Goal: Task Accomplishment & Management: Manage account settings

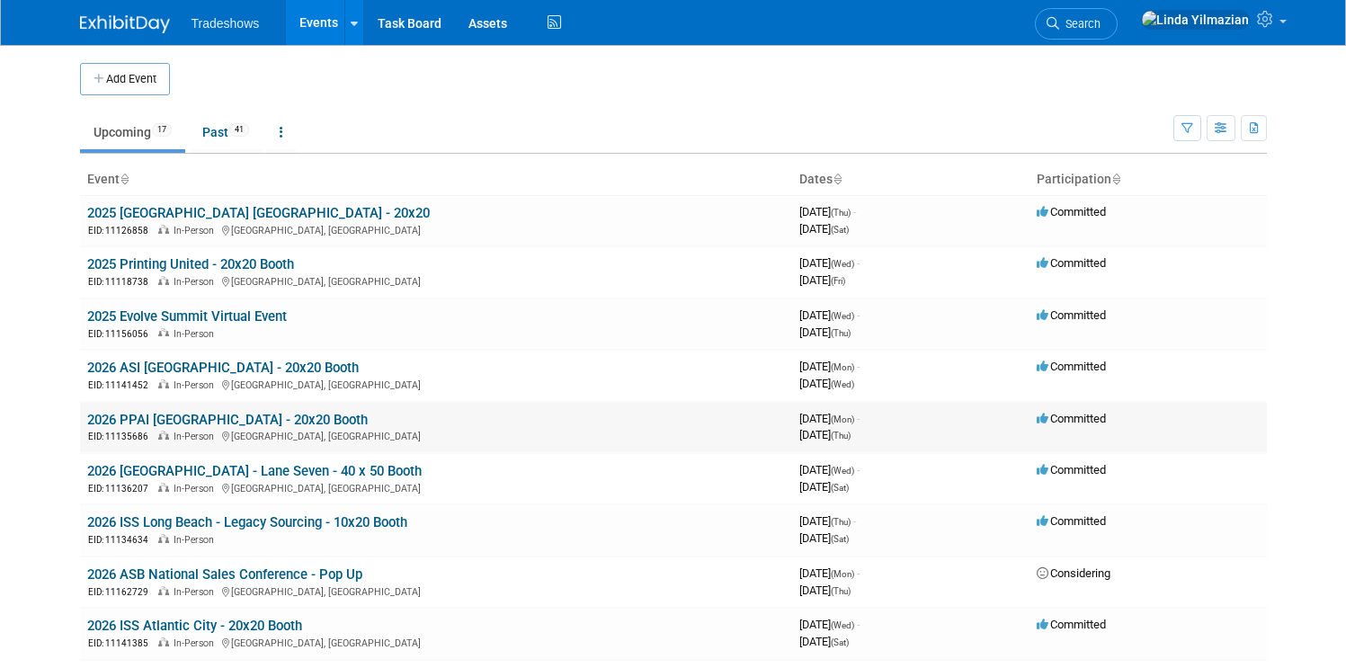
click at [164, 424] on link "2026 PPAI [GEOGRAPHIC_DATA] - 20x20 Booth" at bounding box center [227, 420] width 281 height 16
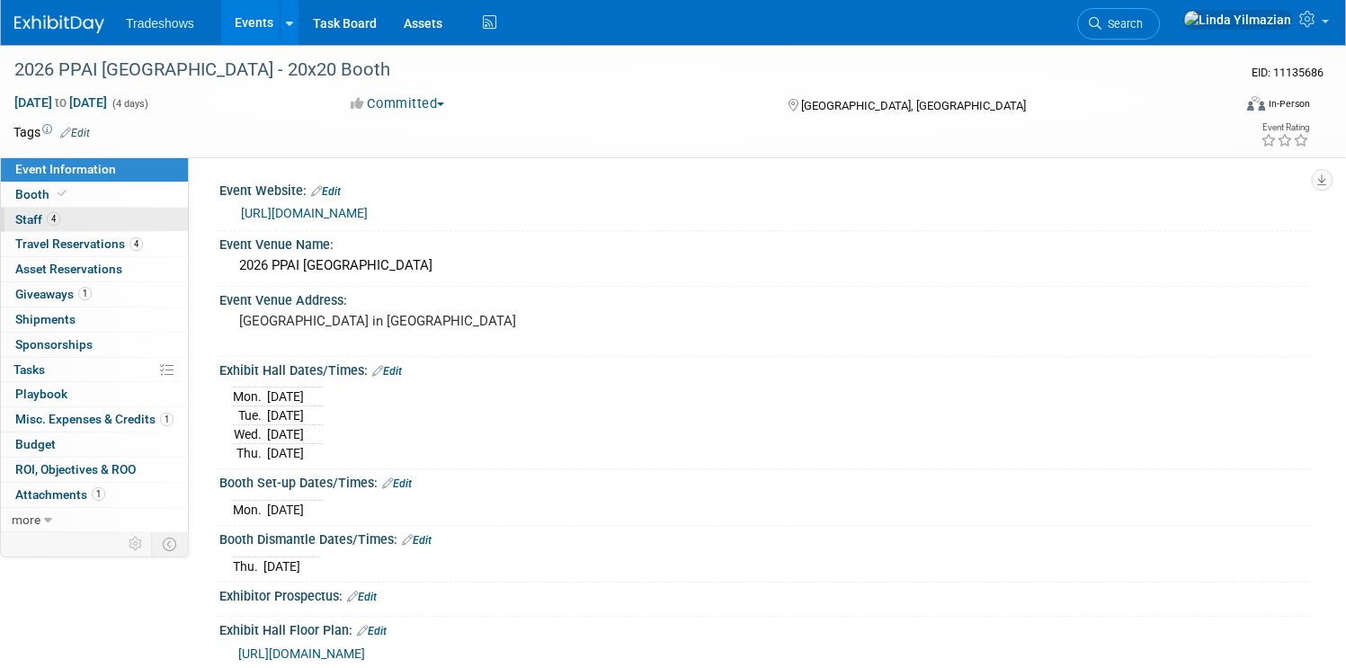
click at [60, 214] on span "4" at bounding box center [53, 218] width 13 height 13
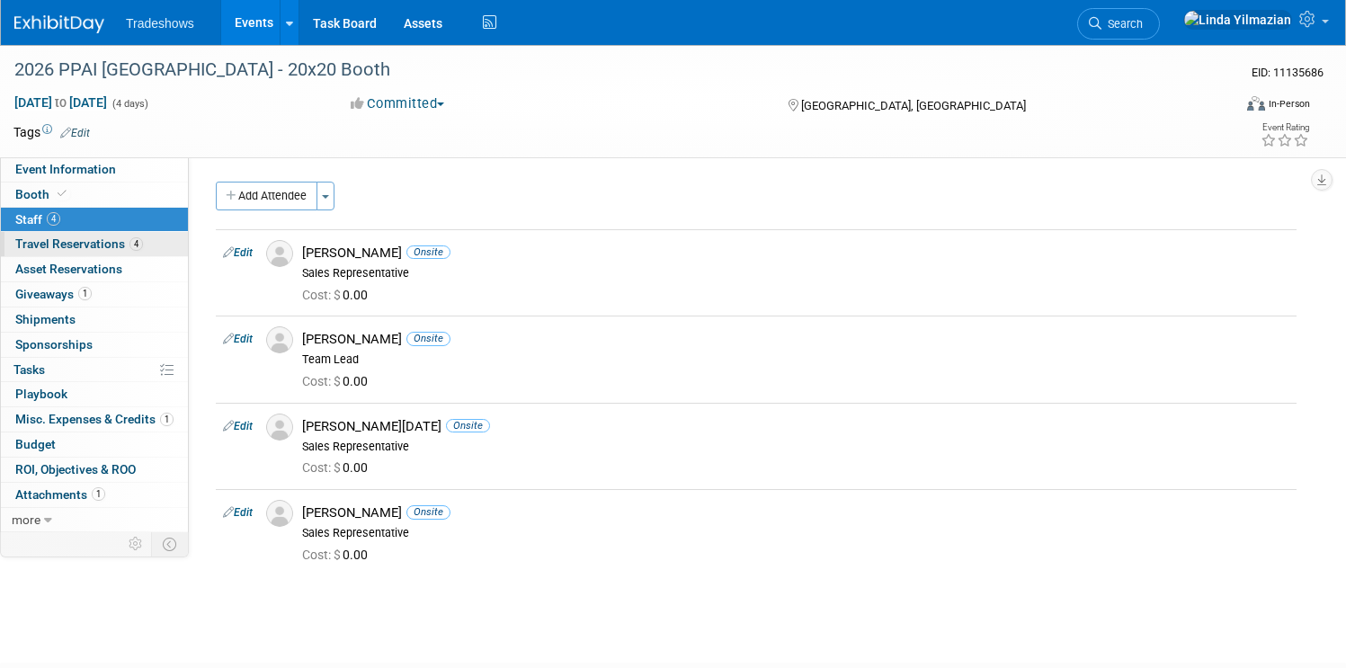
click at [103, 241] on span "Travel Reservations 4" at bounding box center [79, 243] width 128 height 14
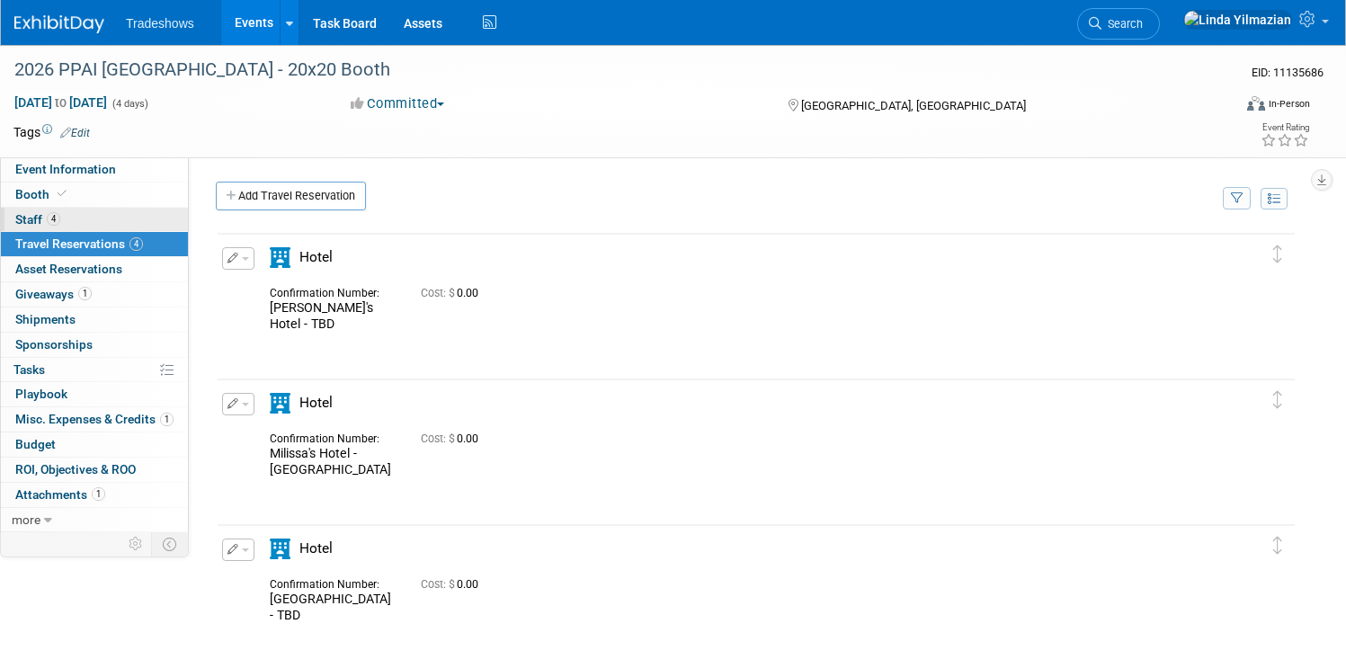
click at [60, 216] on span "Staff 4" at bounding box center [37, 219] width 45 height 14
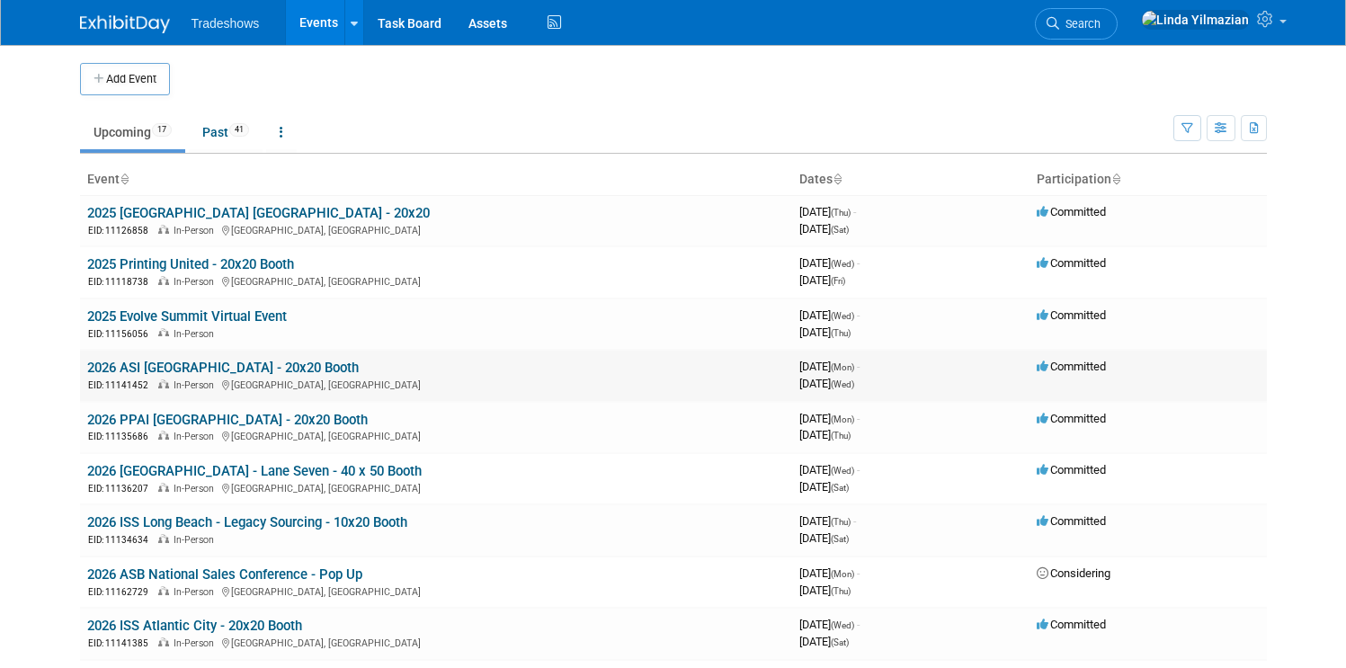
click at [147, 365] on link "2026 ASI [GEOGRAPHIC_DATA] - 20x20 Booth" at bounding box center [223, 368] width 272 height 16
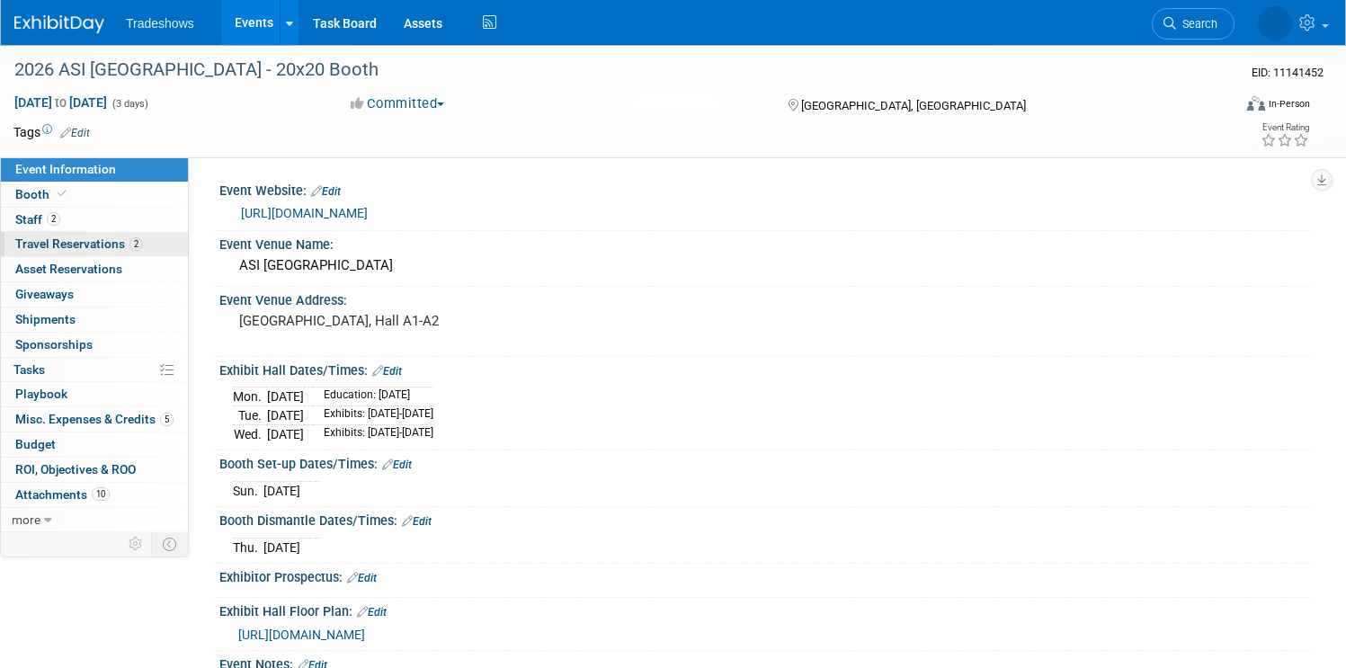
click at [111, 245] on span "Travel Reservations 2" at bounding box center [79, 243] width 128 height 14
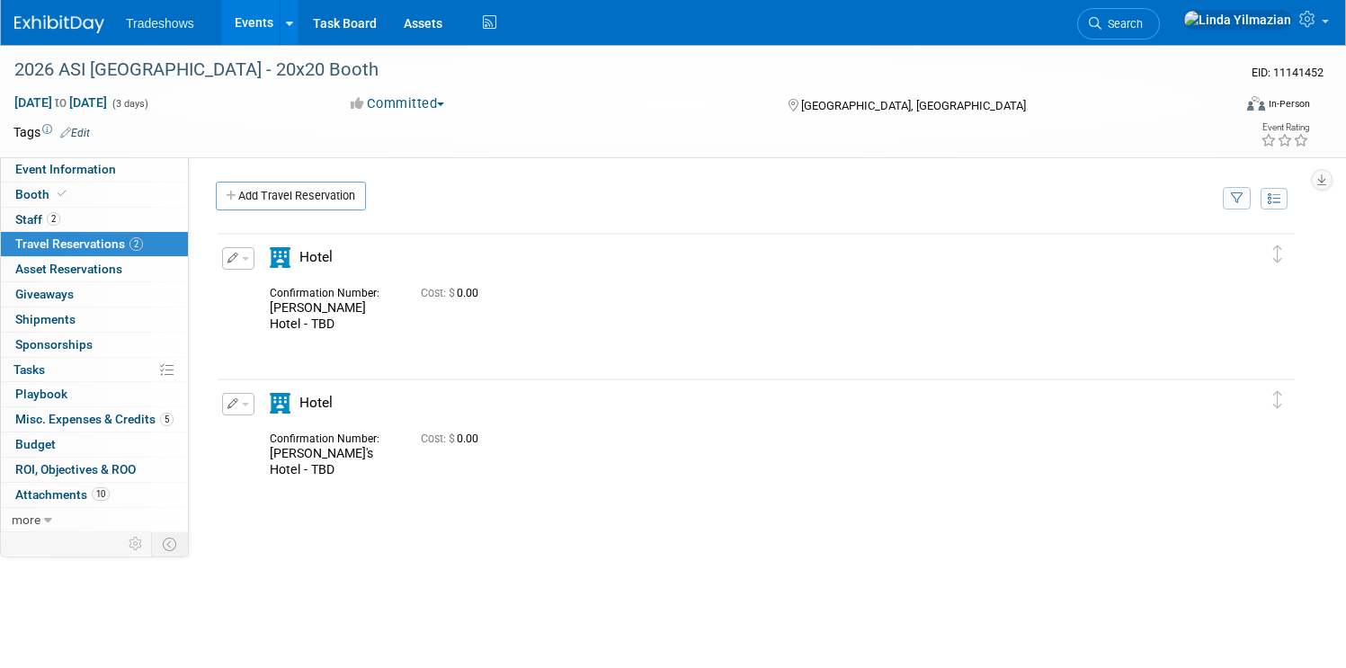
click at [254, 253] on button "button" at bounding box center [238, 258] width 32 height 22
click at [326, 295] on button "Edit Reservation" at bounding box center [299, 290] width 152 height 26
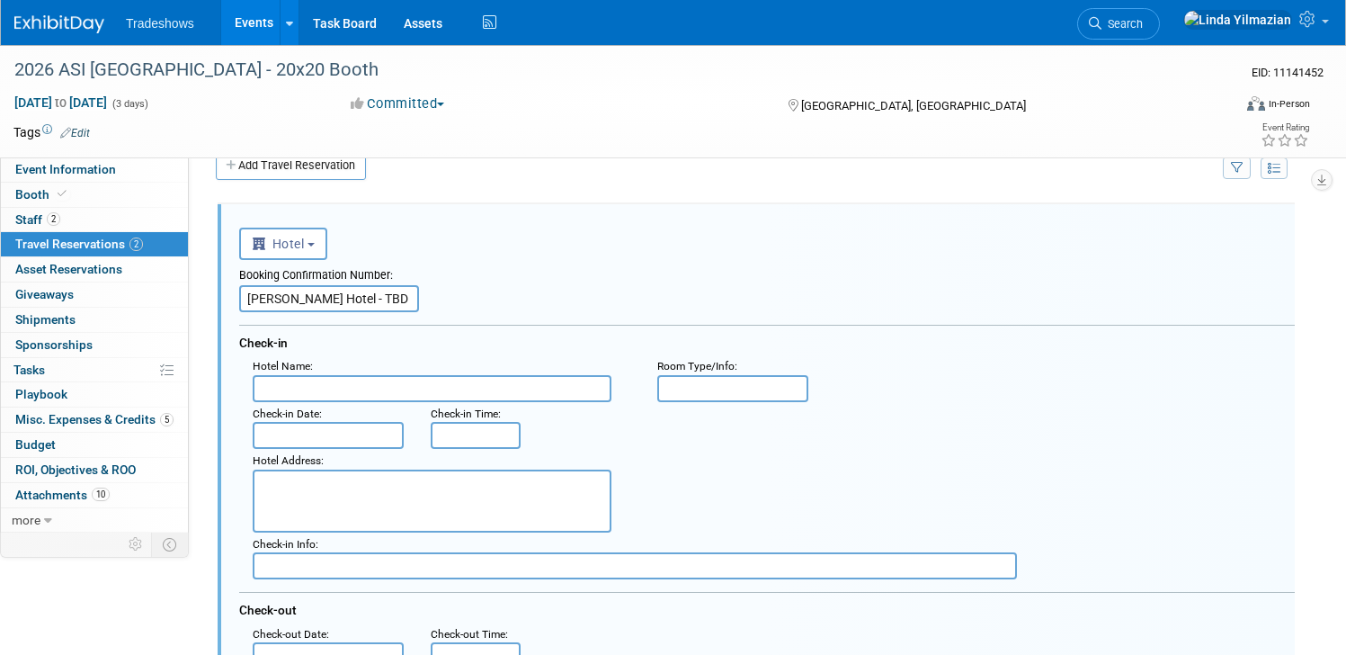
click at [391, 499] on textarea at bounding box center [432, 500] width 359 height 63
click at [385, 388] on input "text" at bounding box center [432, 388] width 359 height 27
paste input "Hyatt Regency Orlando"
type input "Hyatt Regency Orlando"
click at [354, 495] on textarea at bounding box center [432, 500] width 359 height 63
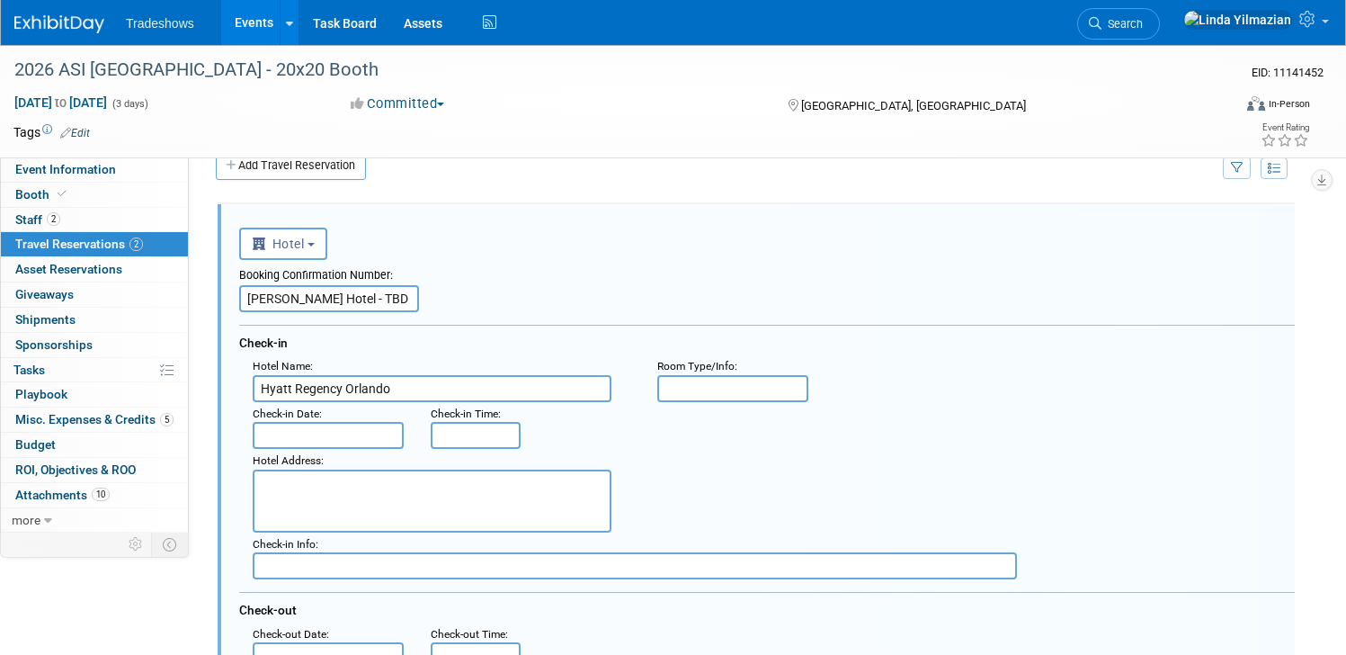
paste textarea "9801 International Drive Orlando , FL 32819"
type textarea "9801 International Drive Orlando , FL 32819"
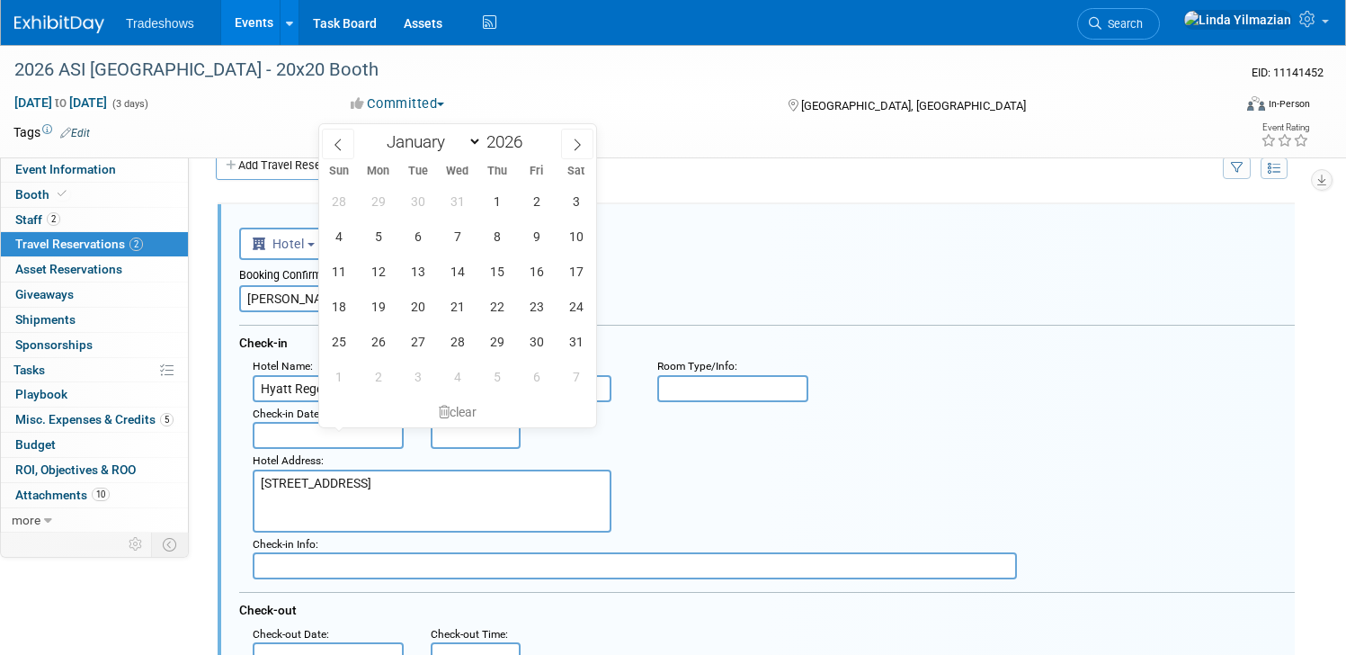
click at [351, 431] on input "text" at bounding box center [328, 435] width 151 height 27
click at [384, 233] on span "5" at bounding box center [378, 236] width 35 height 35
type input "Jan 5, 2026"
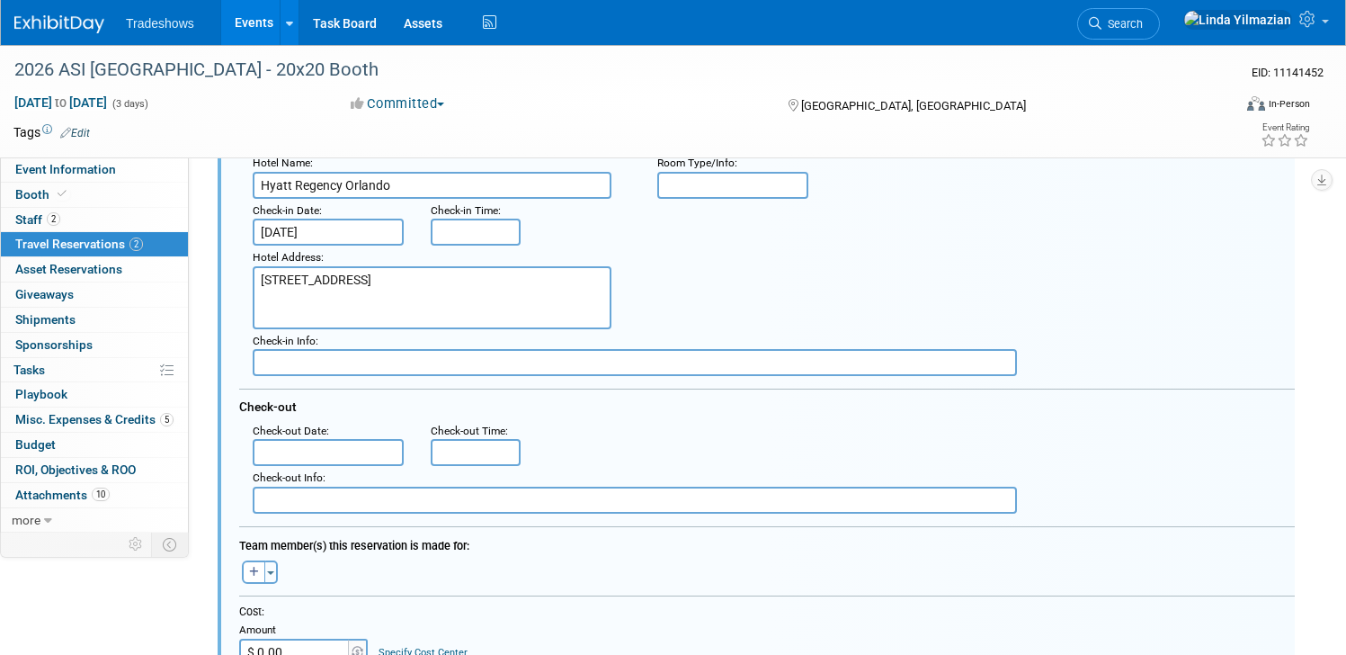
scroll to position [481, 0]
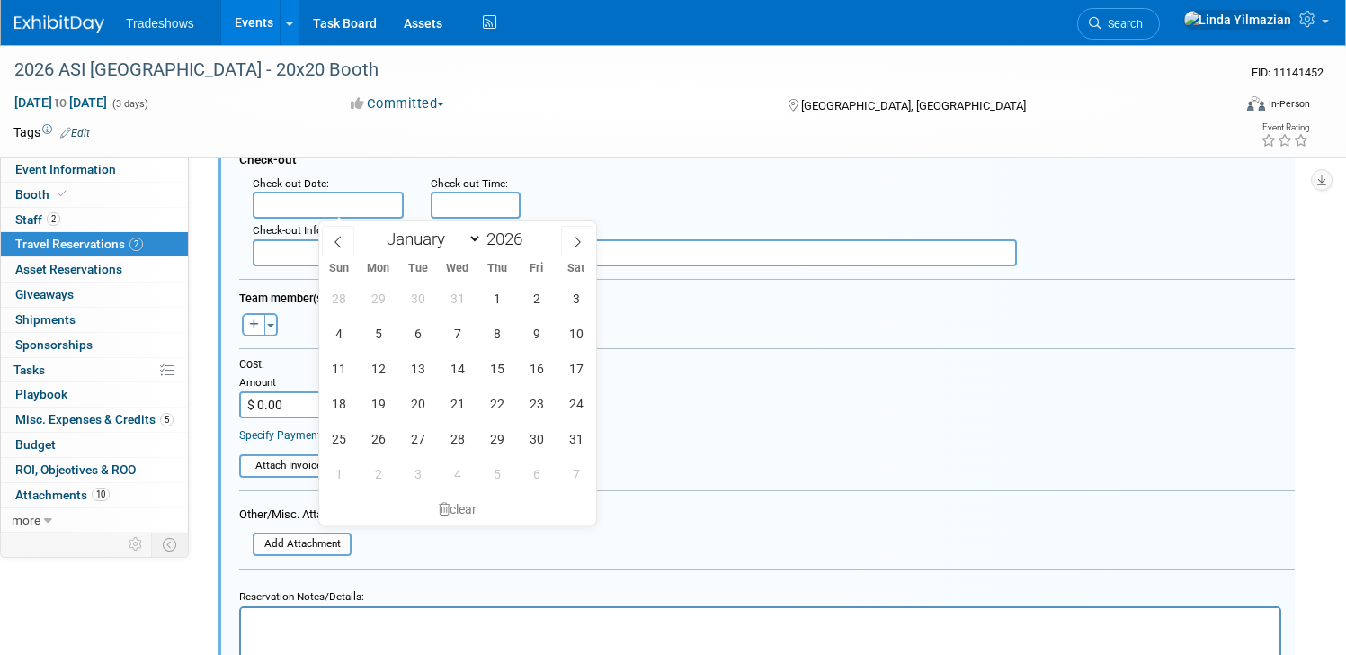
click at [363, 199] on input "text" at bounding box center [328, 205] width 151 height 27
click at [454, 326] on span "7" at bounding box center [457, 333] width 35 height 35
type input "Jan 7, 2026"
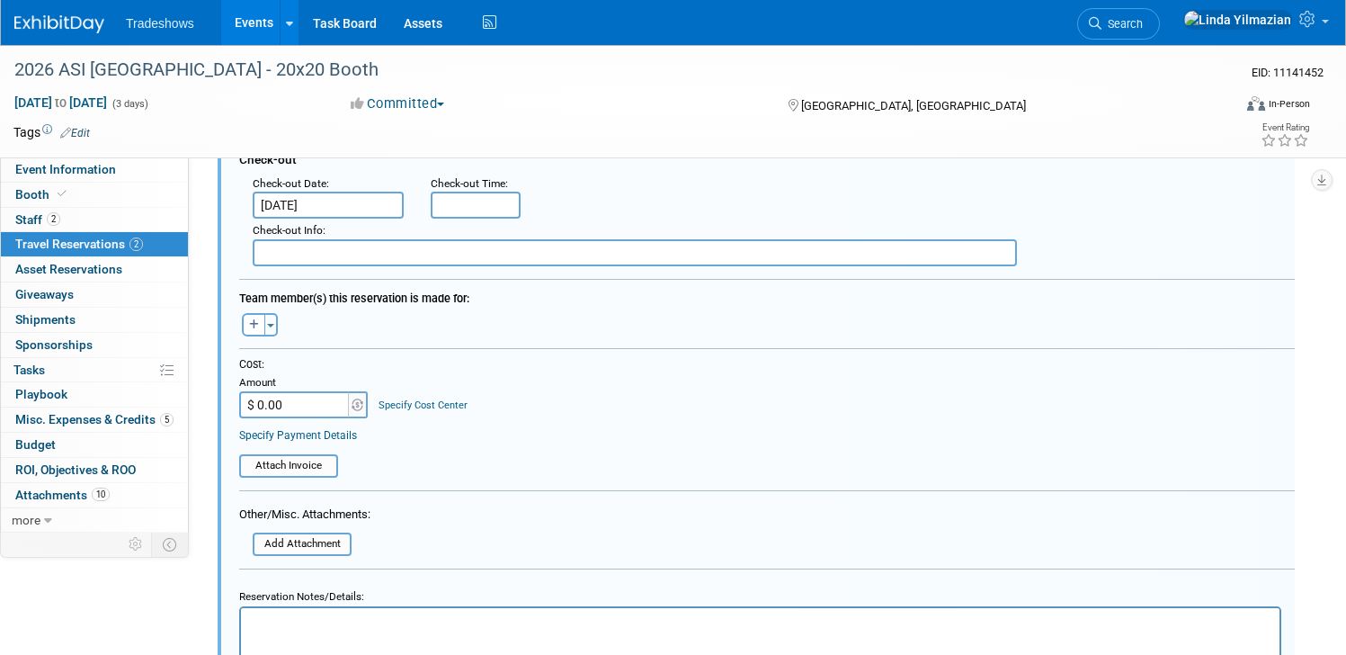
click at [719, 442] on table "Attach Invoice" at bounding box center [767, 458] width 1056 height 40
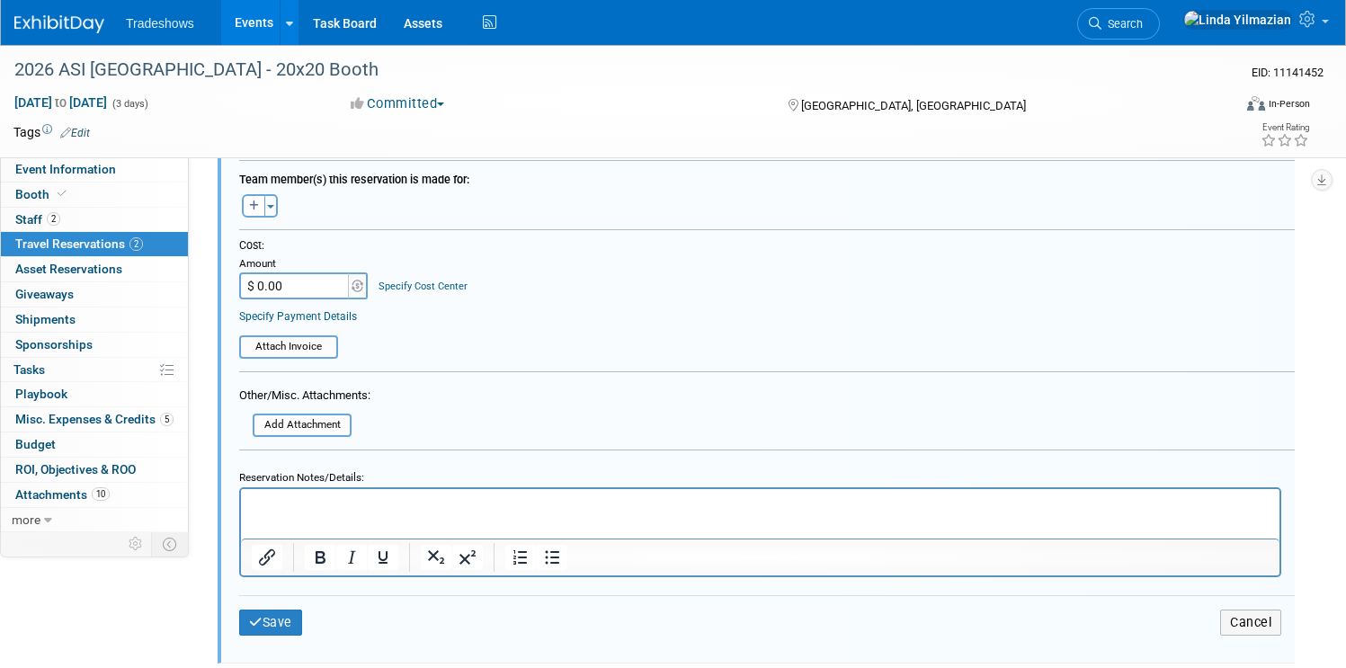
scroll to position [638, 0]
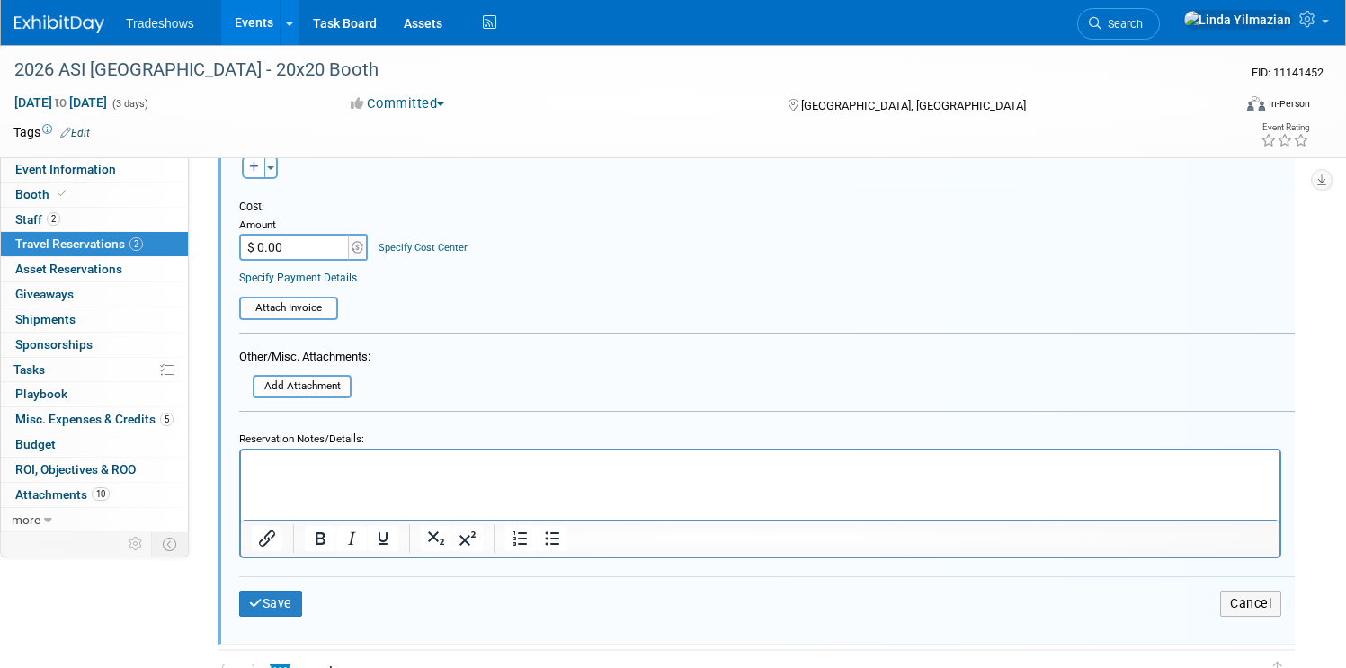
click at [352, 244] on input "$ 0.00" at bounding box center [295, 247] width 112 height 27
paste input "453.52"
type input "$ 453.52"
click at [263, 599] on icon "submit" at bounding box center [255, 603] width 13 height 13
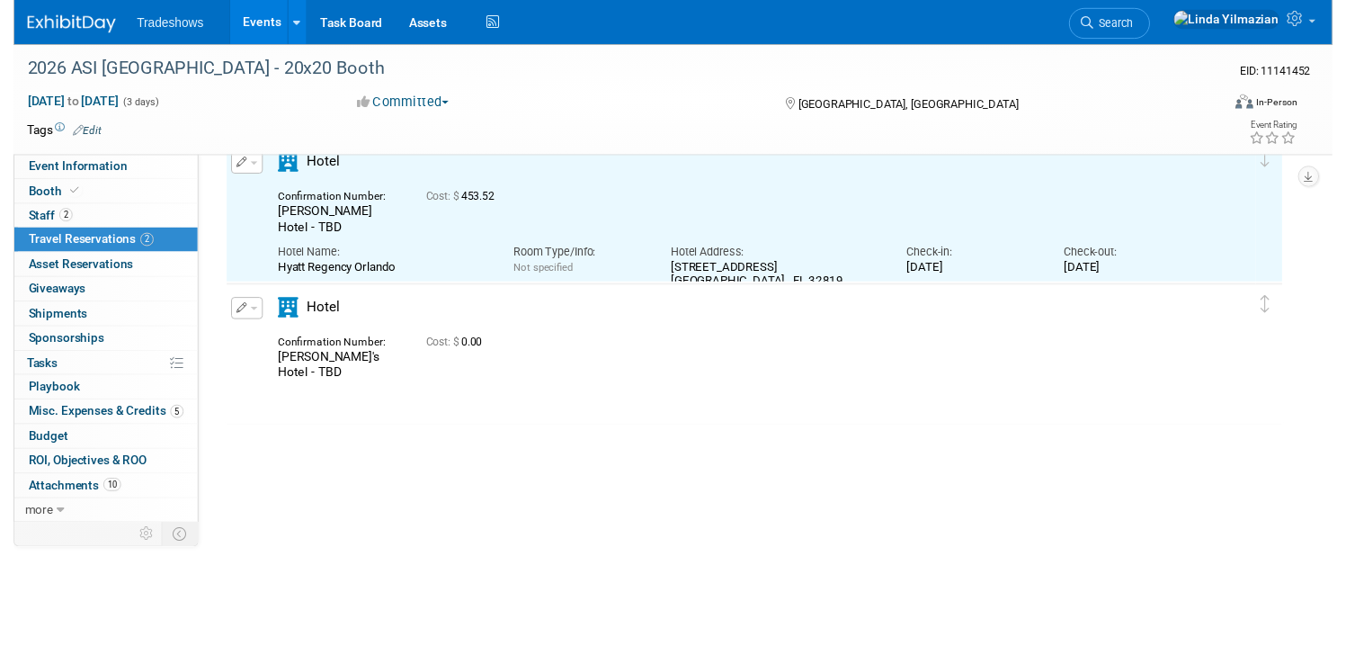
scroll to position [31, 0]
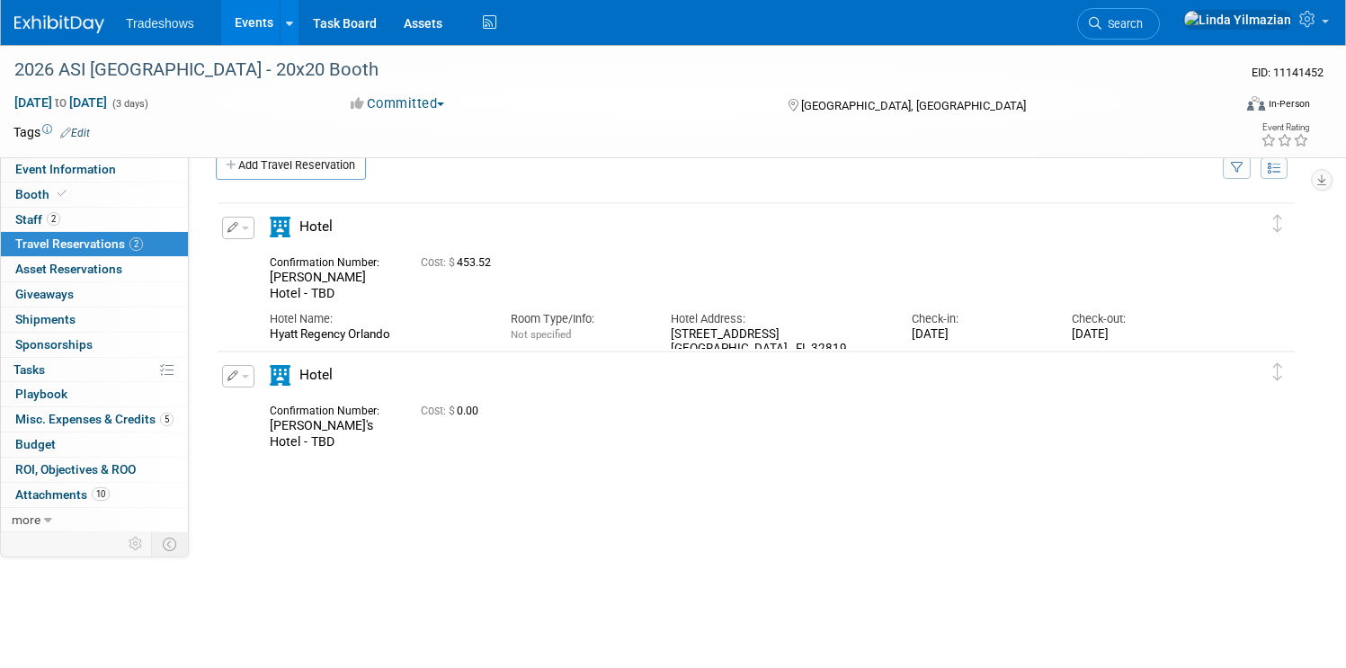
click at [249, 227] on span "button" at bounding box center [245, 229] width 7 height 4
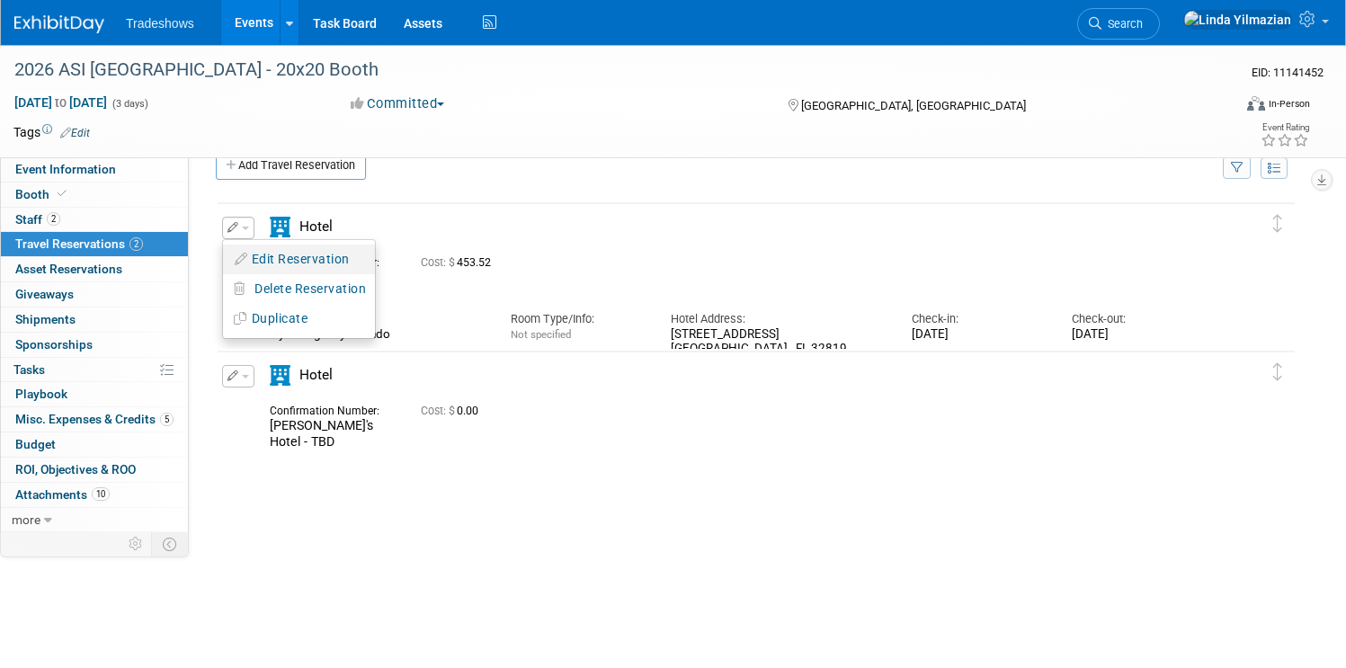
click at [327, 255] on button "Edit Reservation" at bounding box center [299, 259] width 152 height 26
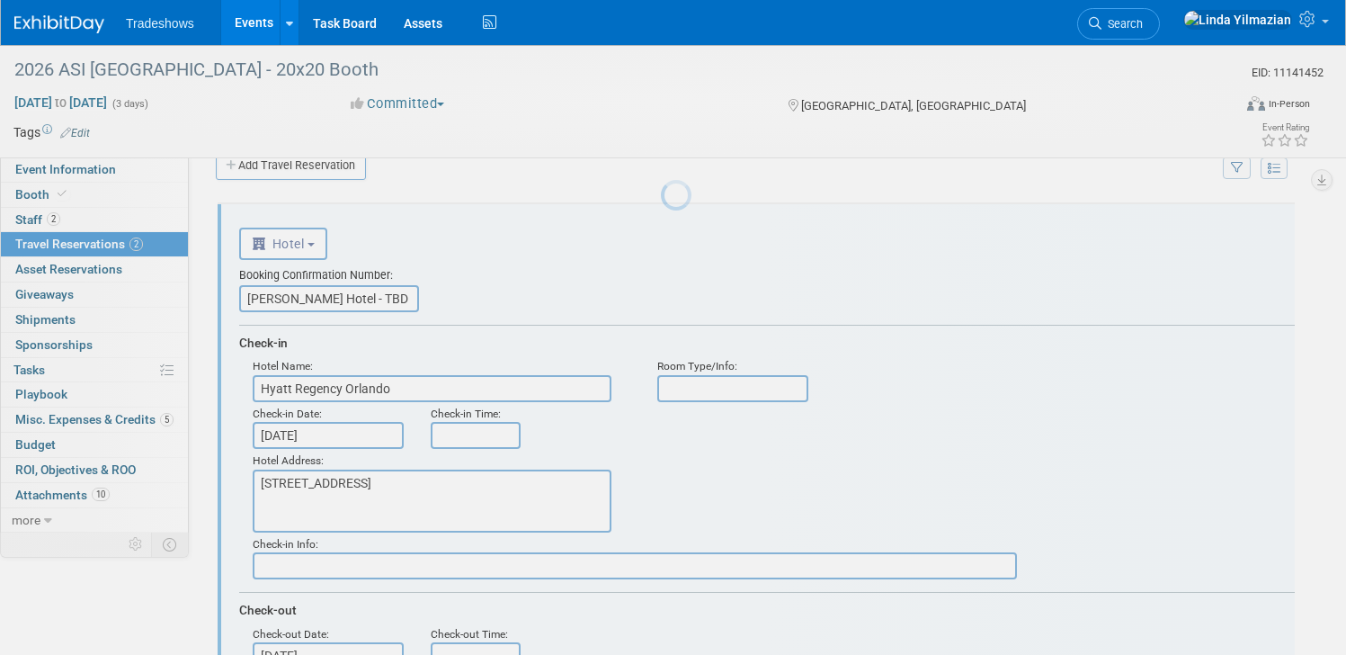
scroll to position [0, 0]
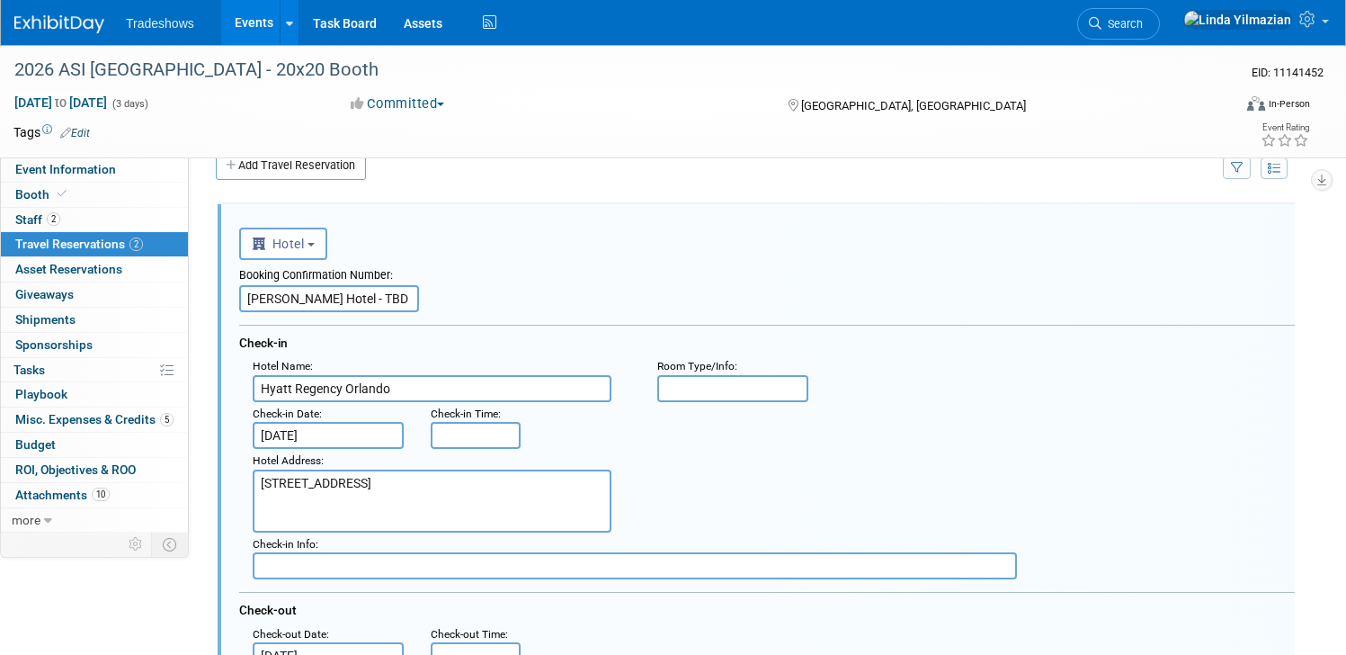
paste input "Acknowledgment number: UYTZJNVZ"
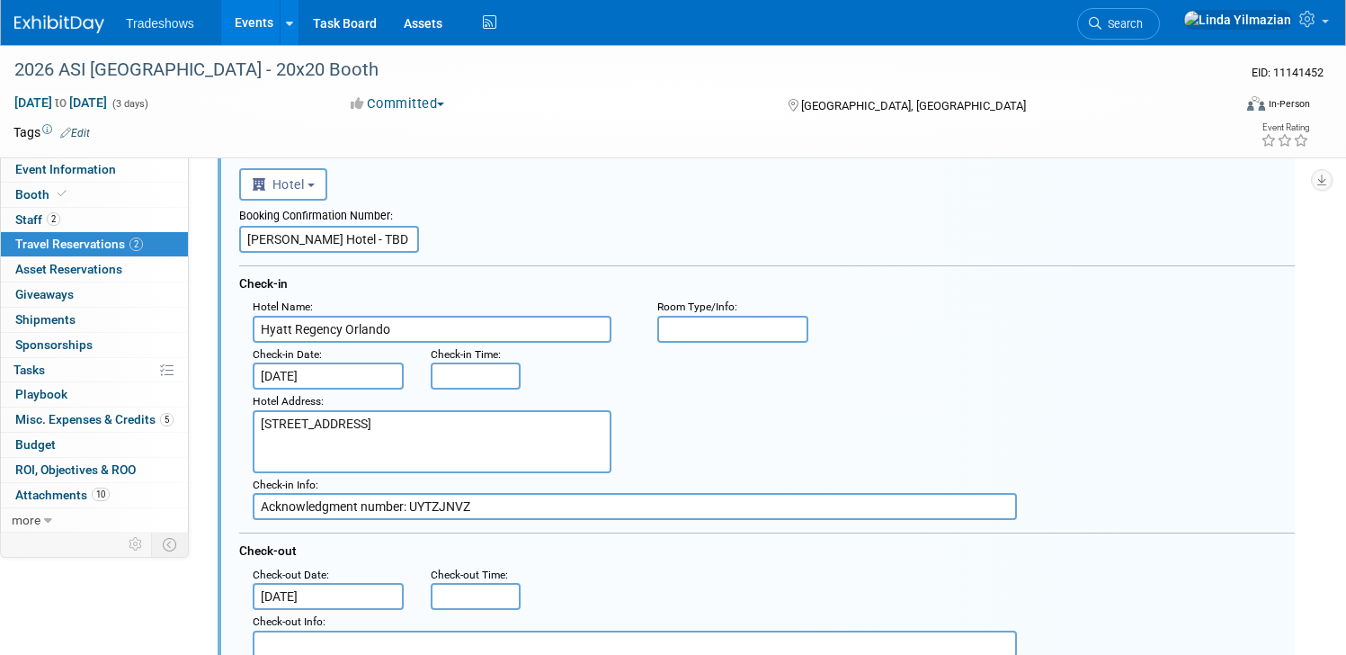
scroll to position [97, 0]
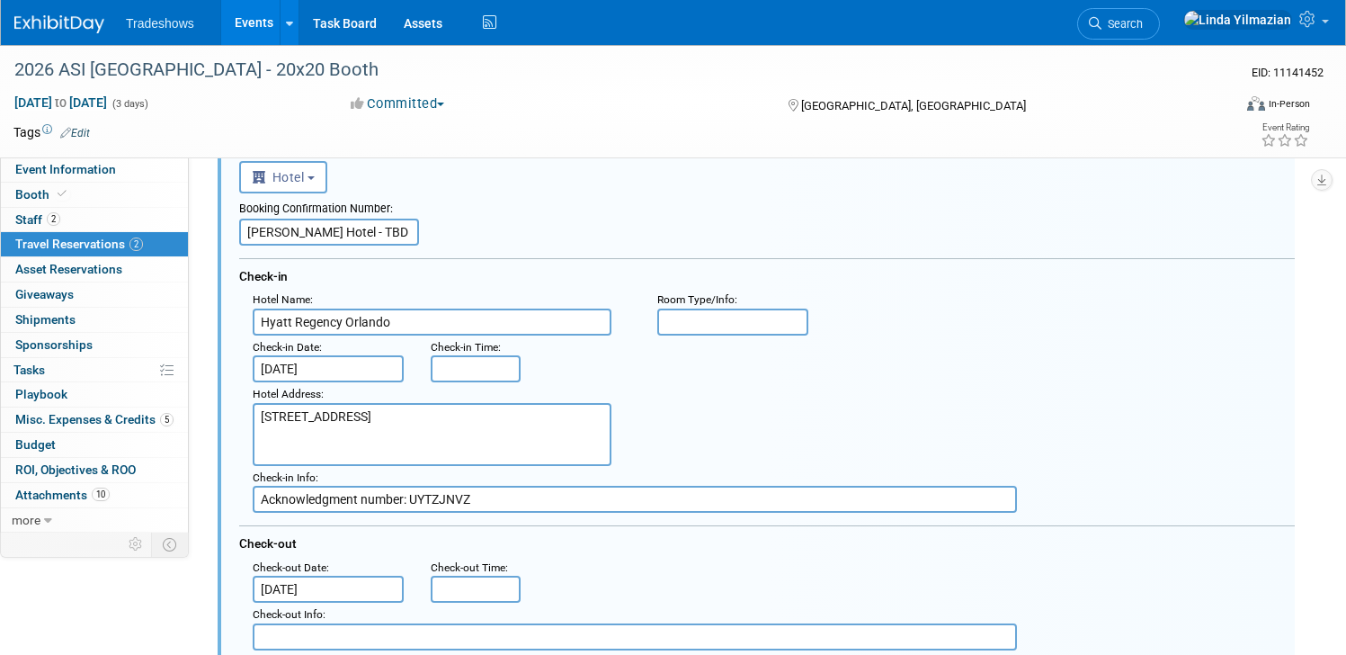
click at [332, 501] on input "Acknowledgment number: UYTZJNVZ" at bounding box center [635, 499] width 764 height 27
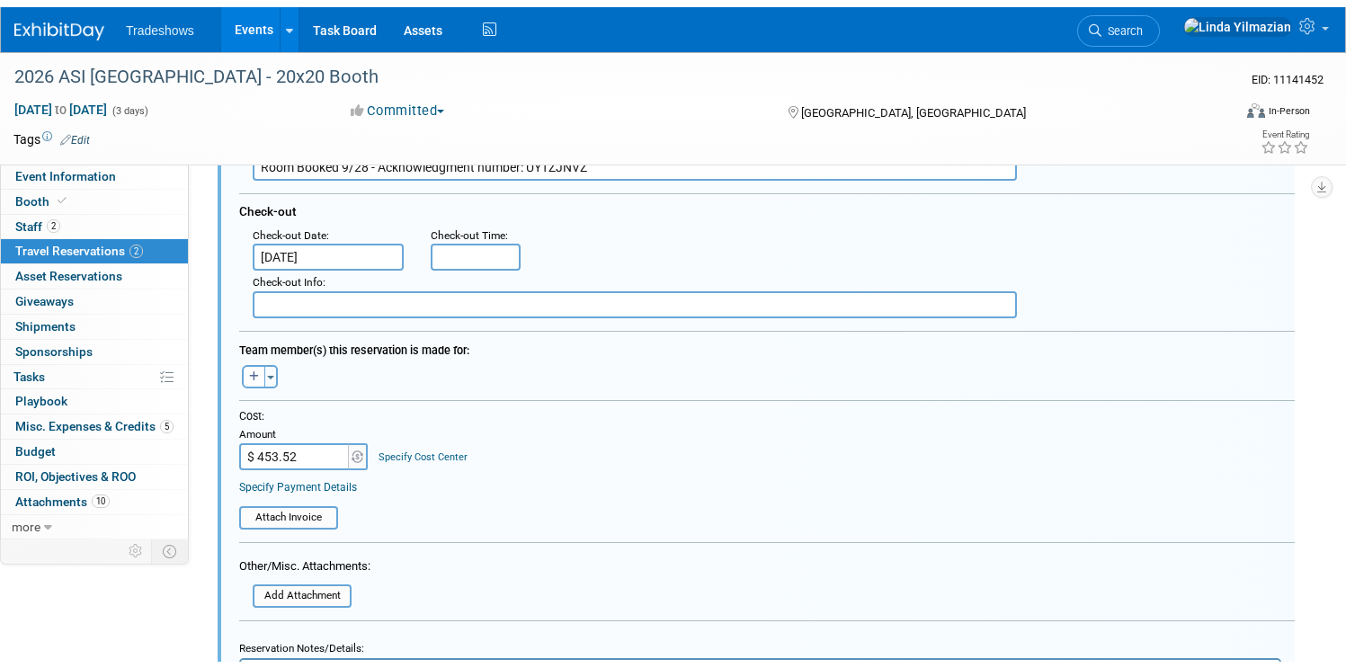
scroll to position [776, 0]
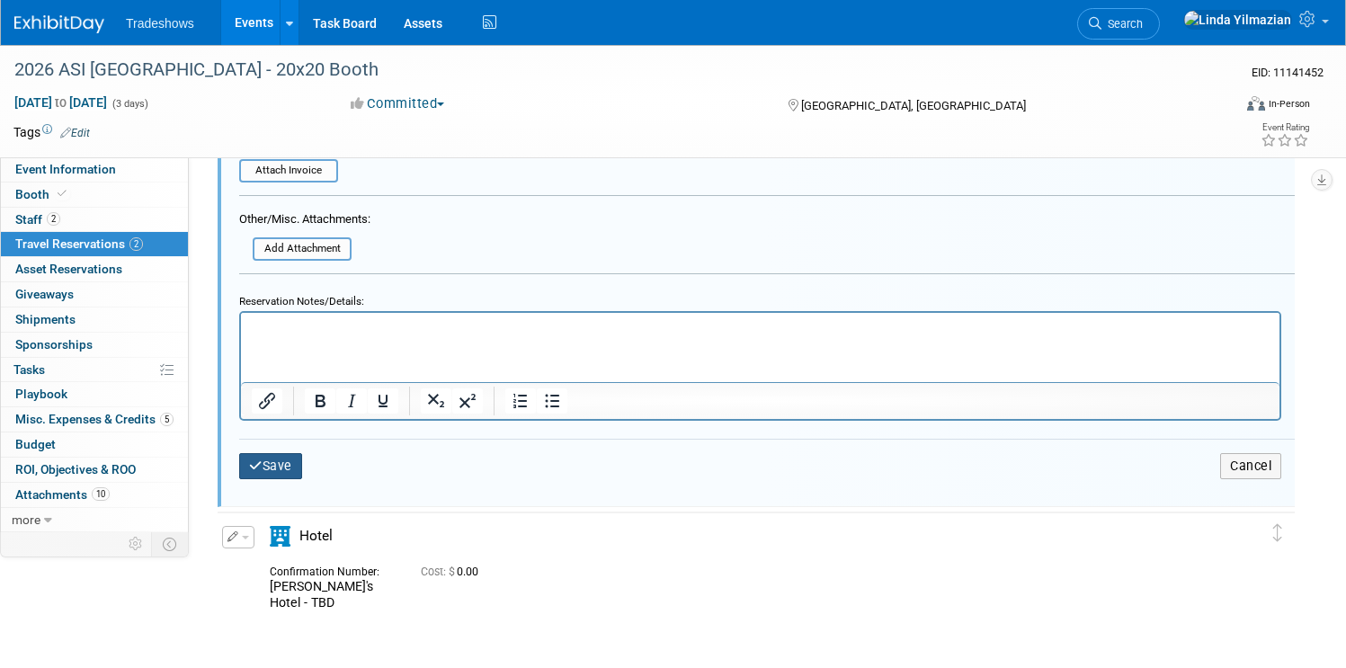
type input "Room Booked 9/28 - Acknowledgment number: UYTZJNVZ"
click at [302, 475] on button "Save" at bounding box center [270, 466] width 63 height 26
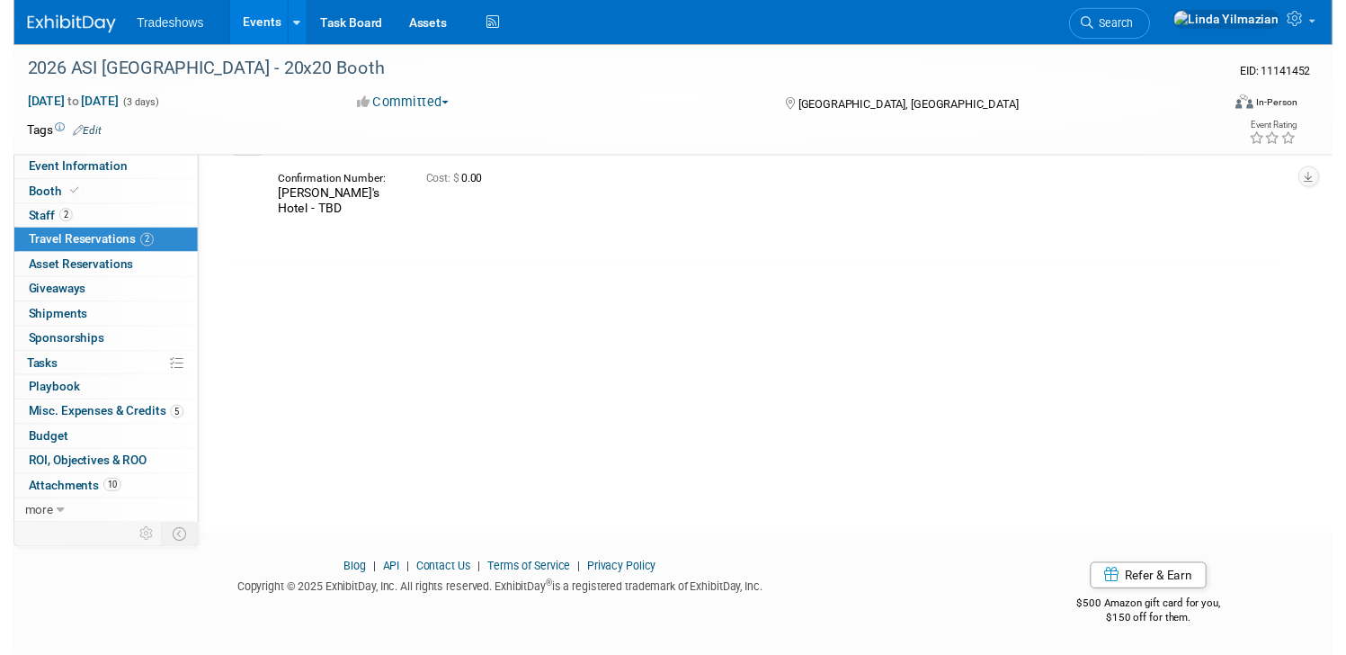
scroll to position [31, 0]
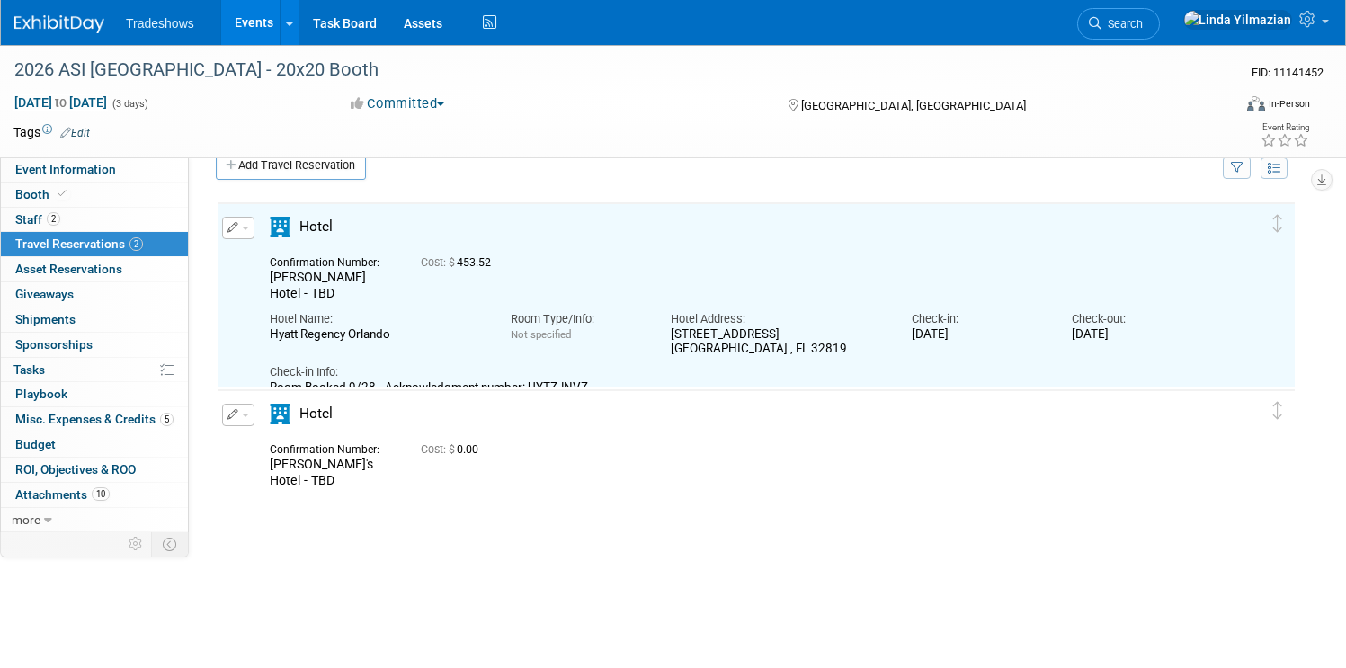
click at [254, 232] on button "button" at bounding box center [238, 228] width 32 height 22
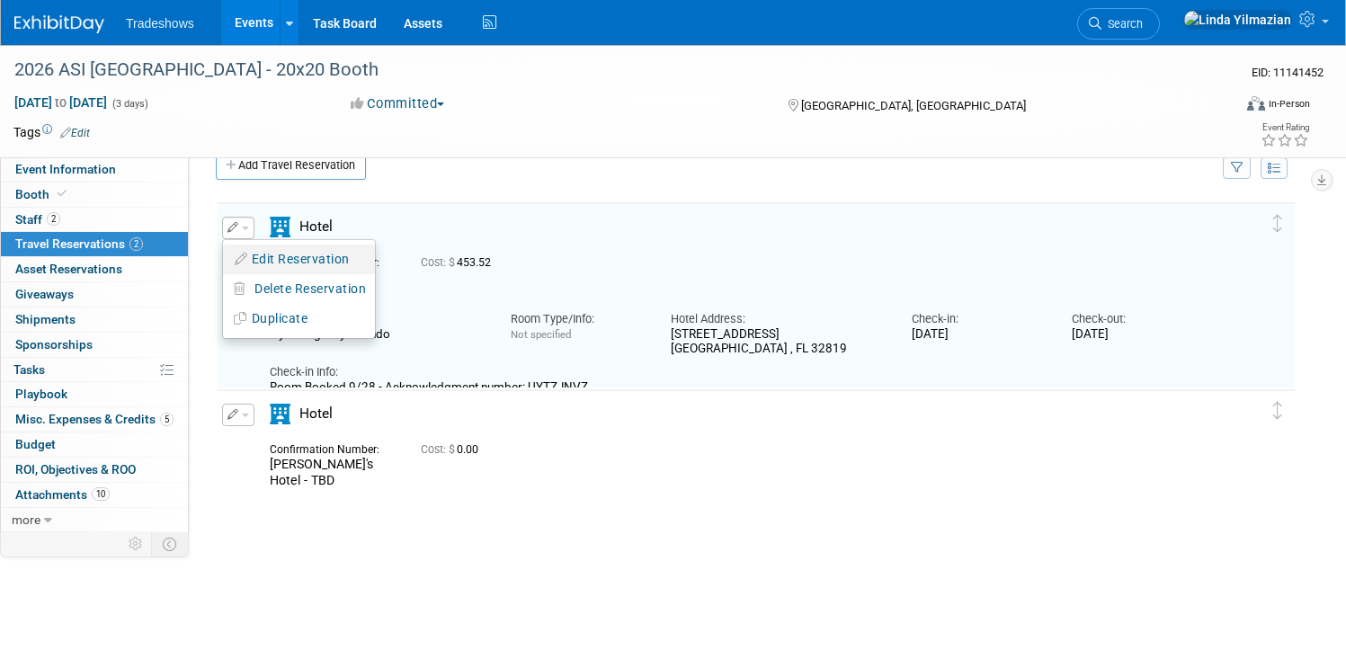
click at [328, 251] on button "Edit Reservation" at bounding box center [299, 259] width 152 height 26
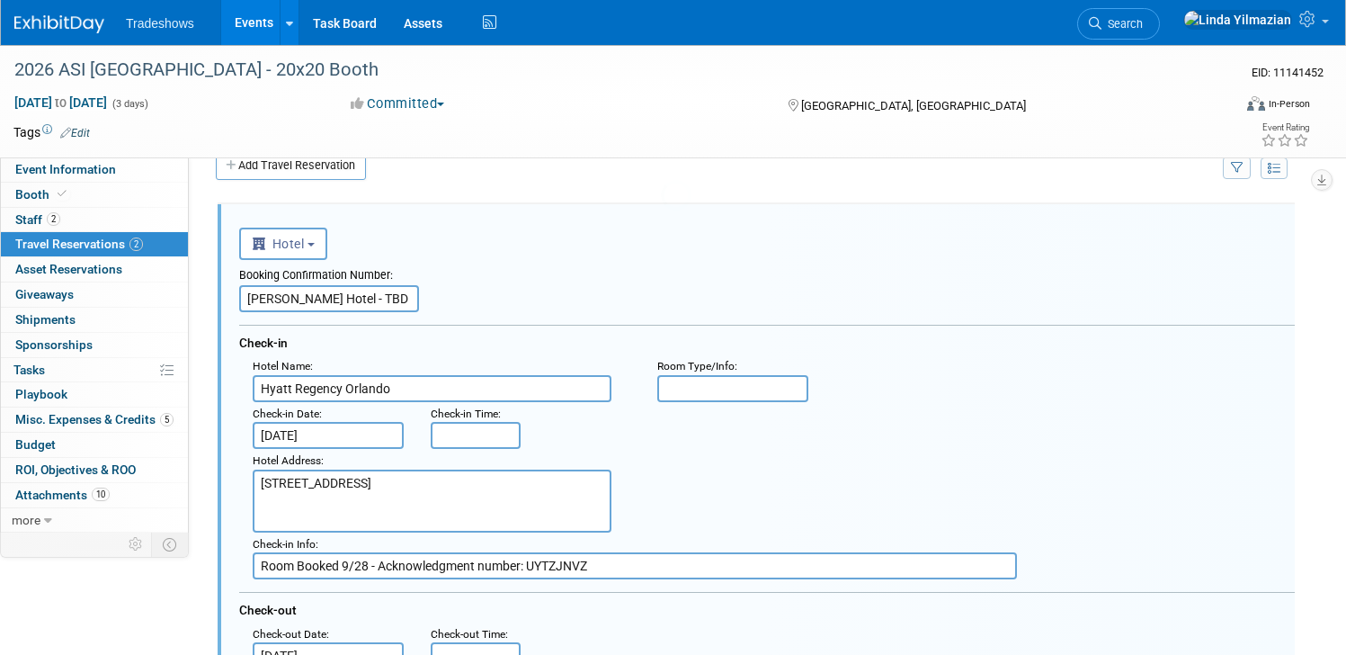
scroll to position [0, 0]
click at [485, 514] on textarea "9801 International Drive Orlando , FL 32819" at bounding box center [432, 500] width 359 height 63
paste textarea "Phone : 407-284-1234"
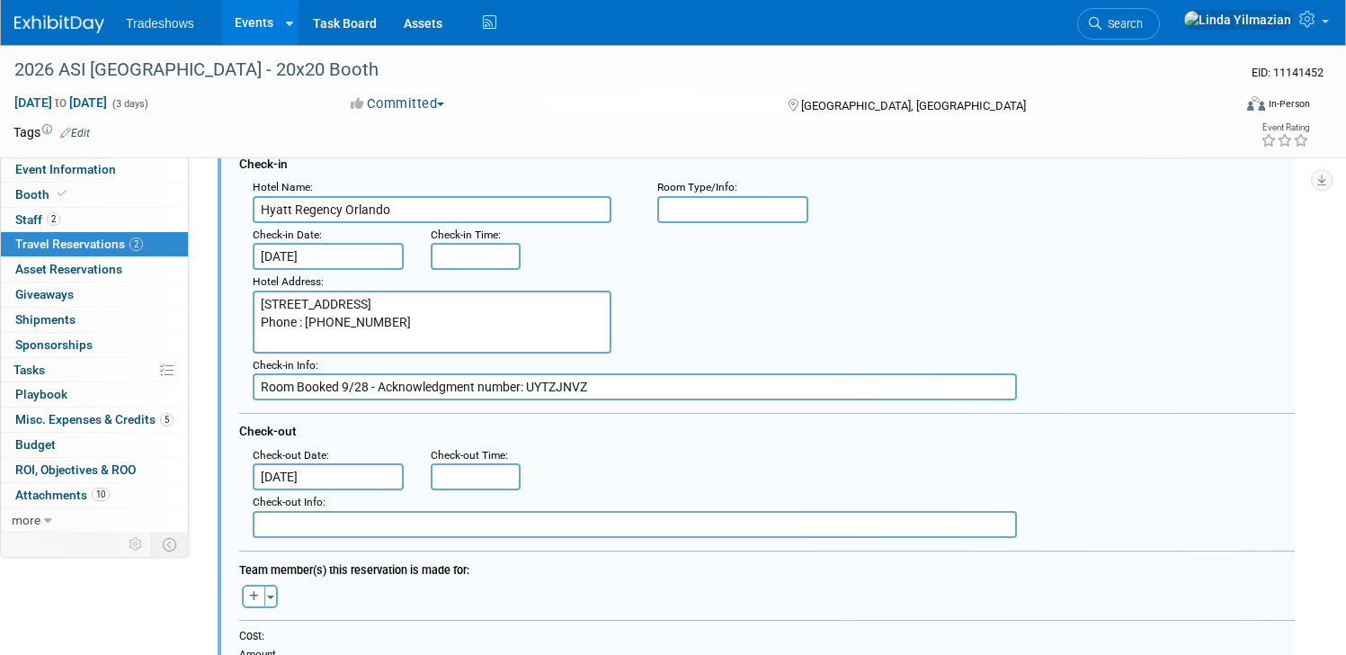
scroll to position [334, 0]
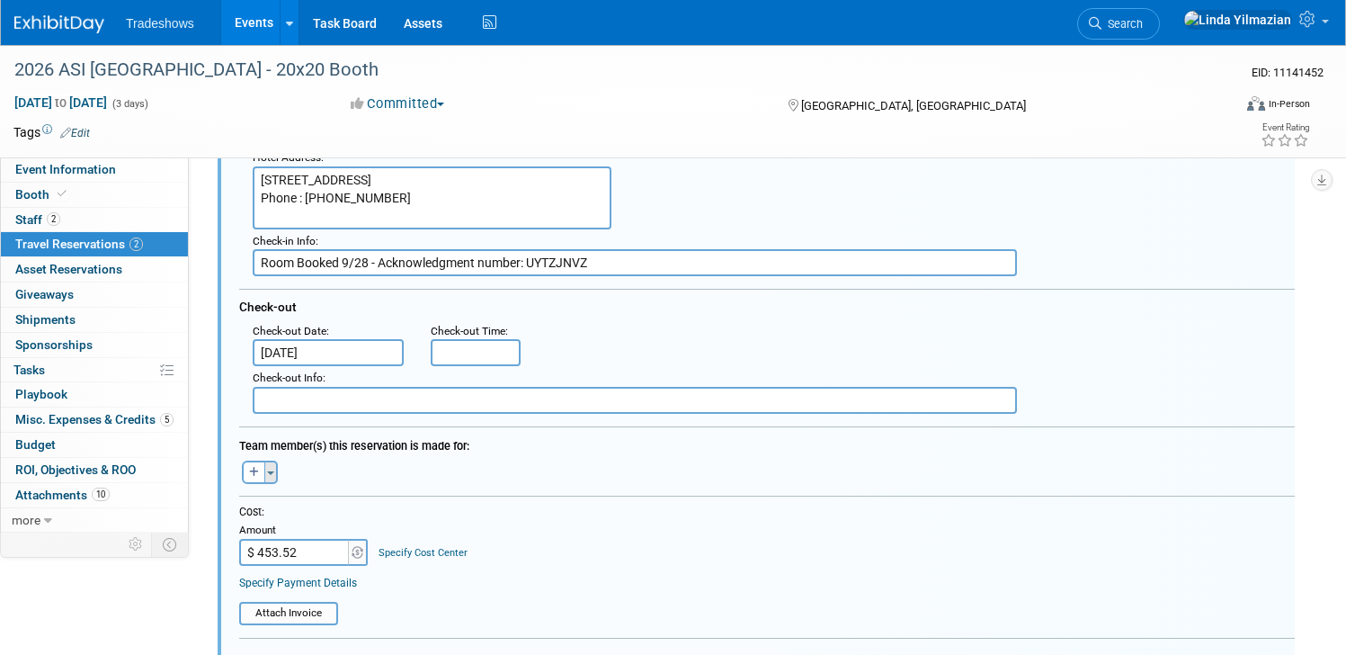
type textarea "9801 International Drive Orlando , FL 32819 Phone : 407-284-1234"
click at [274, 471] on span "button" at bounding box center [270, 473] width 7 height 4
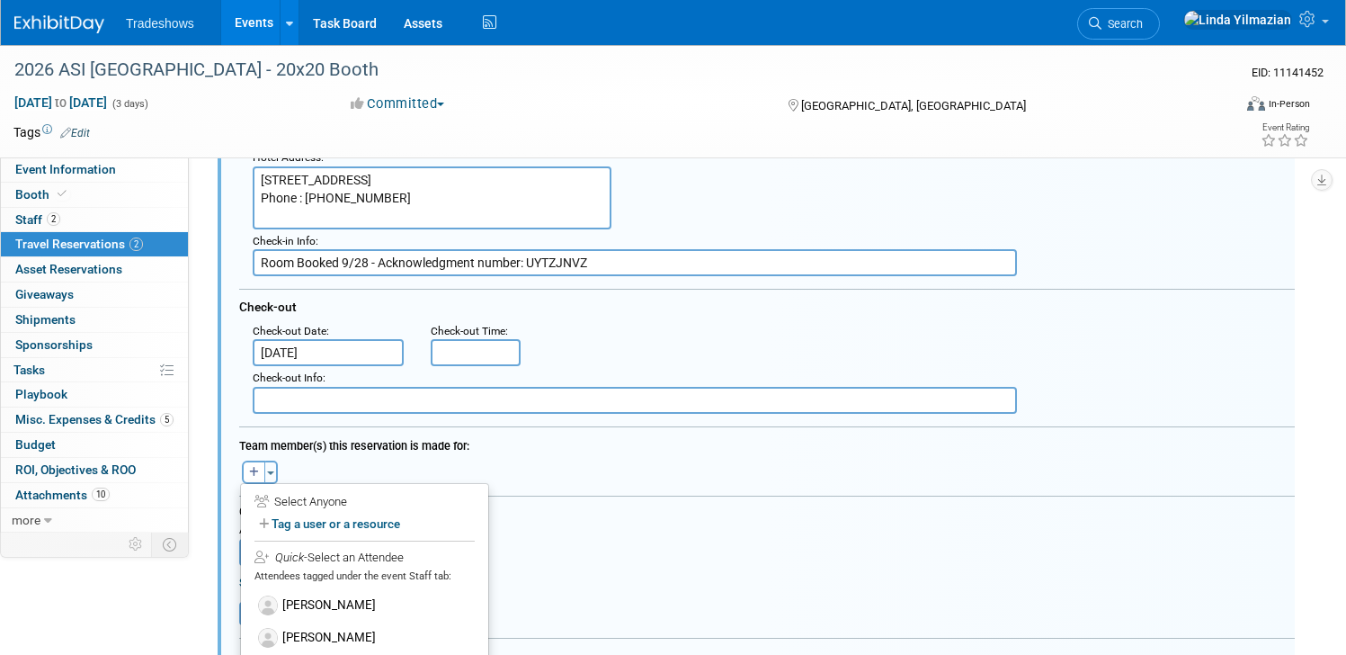
click at [691, 528] on div "Cost: Amount $ 453.52 Specify Cost Center Cost Center -- Not Specified --" at bounding box center [767, 534] width 1056 height 61
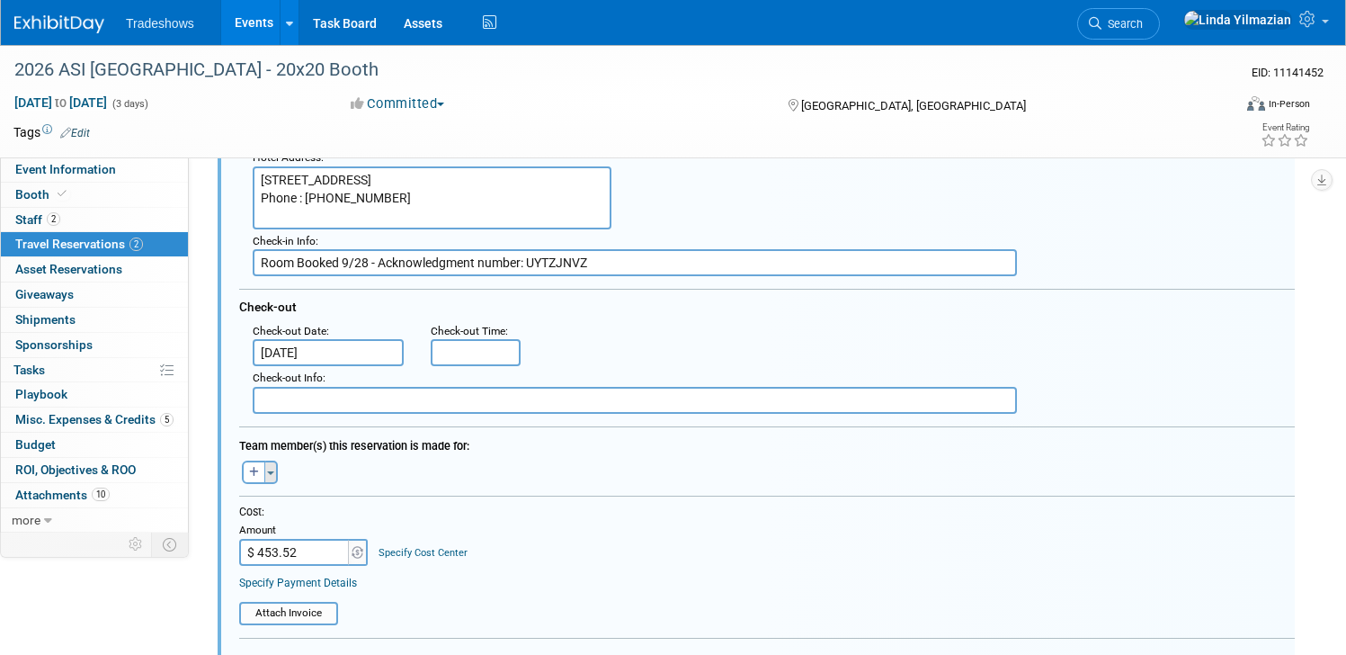
click at [278, 466] on button "Toggle Dropdown" at bounding box center [270, 471] width 13 height 23
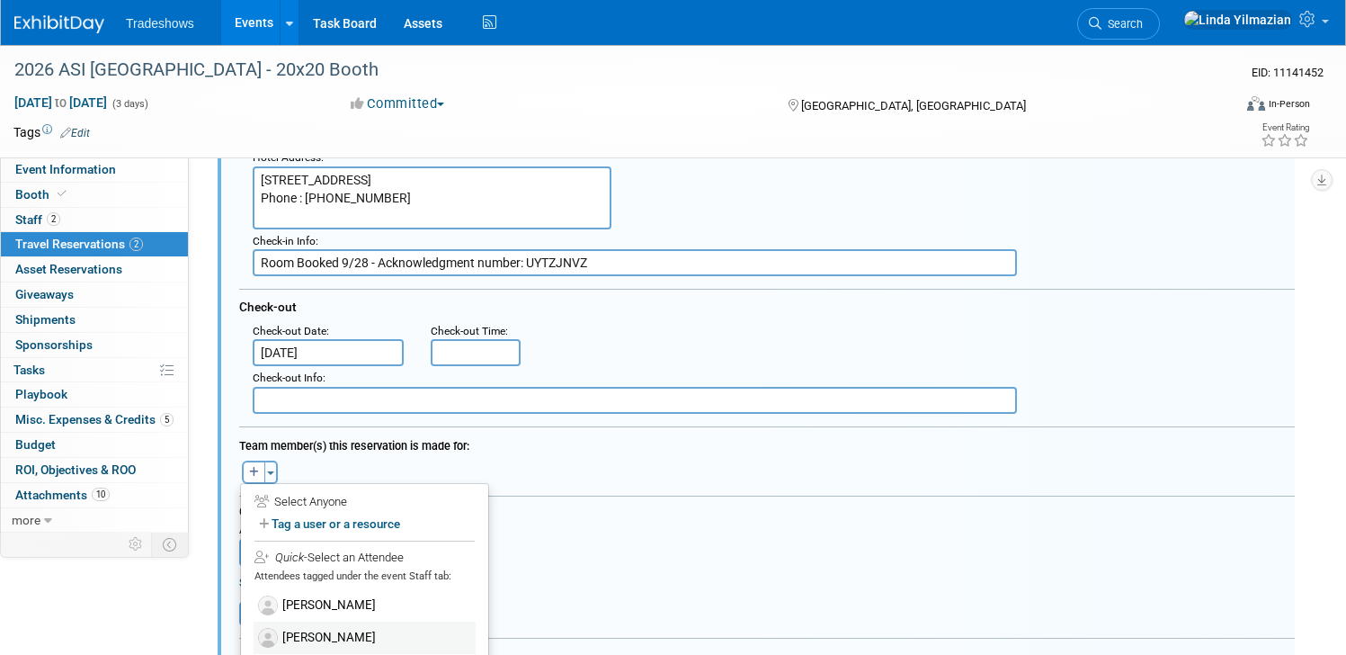
click at [369, 637] on label "Morgan Malone" at bounding box center [365, 637] width 222 height 32
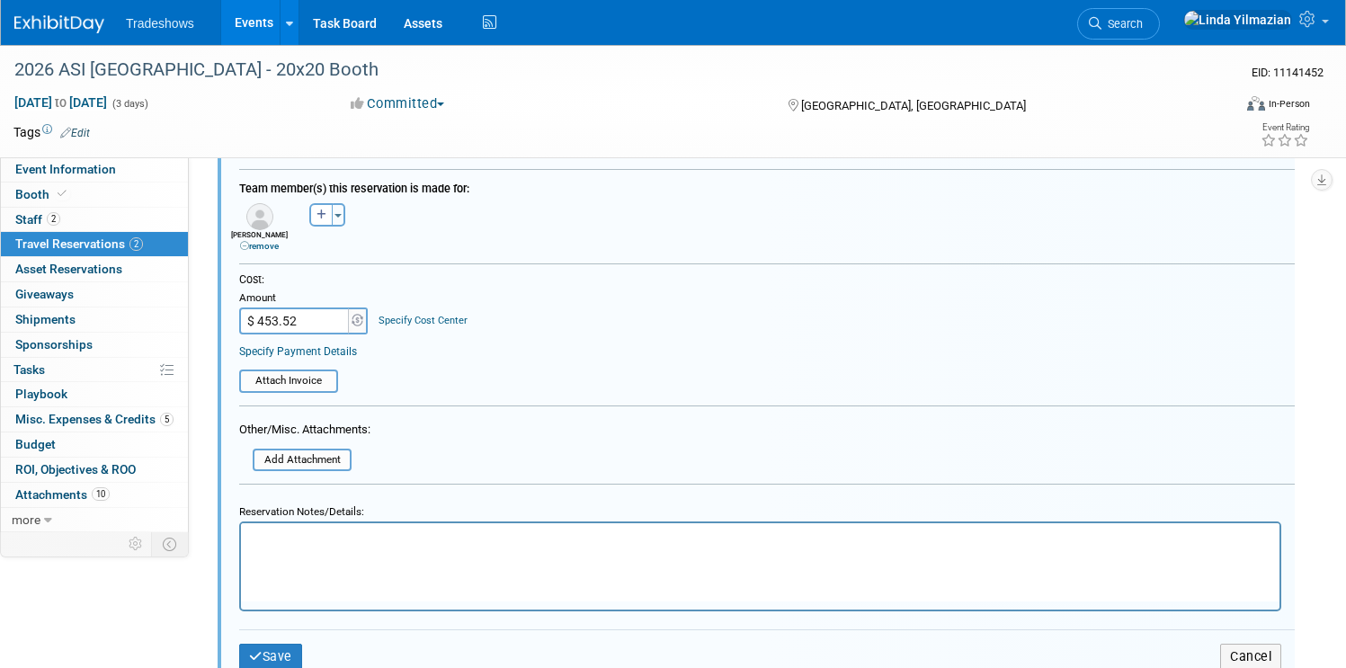
scroll to position [600, 0]
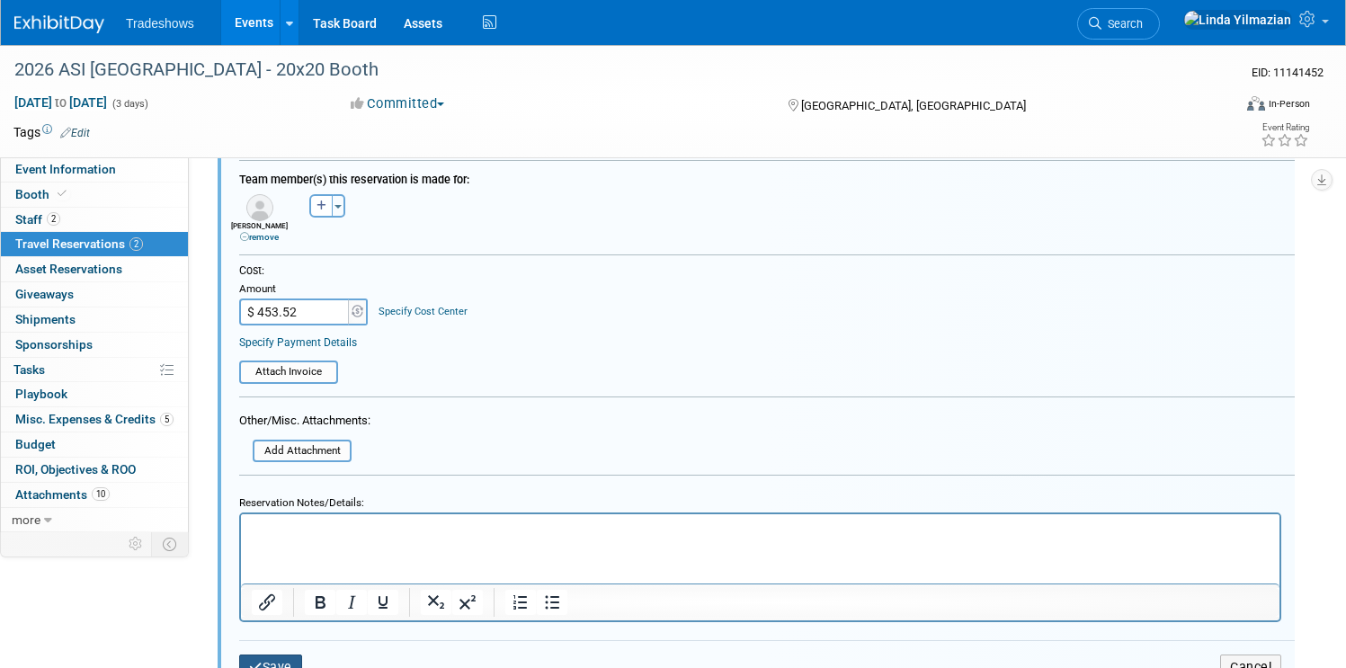
click at [302, 658] on button "Save" at bounding box center [270, 668] width 63 height 26
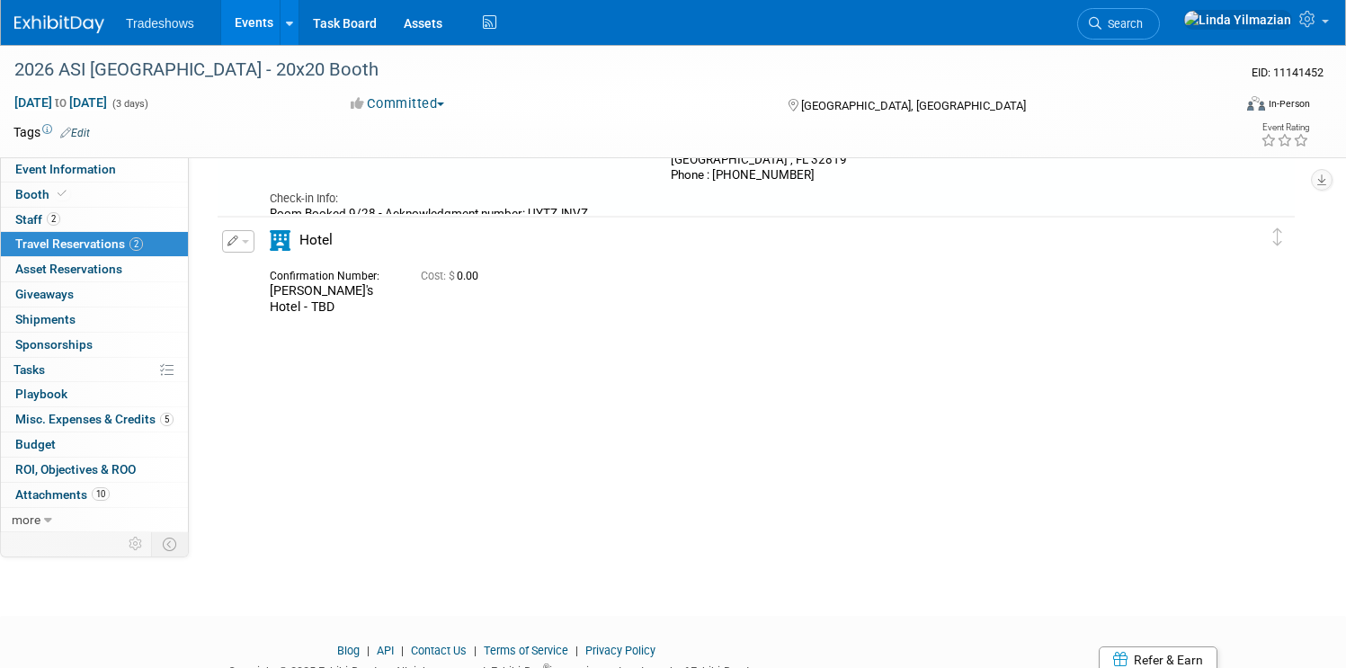
scroll to position [31, 0]
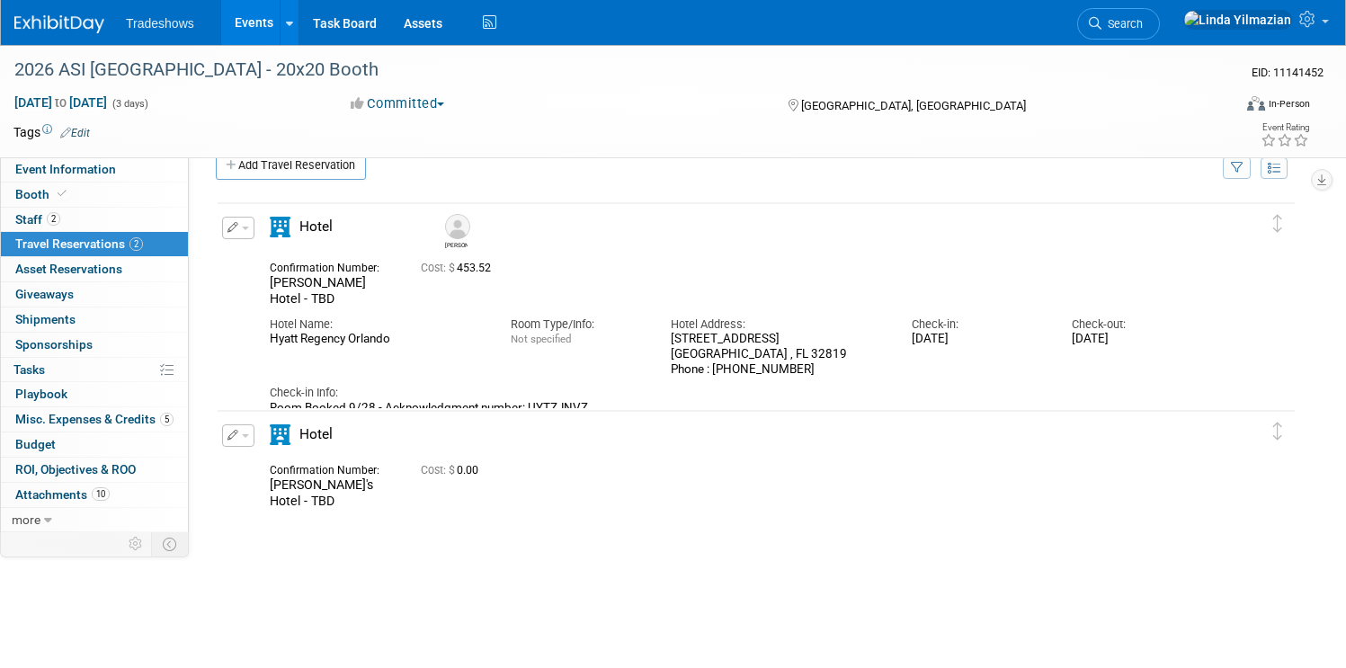
click at [774, 317] on div "Hotel Address:" at bounding box center [778, 325] width 214 height 16
click at [470, 233] on img at bounding box center [457, 226] width 25 height 25
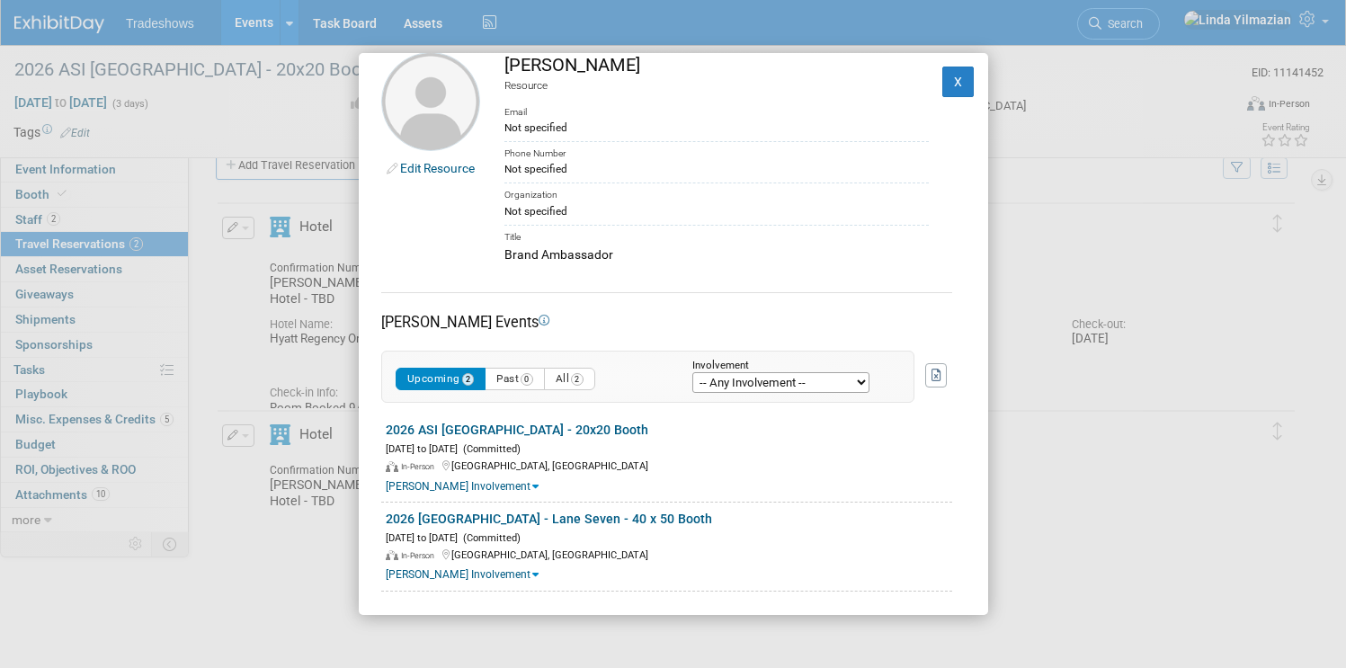
scroll to position [28, 0]
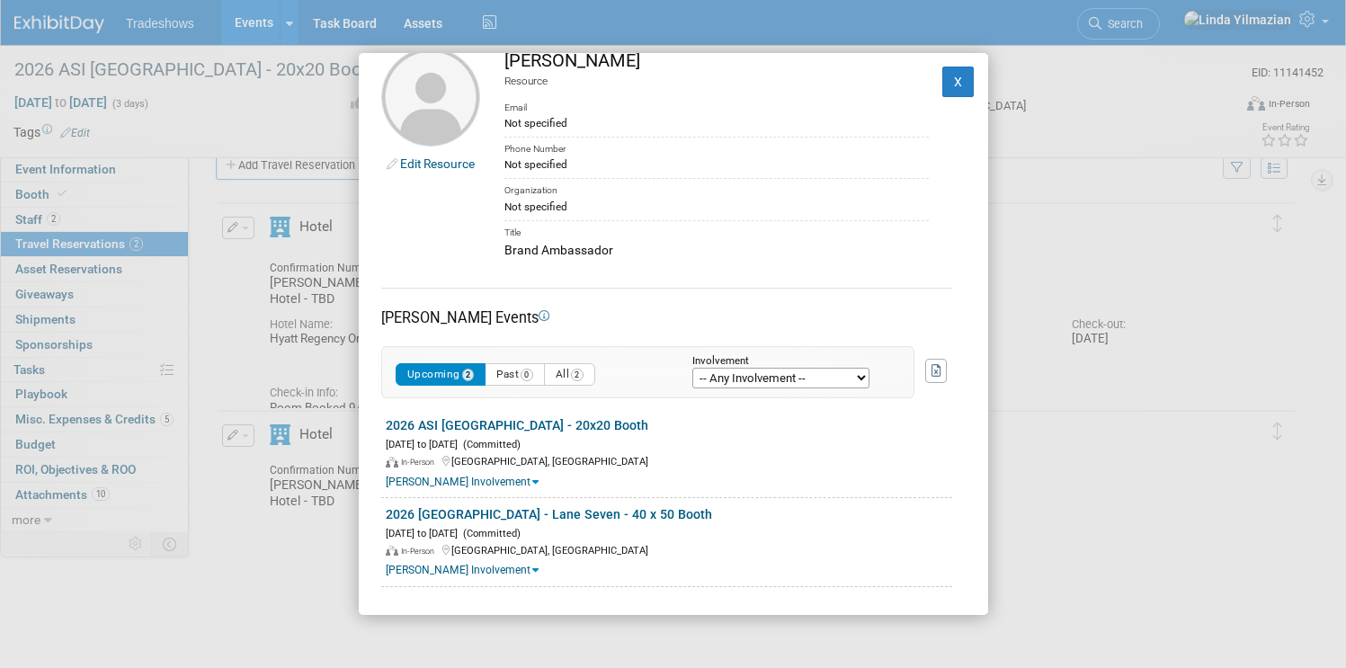
click at [805, 384] on select "-- Any Involvement -- Created the event Tagged as Attendee Tagged in Travel Res…" at bounding box center [780, 378] width 177 height 21
click at [547, 124] on div "Not specified" at bounding box center [716, 123] width 424 height 16
click at [469, 167] on link "Edit Resource" at bounding box center [437, 163] width 75 height 14
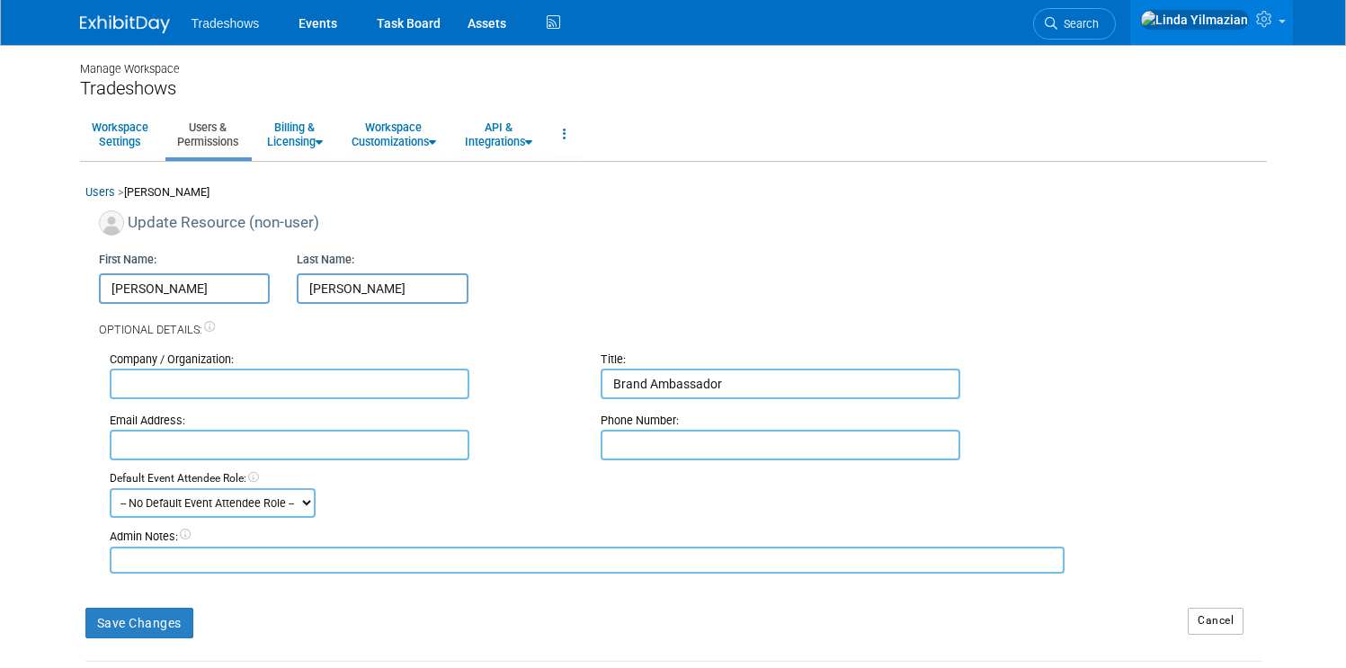
drag, startPoint x: 756, startPoint y: 382, endPoint x: 602, endPoint y: 384, distance: 154.7
click at [602, 384] on input "Brand Ambassador" at bounding box center [781, 384] width 360 height 31
type input "Outside Sales Rep"
click at [298, 445] on input "text" at bounding box center [290, 445] width 360 height 31
type input "morgan@lanesevenapparel.com"
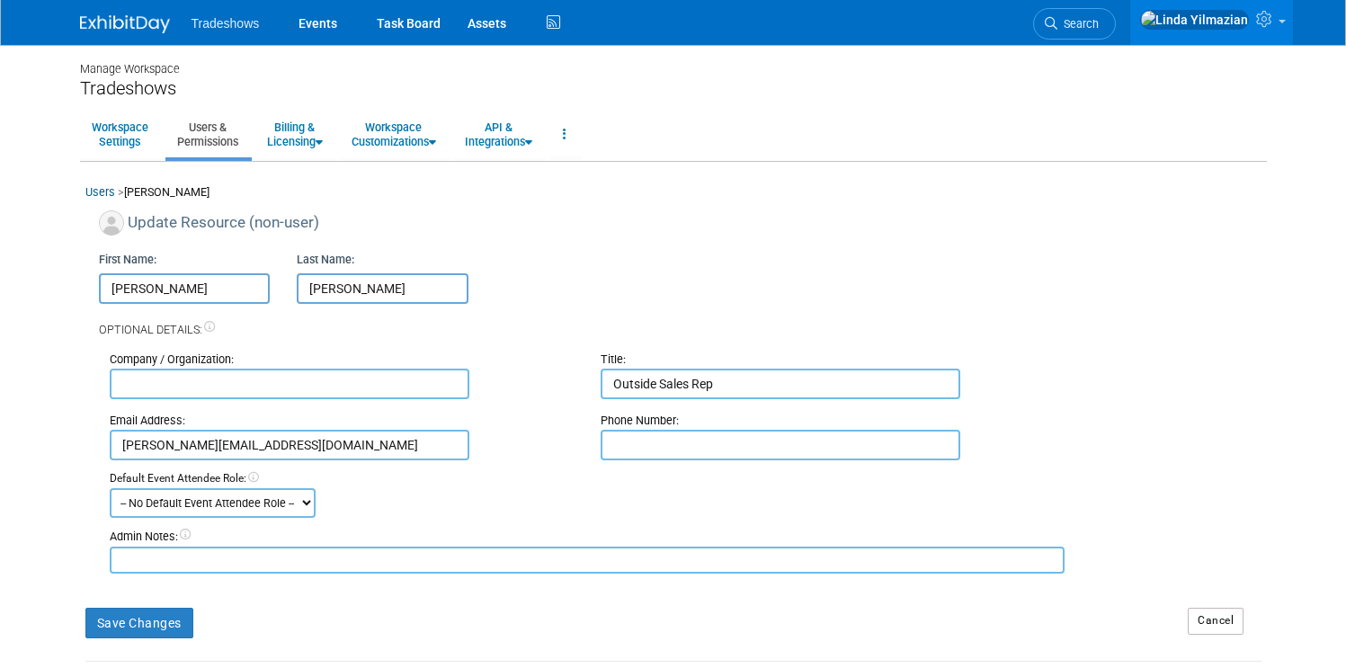
click at [272, 506] on select "-- No Default Event Attendee Role -- Demonstrator Host Planner Presenter Sales …" at bounding box center [213, 503] width 206 height 30
select select "8"
click at [110, 488] on select "-- No Default Event Attendee Role -- Demonstrator Host Planner Presenter Sales …" at bounding box center [213, 503] width 206 height 30
click at [138, 613] on button "Save Changes" at bounding box center [139, 623] width 108 height 31
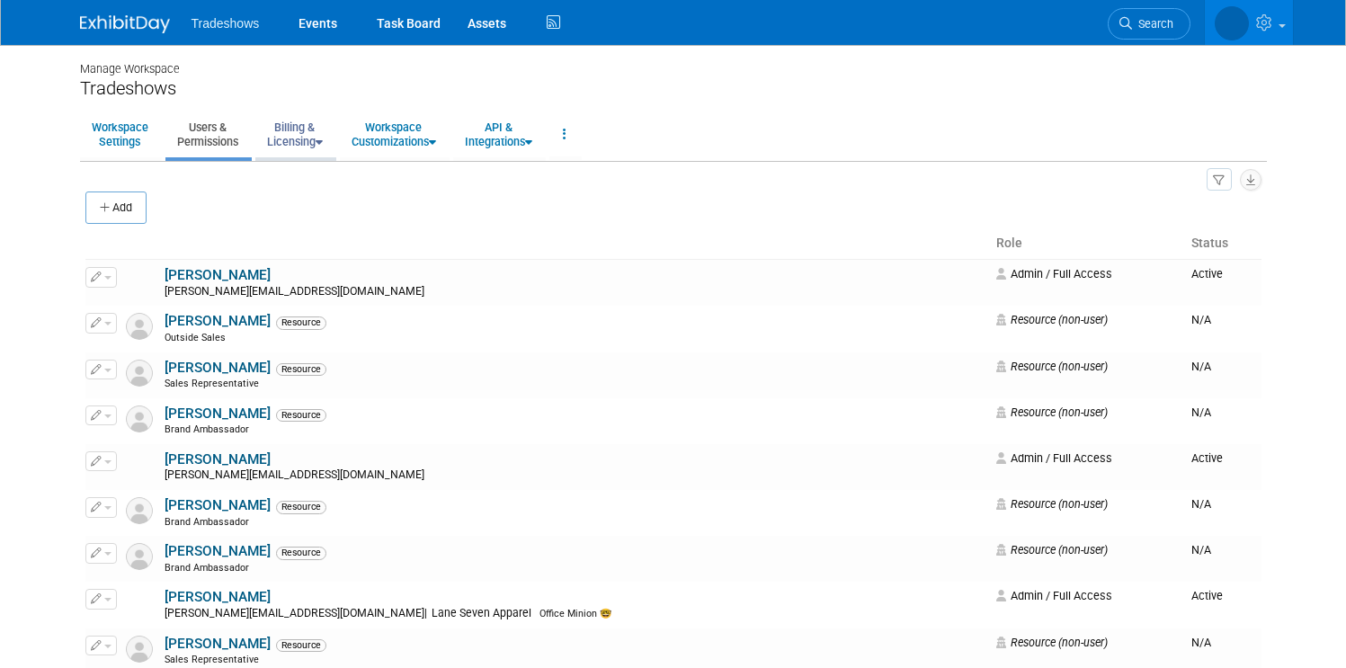
click at [316, 146] on icon at bounding box center [319, 143] width 7 height 12
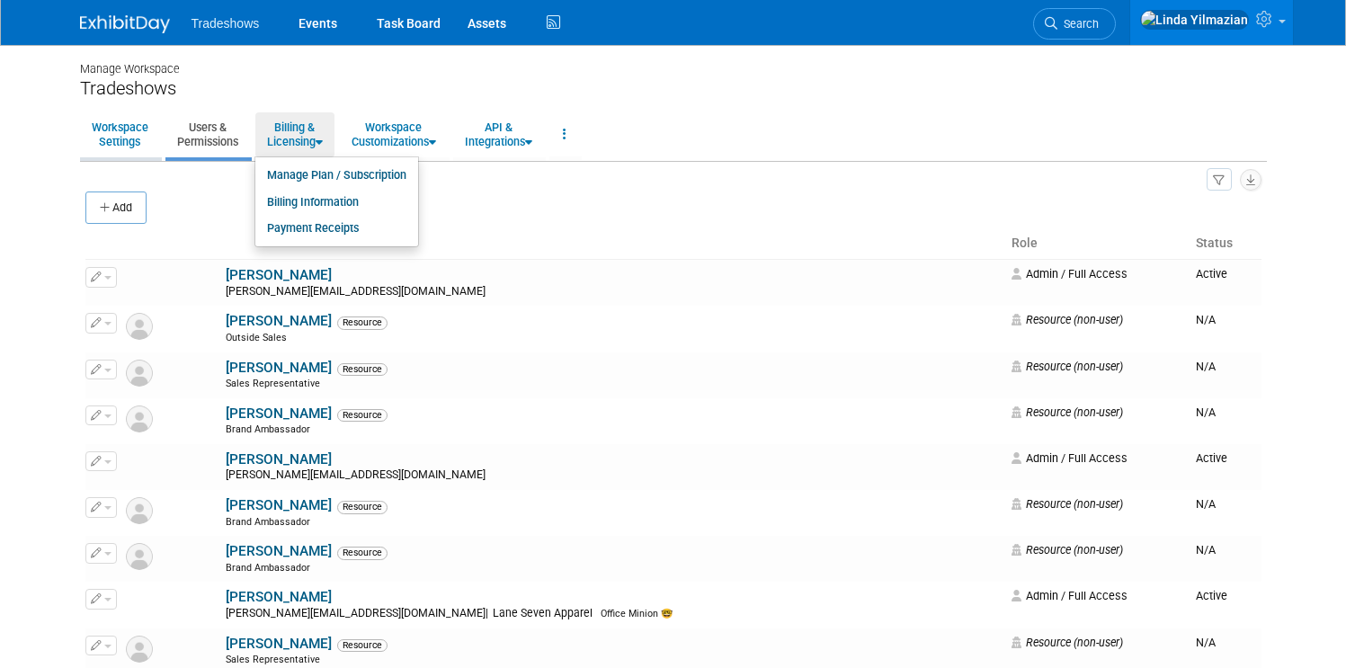
click at [118, 129] on link "Workspace Settings" at bounding box center [120, 134] width 80 height 44
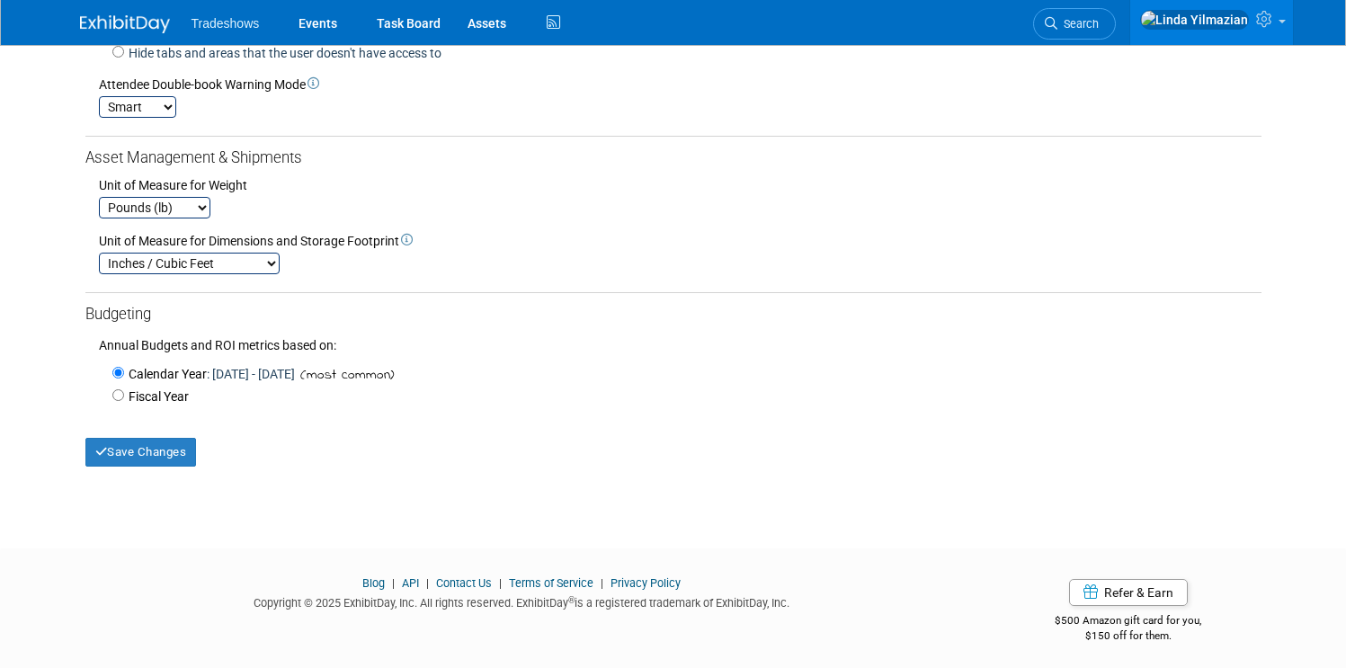
scroll to position [584, 0]
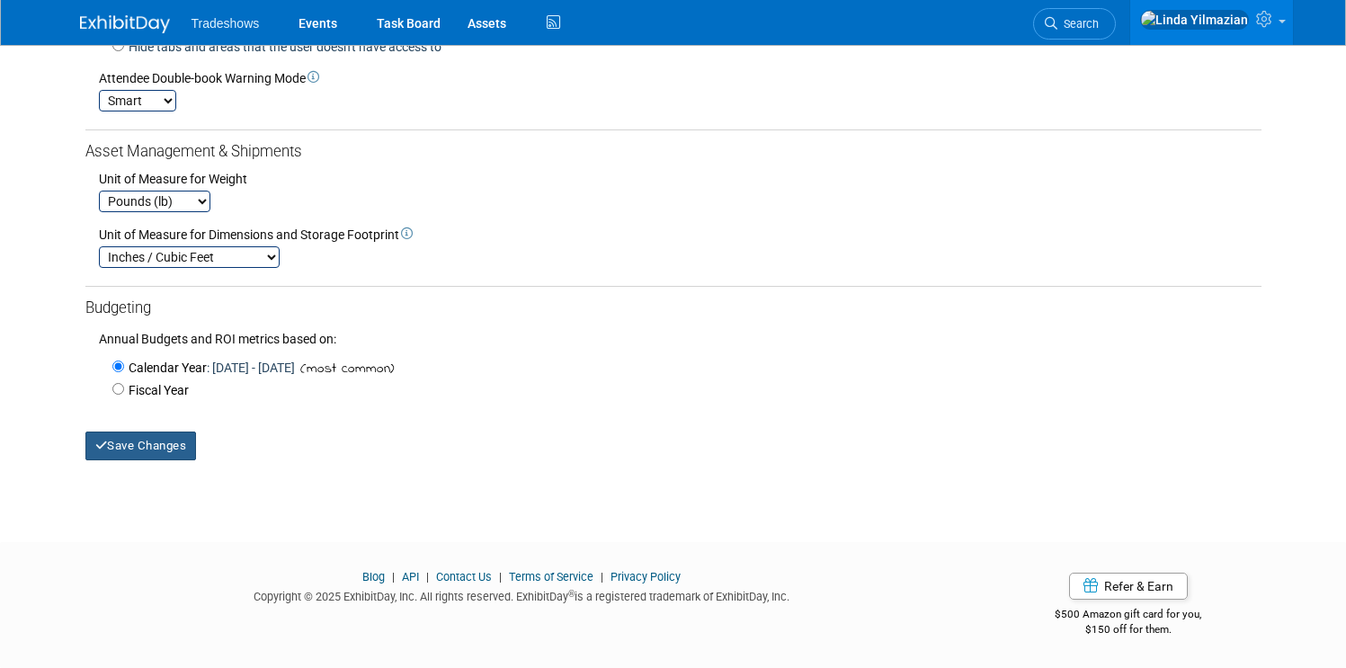
click at [130, 451] on button "Save Changes" at bounding box center [141, 446] width 112 height 29
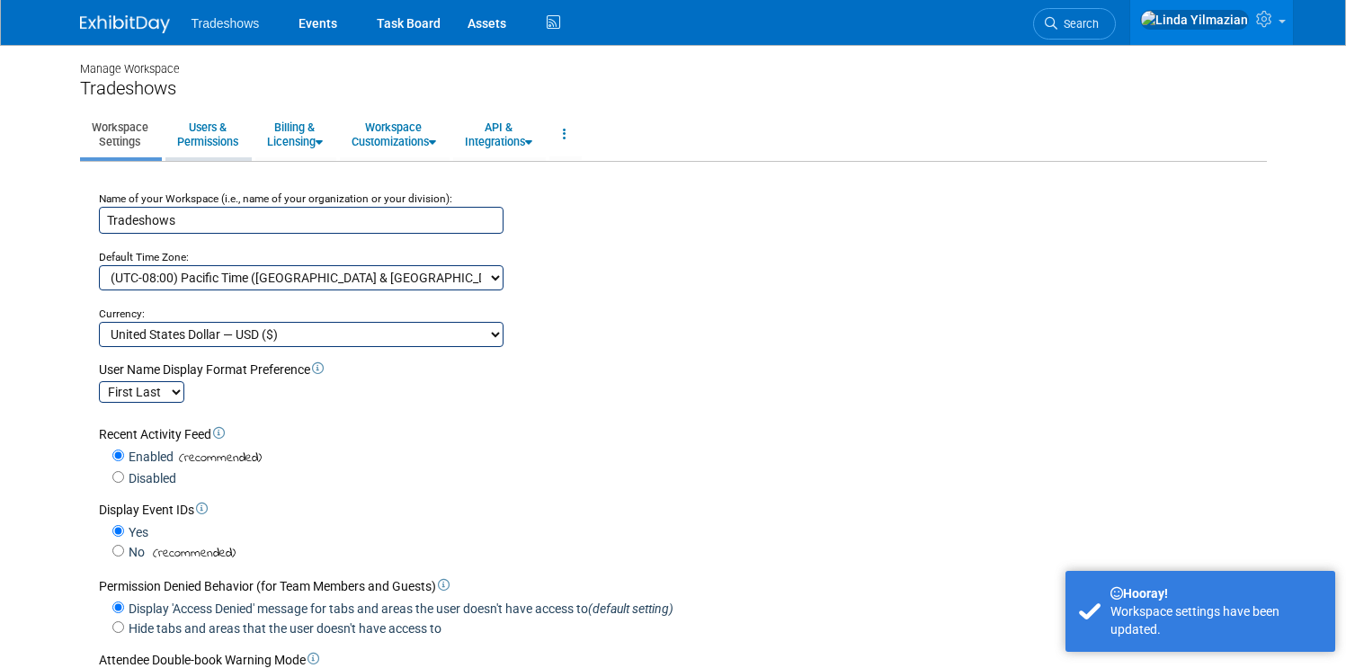
click at [196, 134] on link "Users & Permissions" at bounding box center [207, 134] width 85 height 44
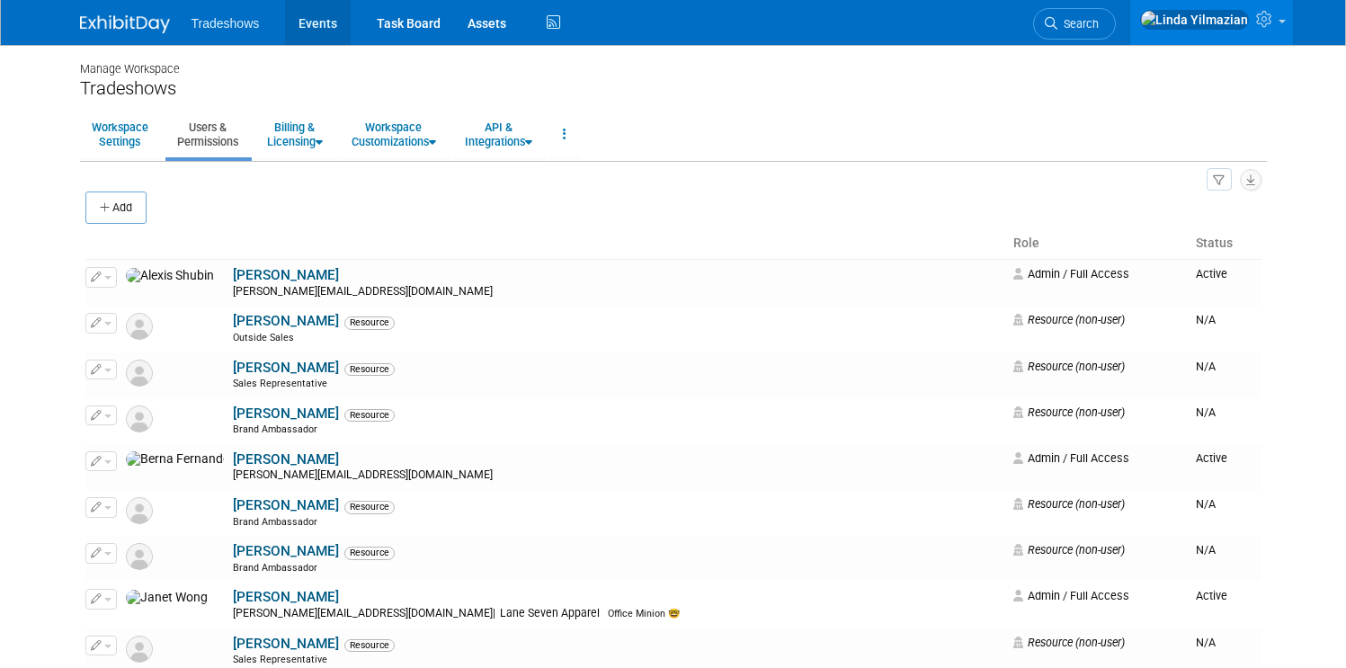
click at [315, 26] on link "Events" at bounding box center [318, 22] width 66 height 45
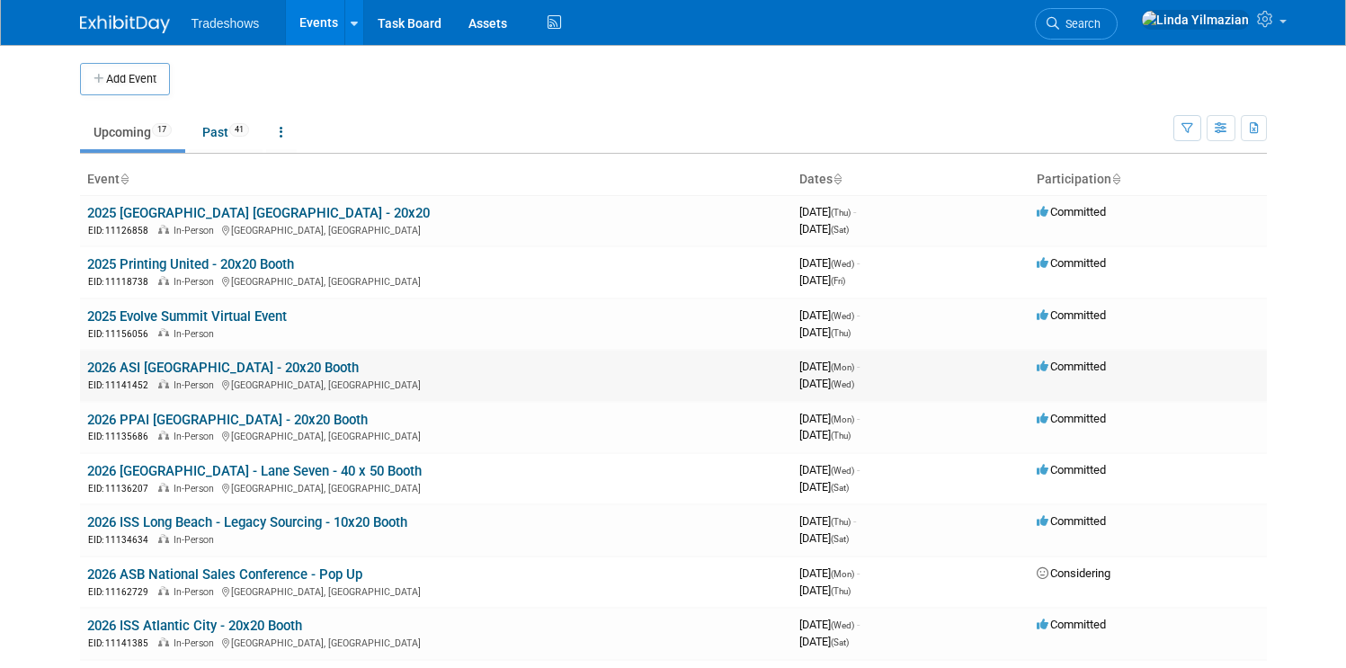
click at [165, 364] on link "2026 ASI [GEOGRAPHIC_DATA] - 20x20 Booth" at bounding box center [223, 368] width 272 height 16
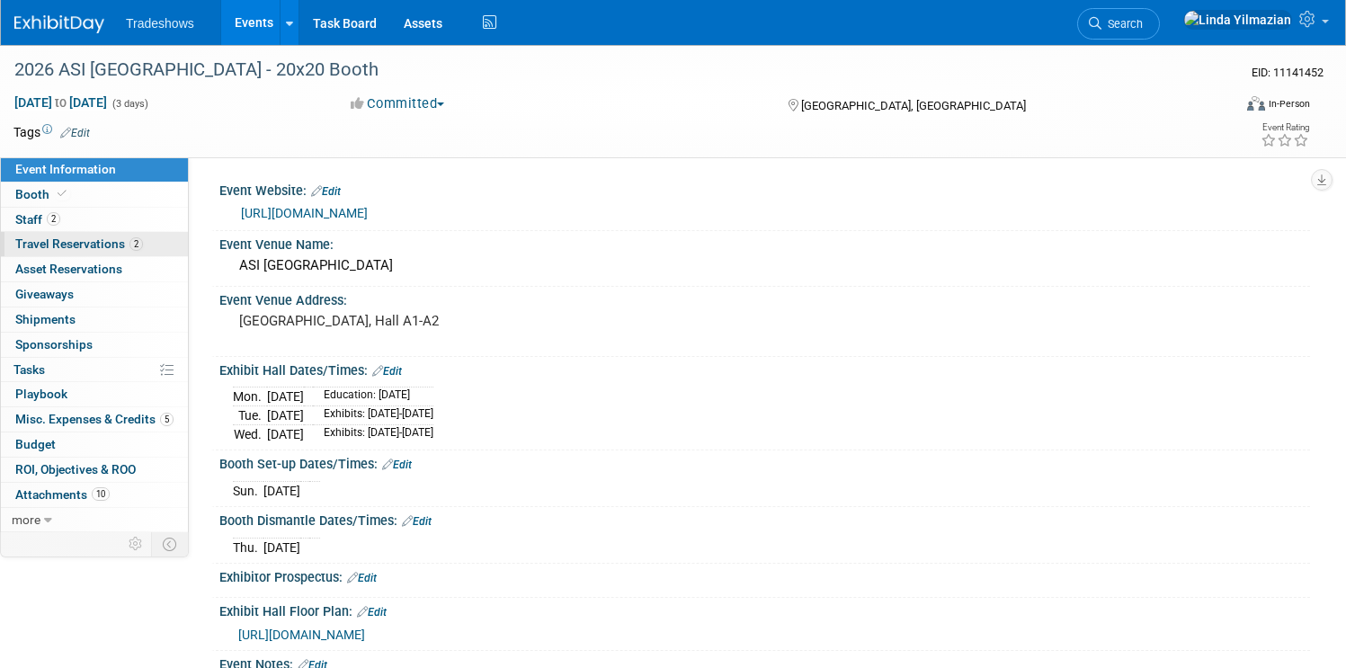
click at [143, 245] on span "Travel Reservations 2" at bounding box center [79, 243] width 128 height 14
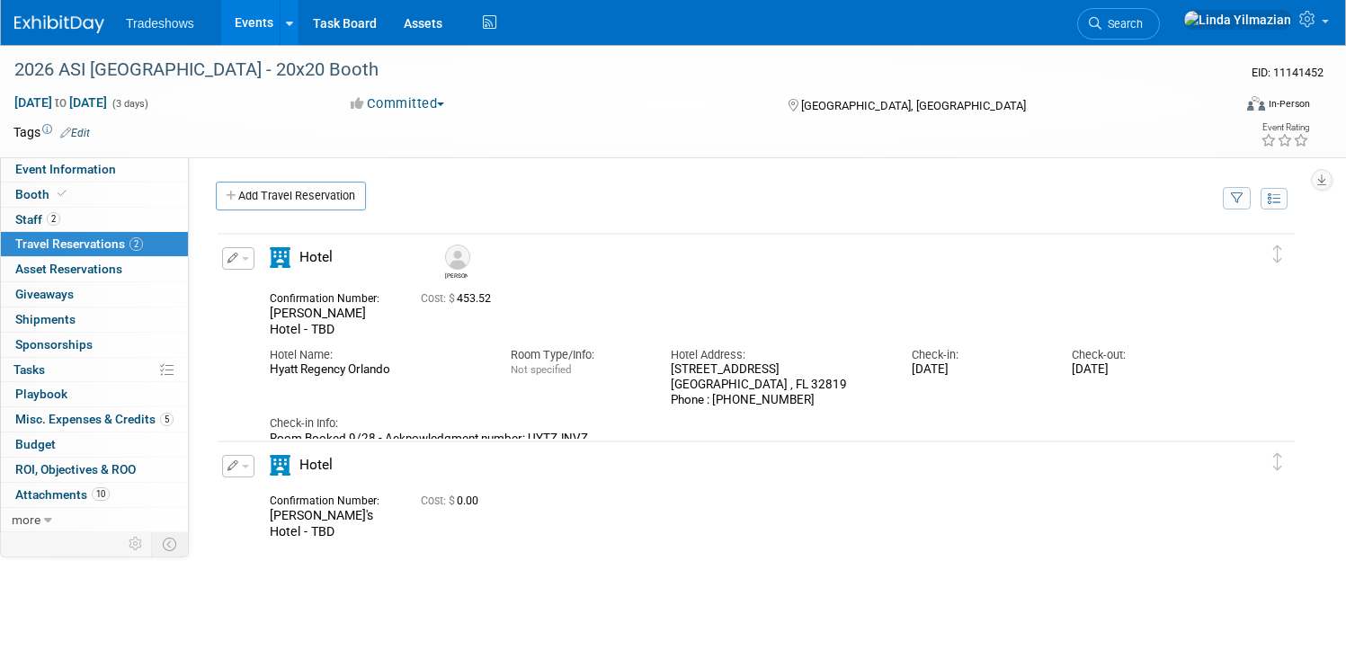
click at [254, 476] on button "button" at bounding box center [238, 466] width 32 height 22
click at [334, 495] on button "Edit Reservation" at bounding box center [299, 498] width 152 height 26
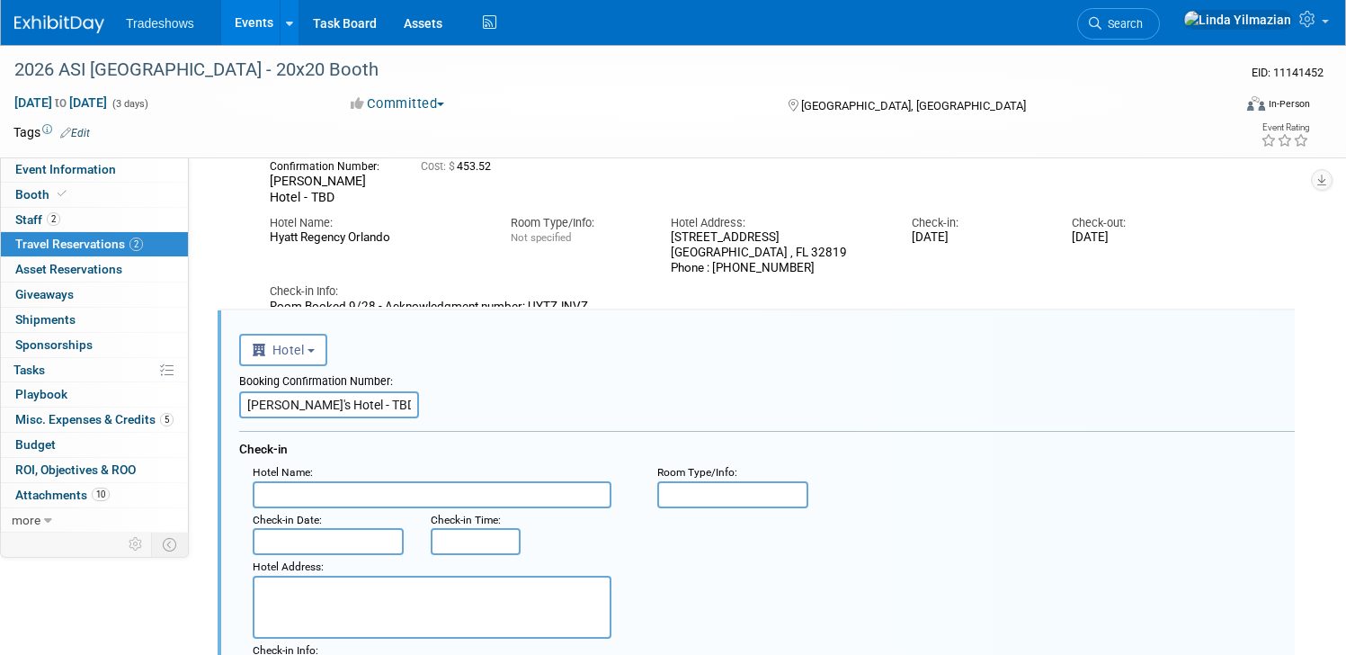
scroll to position [131, 0]
drag, startPoint x: 379, startPoint y: 405, endPoint x: 410, endPoint y: 410, distance: 31.9
click at [410, 410] on input "Jon's Hotel - TBD" at bounding box center [329, 405] width 180 height 27
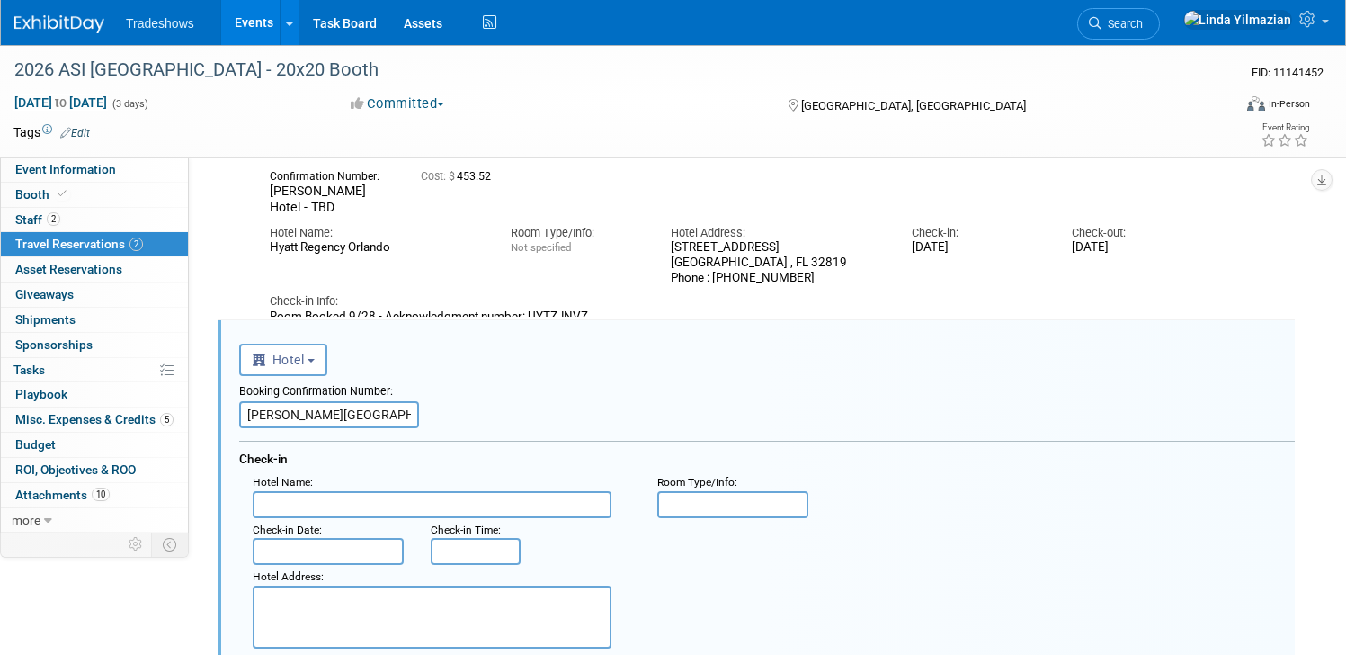
scroll to position [0, 0]
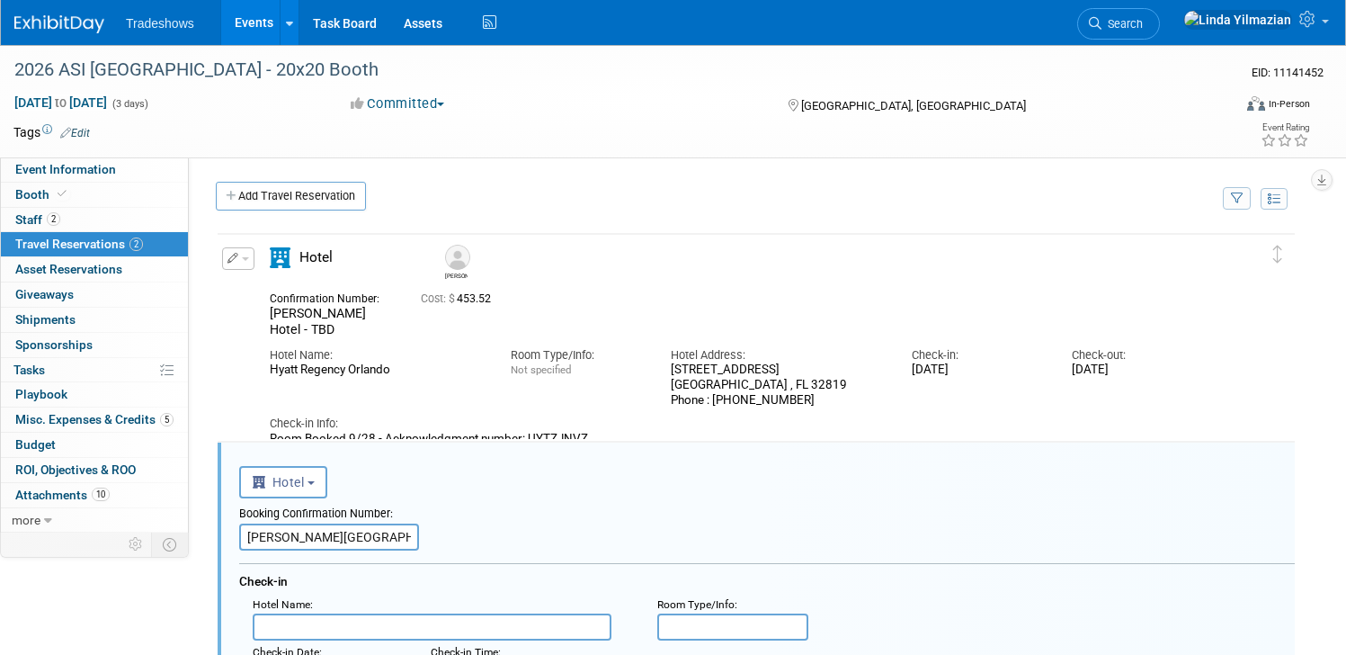
type input "Jon's Hotel"
drag, startPoint x: 336, startPoint y: 352, endPoint x: 476, endPoint y: 355, distance: 139.4
click at [476, 362] on div "Hyatt Regency Orlando" at bounding box center [377, 369] width 214 height 15
copy div "Hyatt Regency Orlando"
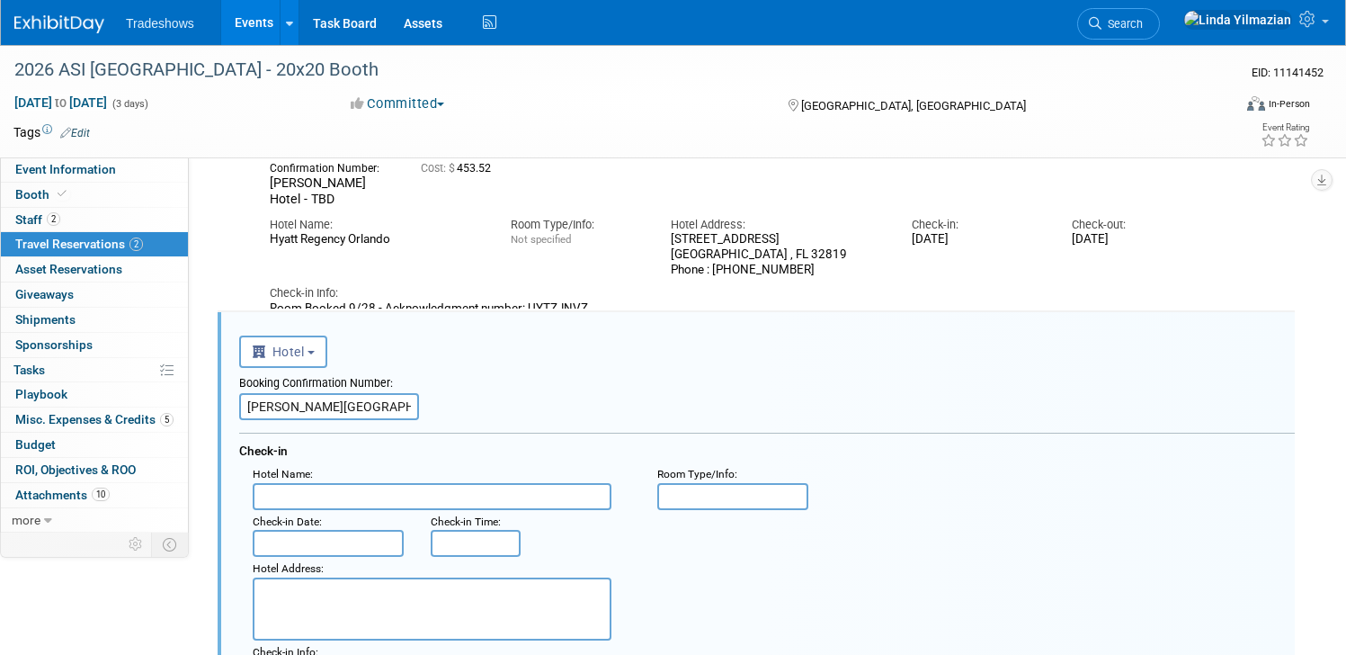
scroll to position [138, 0]
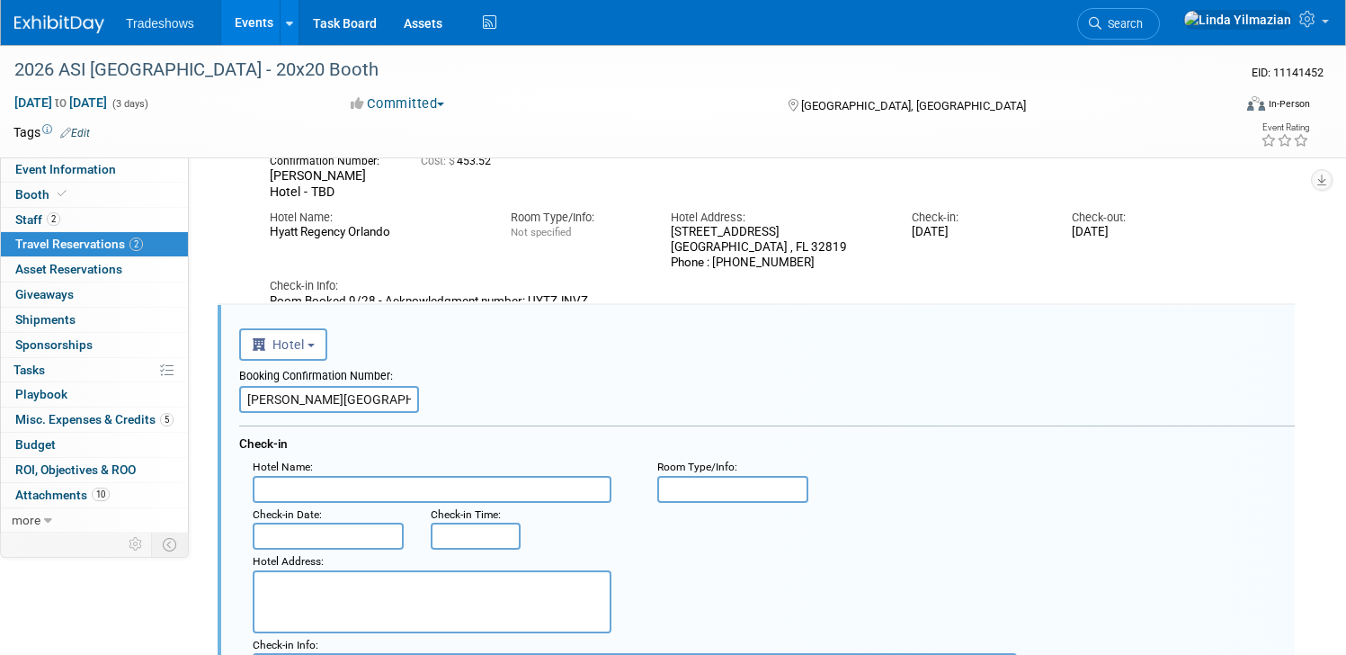
click at [397, 490] on input "text" at bounding box center [432, 489] width 359 height 27
paste input "Hyatt Regency Orlando"
type input "Hyatt Regency Orlando"
drag, startPoint x: 701, startPoint y: 215, endPoint x: 819, endPoint y: 248, distance: 122.4
click at [819, 248] on div "9801 International Drive Orlando , FL 32819 Phone : 407-284-1234" at bounding box center [778, 247] width 214 height 45
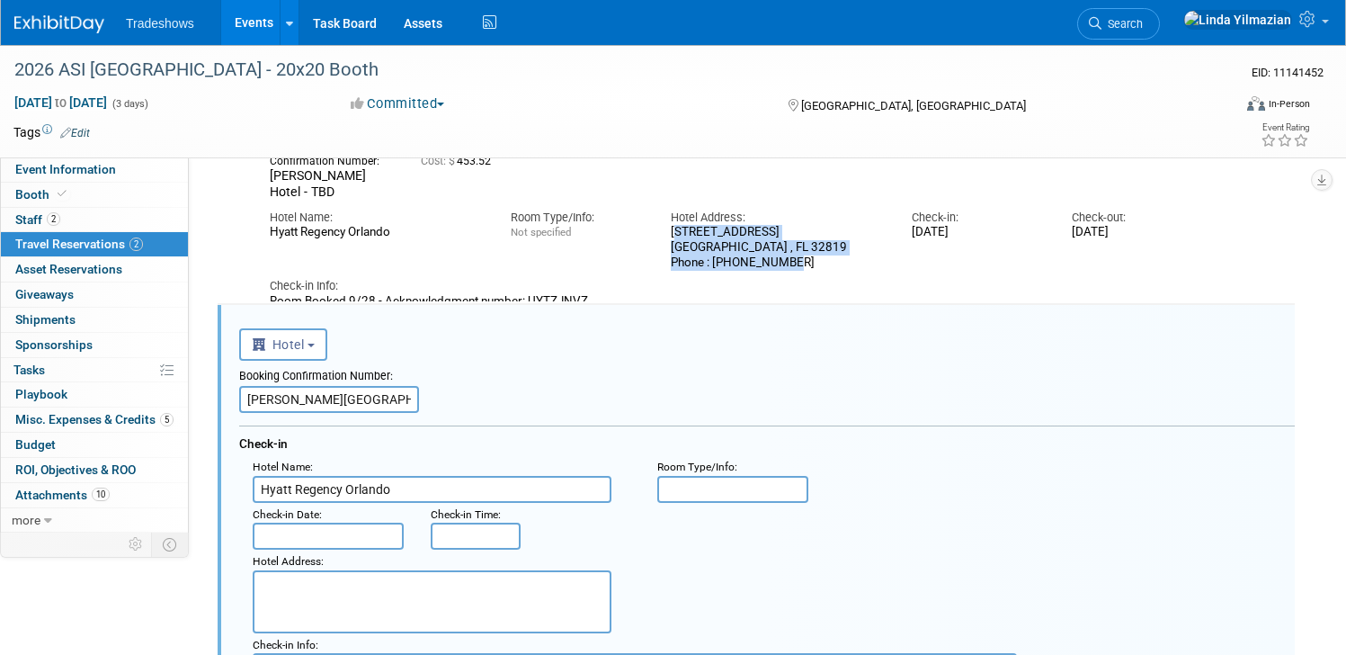
copy div "9801 International Drive Orlando , FL 32819 Phone : 407-284-1234"
click at [345, 595] on textarea at bounding box center [432, 601] width 359 height 63
paste textarea "9801 International Drive Orlando , FL 32819 Phone : 407-284-1234"
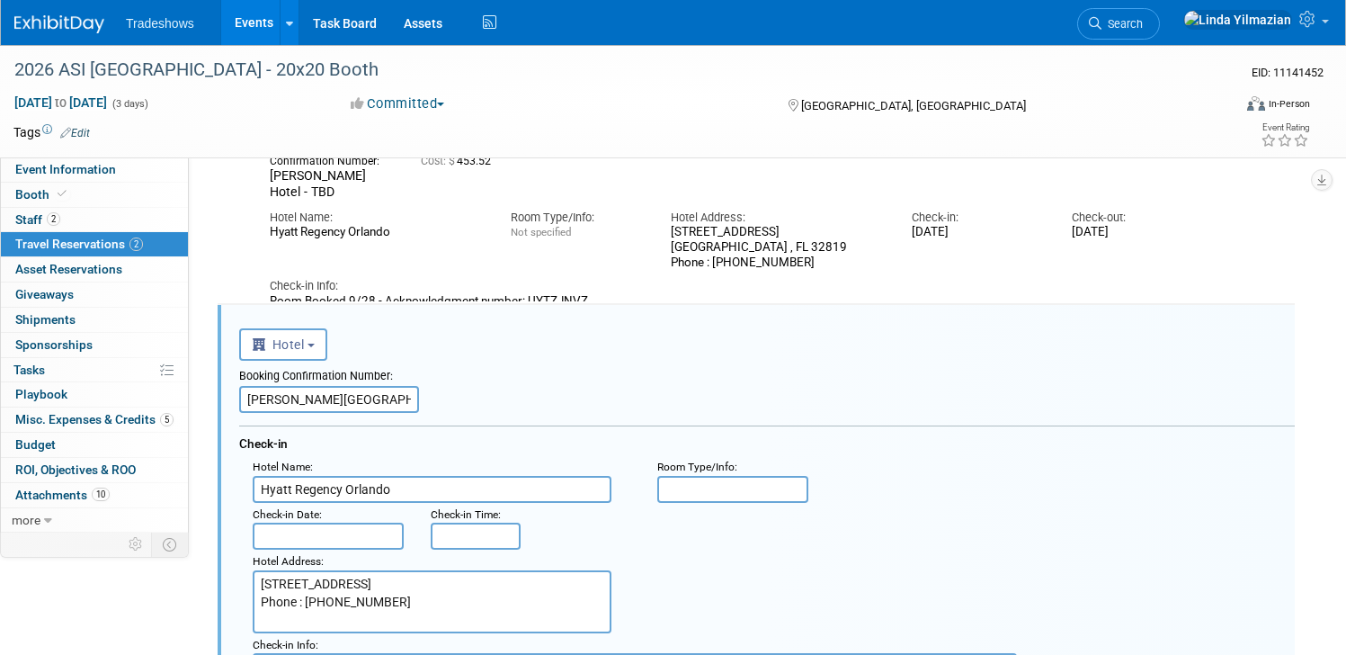
type textarea "9801 International Drive Orlando , FL 32819 Phone : 407-284-1234"
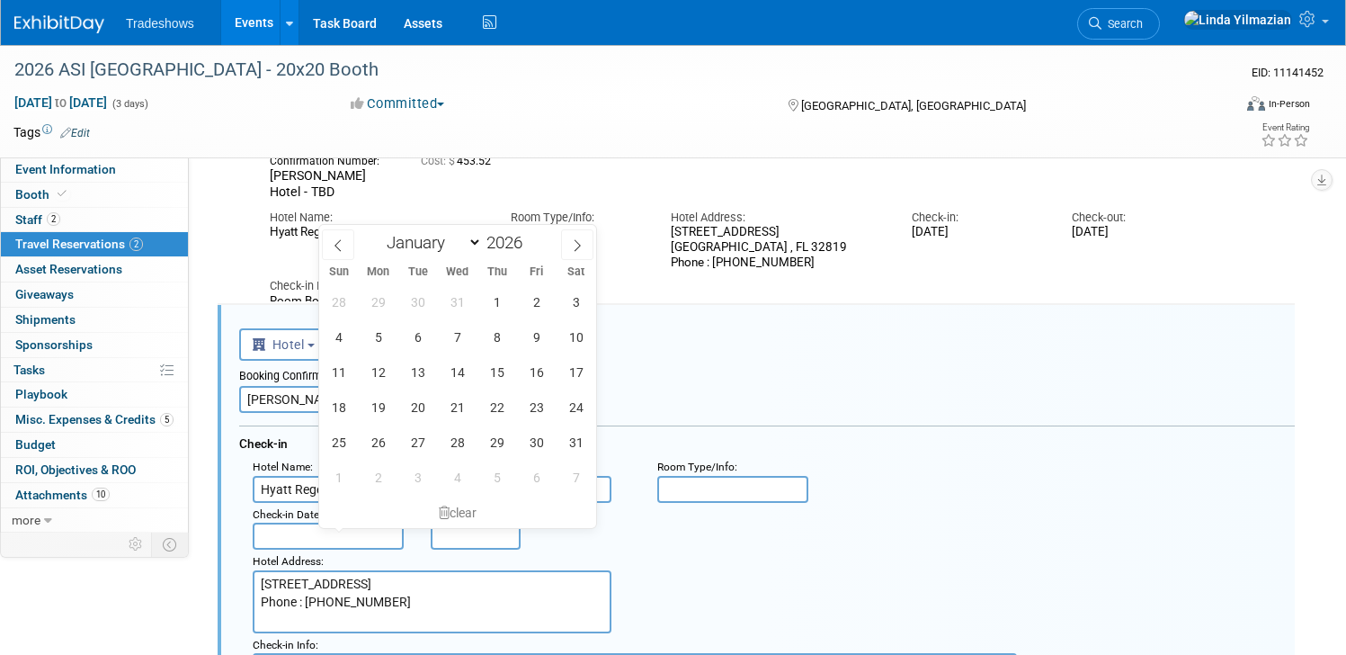
click at [339, 533] on input "text" at bounding box center [328, 535] width 151 height 27
click at [388, 343] on span "5" at bounding box center [378, 336] width 35 height 35
type input "Jan 5, 2026"
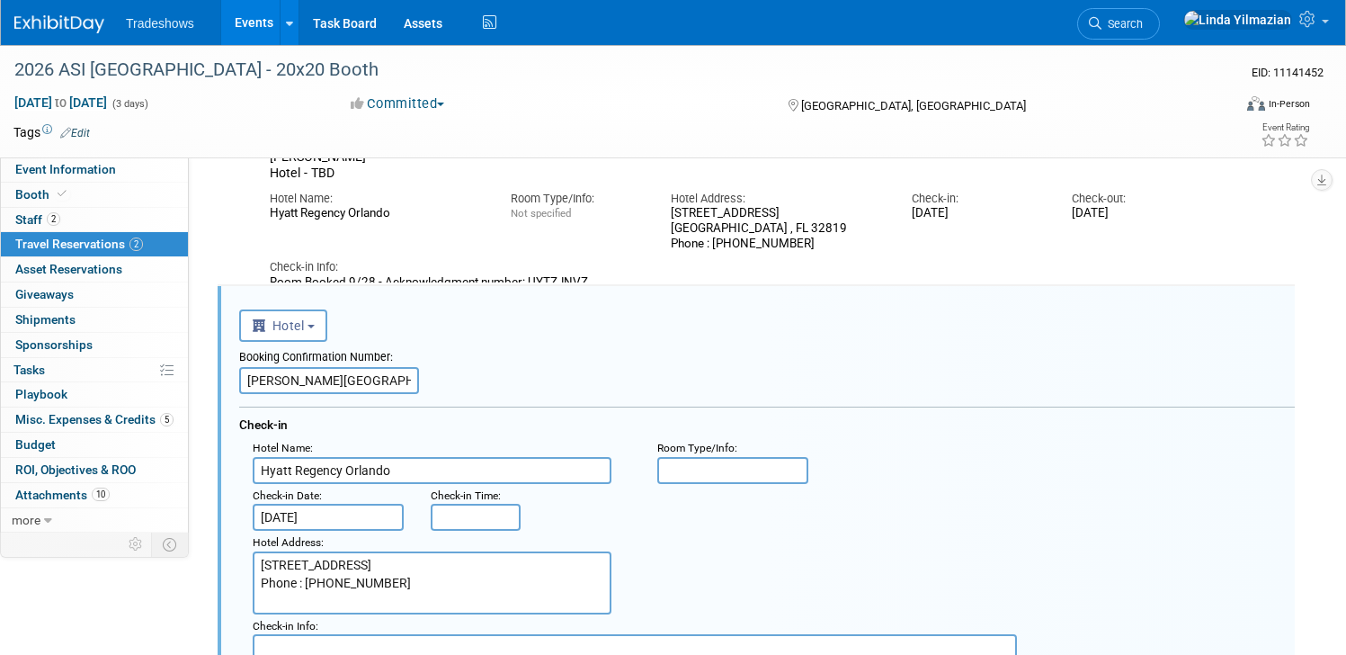
scroll to position [395, 0]
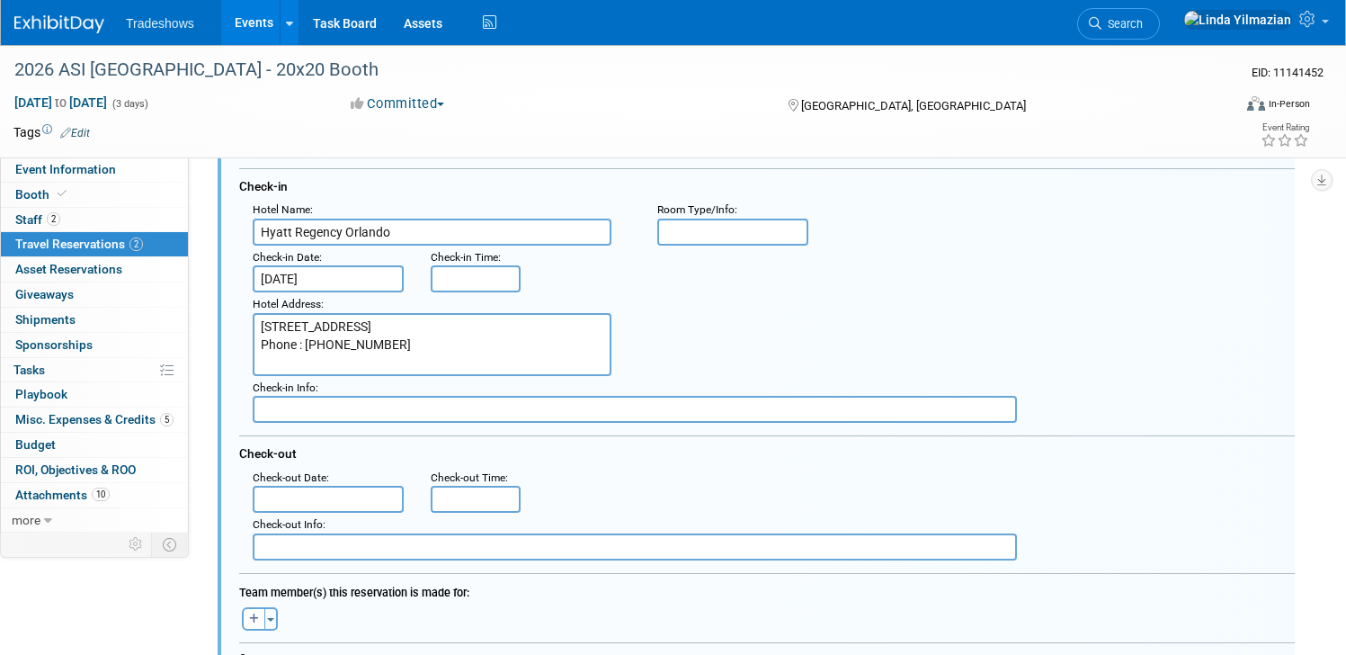
click at [363, 498] on input "text" at bounding box center [328, 499] width 151 height 27
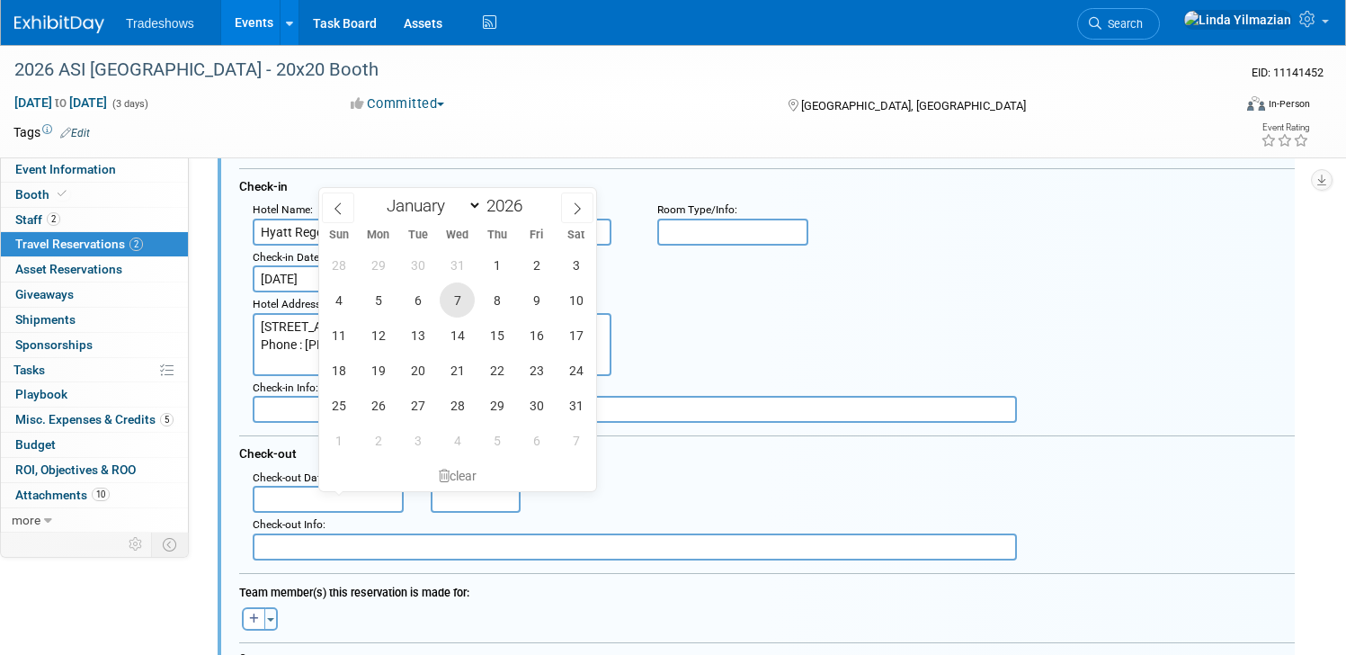
click at [465, 297] on span "7" at bounding box center [457, 299] width 35 height 35
type input "Jan 7, 2026"
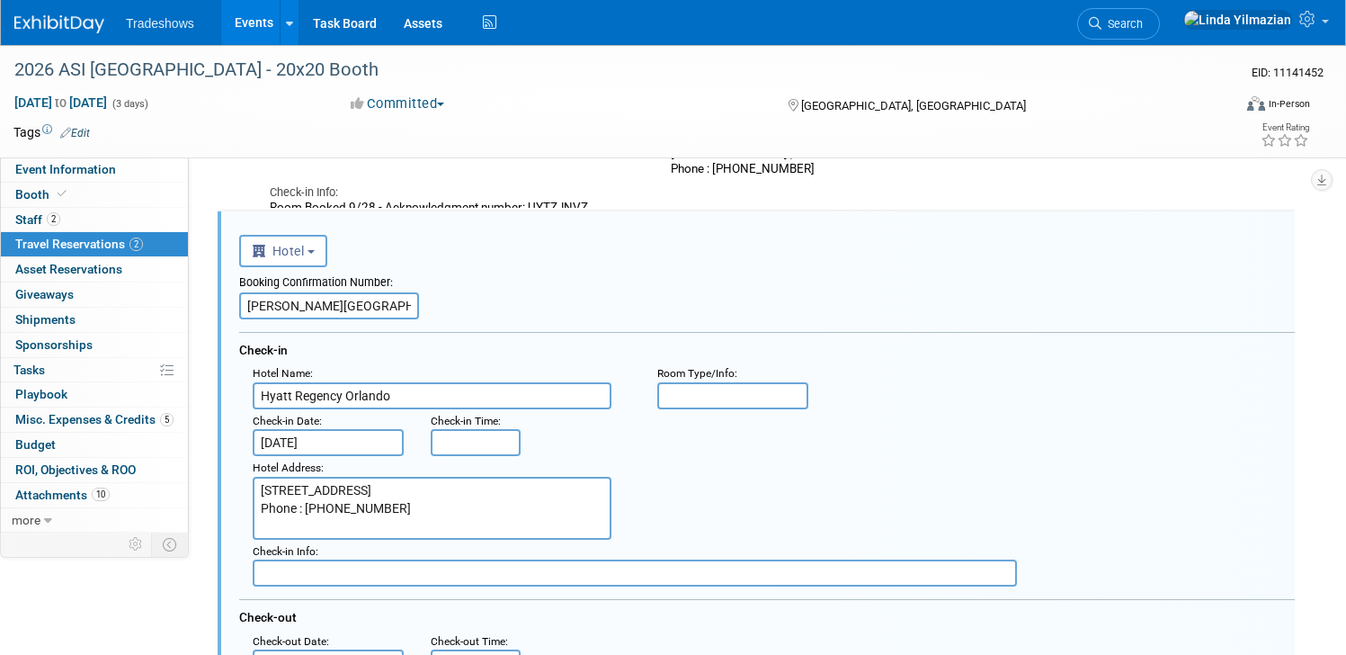
scroll to position [143, 0]
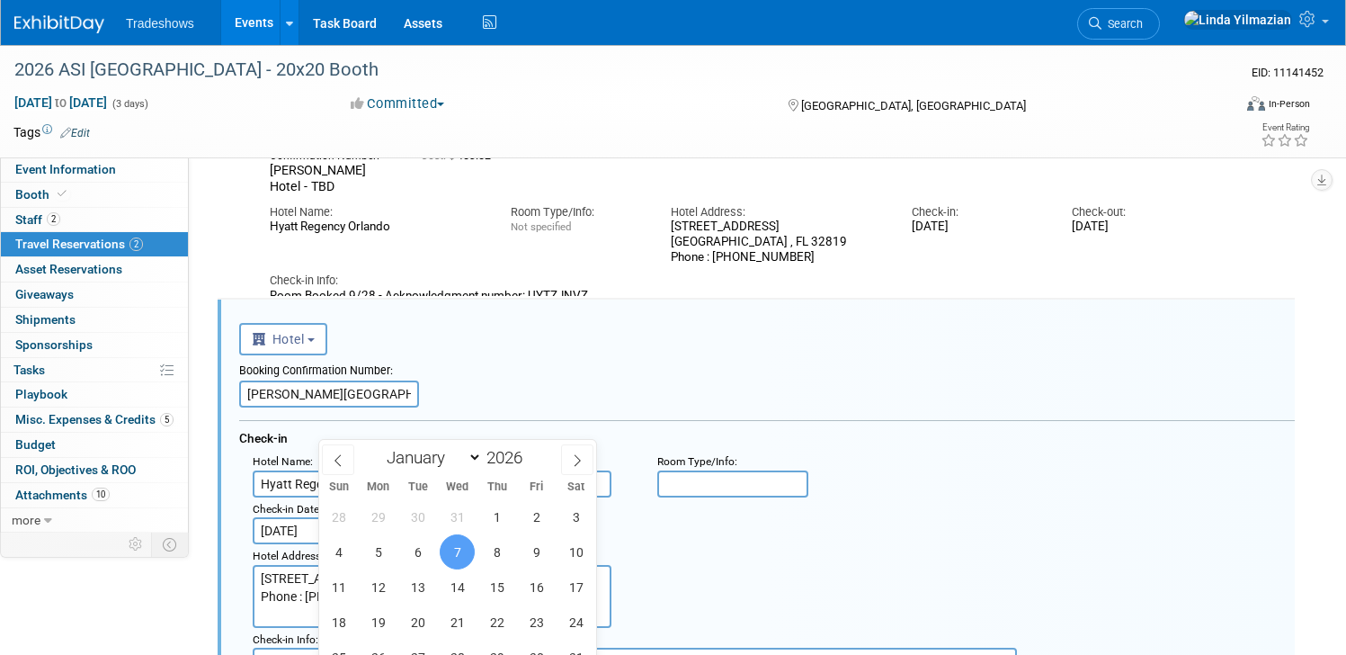
click at [627, 344] on div "<i class="fas fa-plane" style="padding: 6px 4px 6px 1px;"></i> Flight <i class=…" at bounding box center [767, 336] width 1056 height 37
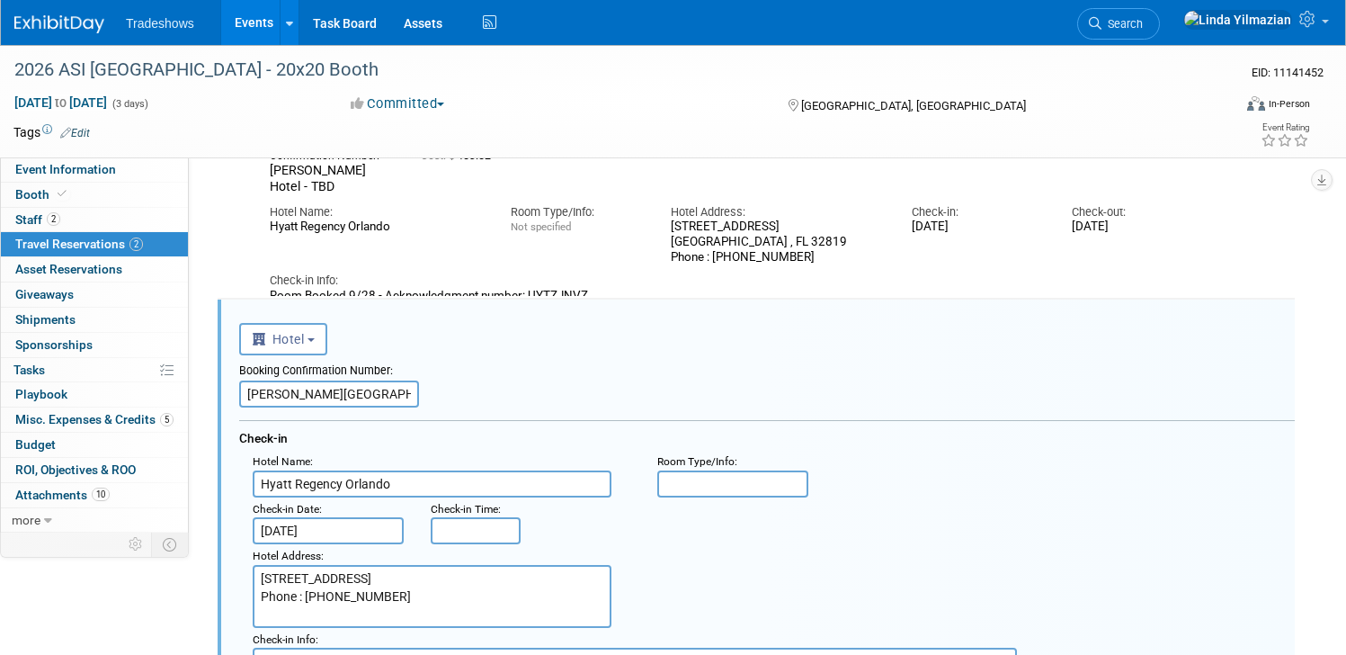
scroll to position [308, 0]
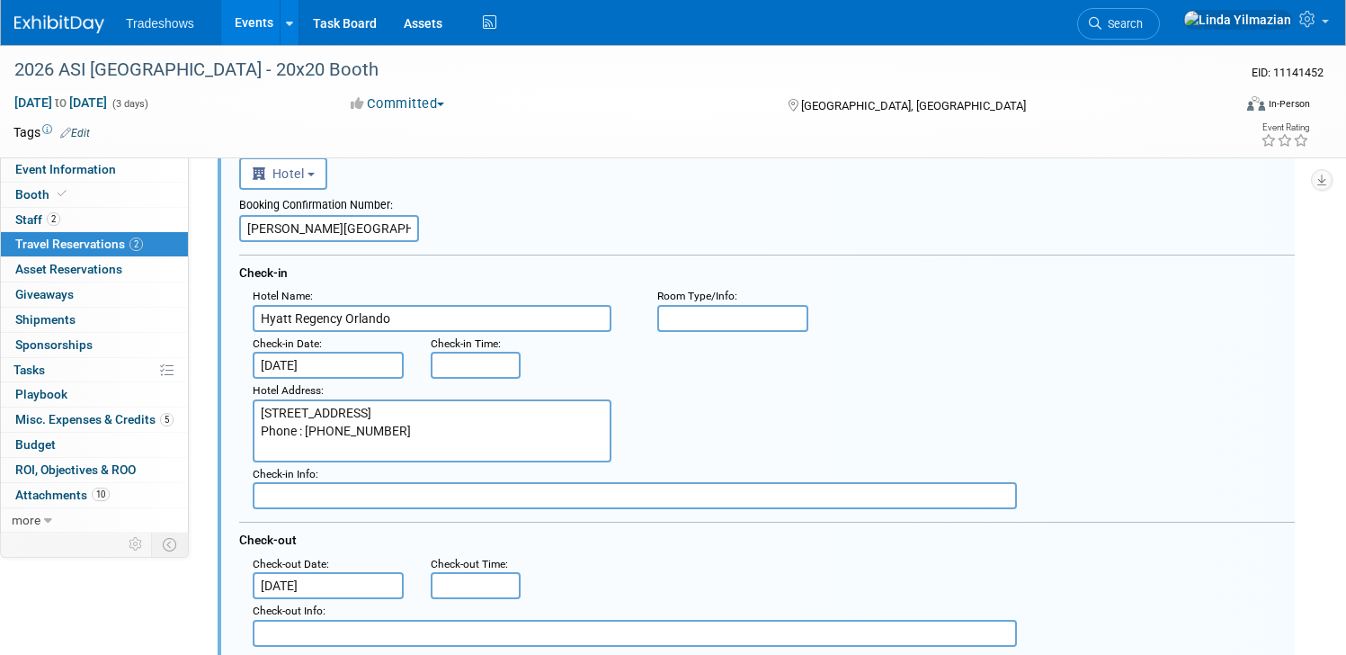
click at [334, 499] on input "text" at bounding box center [635, 495] width 764 height 27
paste input "Acknowledgment number: PS420CMG"
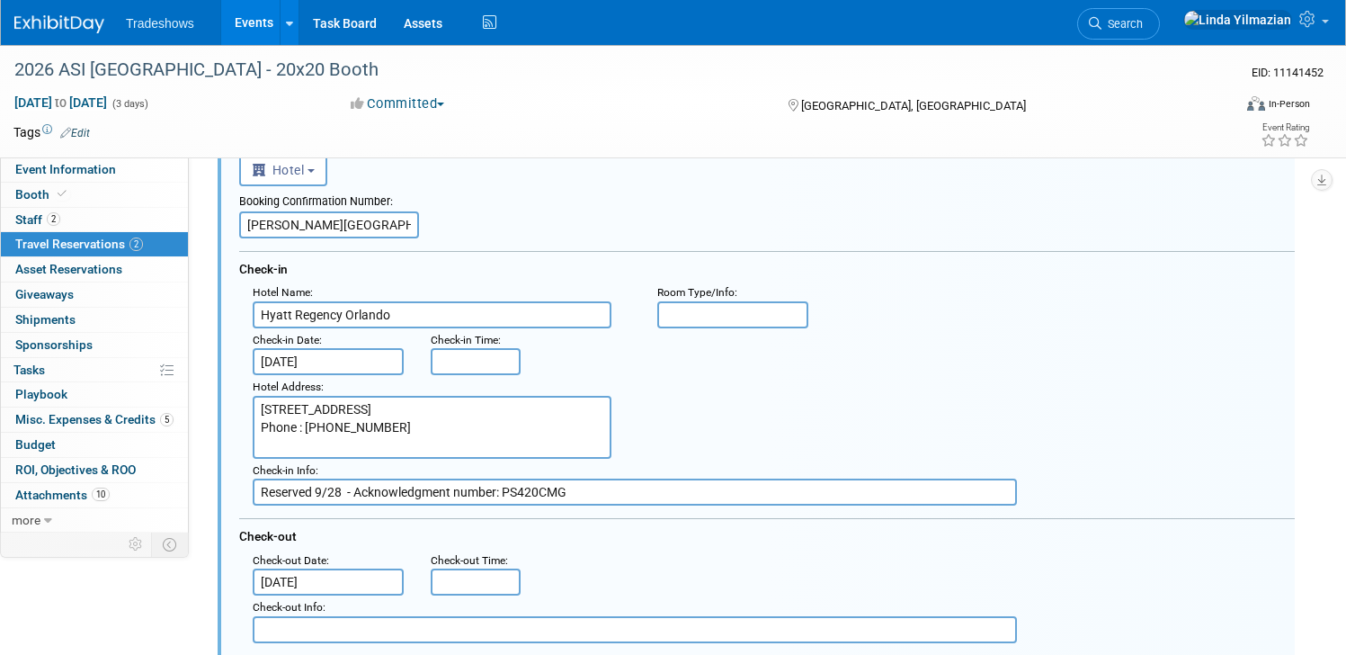
type input "Reserved 9/28 - Acknowledgment number: PS420CMG"
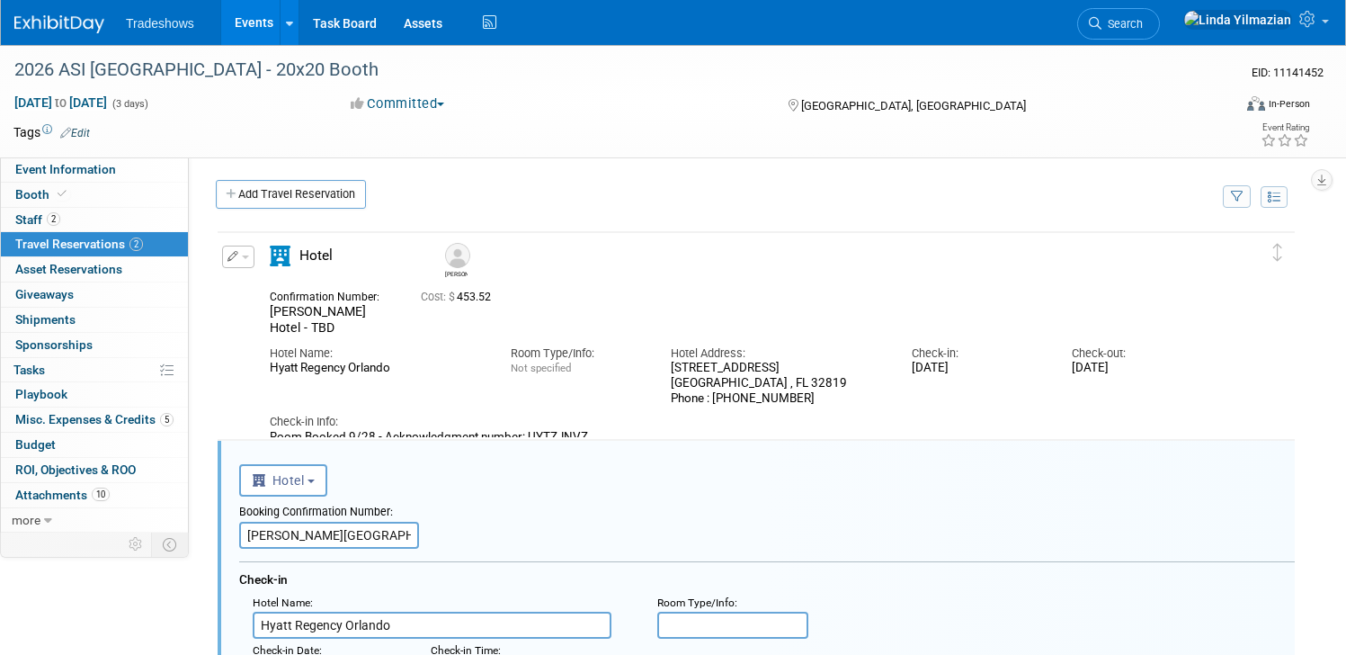
scroll to position [0, 0]
drag, startPoint x: 559, startPoint y: 299, endPoint x: 528, endPoint y: 298, distance: 31.5
click at [498, 298] on span "Cost: $ 453.52" at bounding box center [459, 298] width 77 height 13
copy span "453.52"
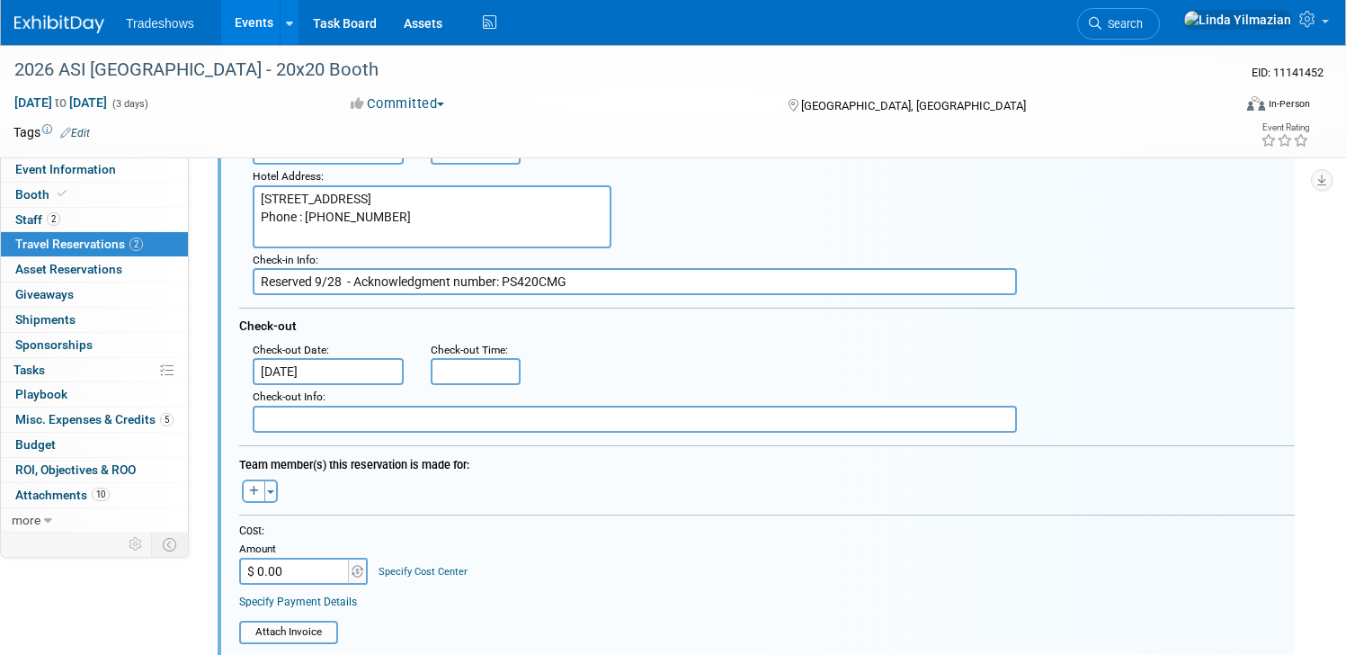
scroll to position [526, 0]
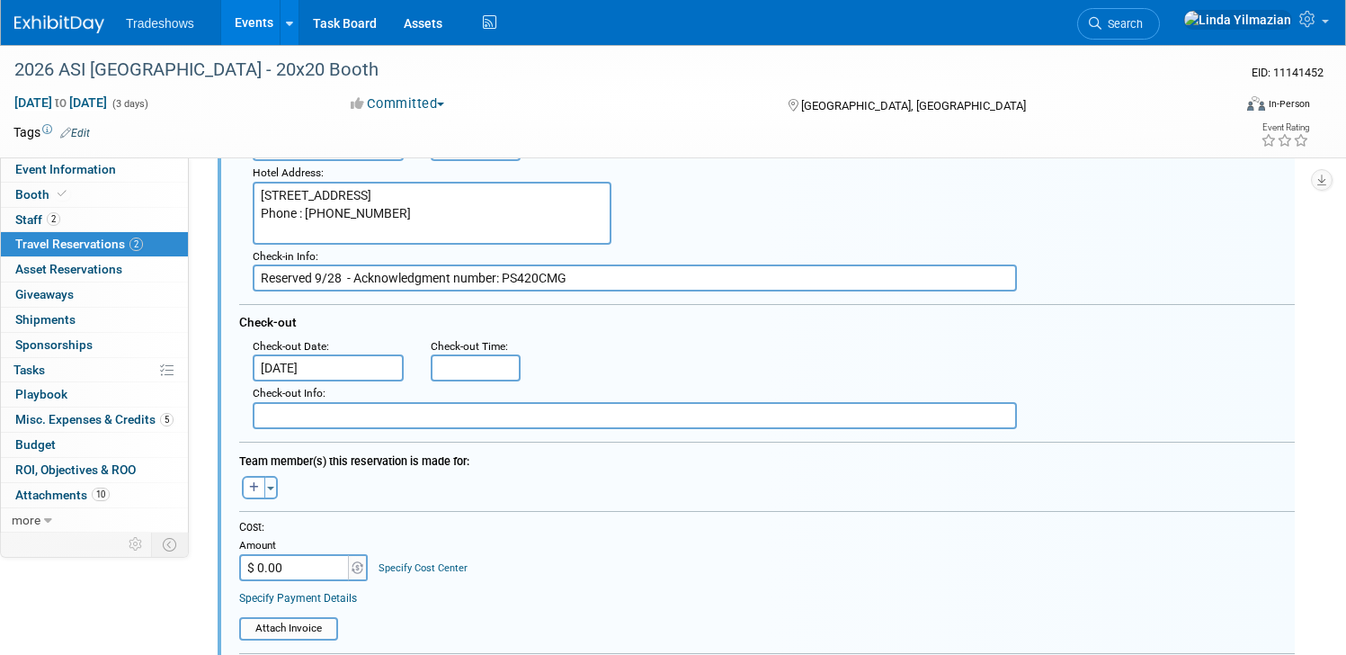
click at [352, 572] on input "$ 0.00" at bounding box center [295, 567] width 112 height 27
paste input "453.52"
type input "$ 453.52"
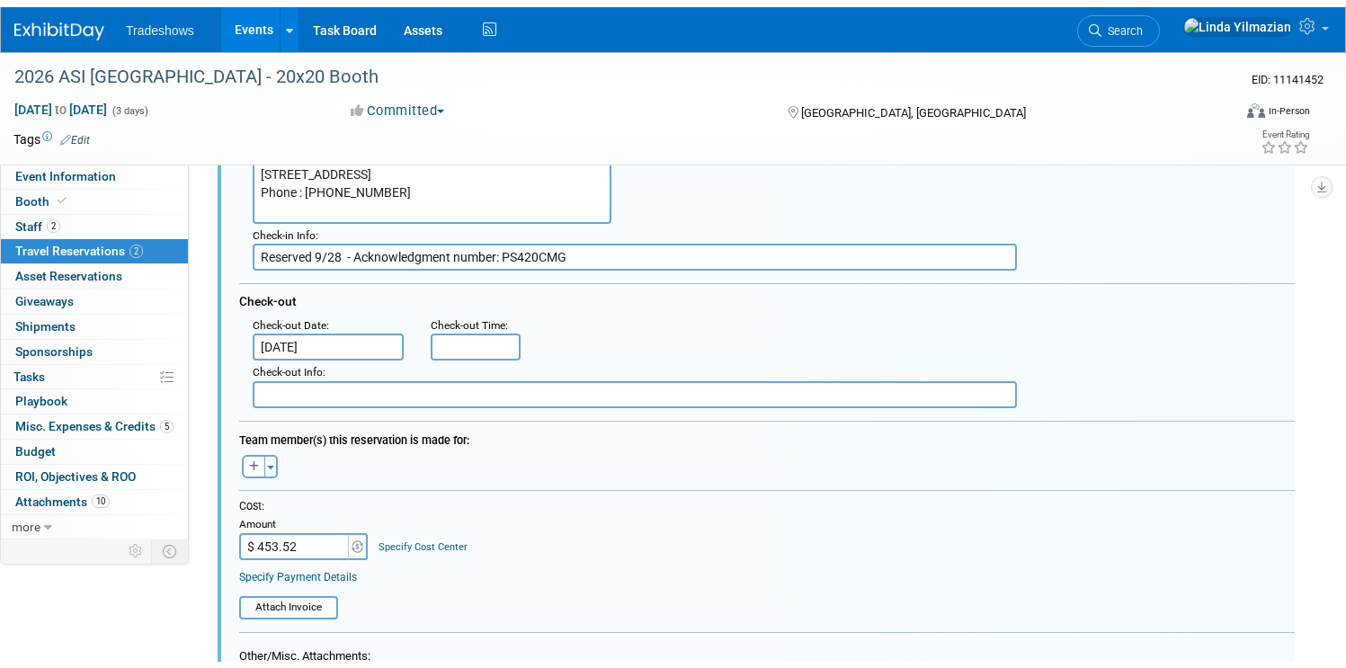
scroll to position [855, 0]
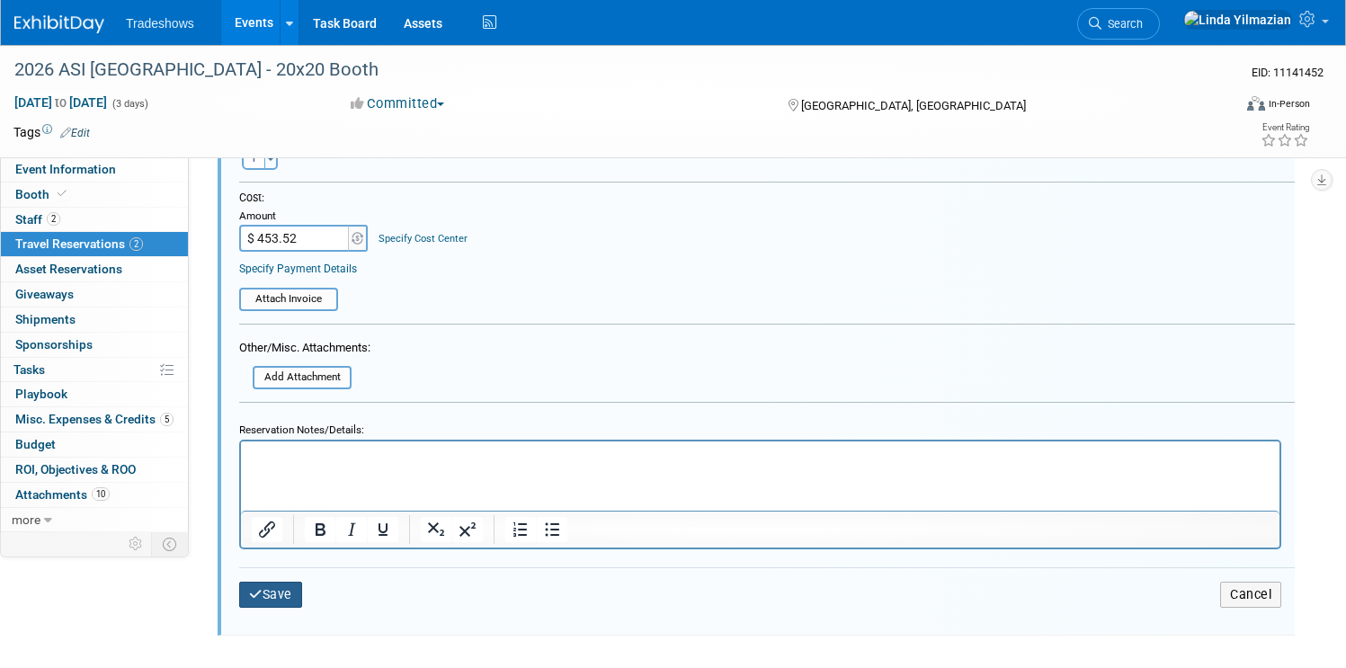
click at [263, 592] on icon "submit" at bounding box center [255, 594] width 13 height 13
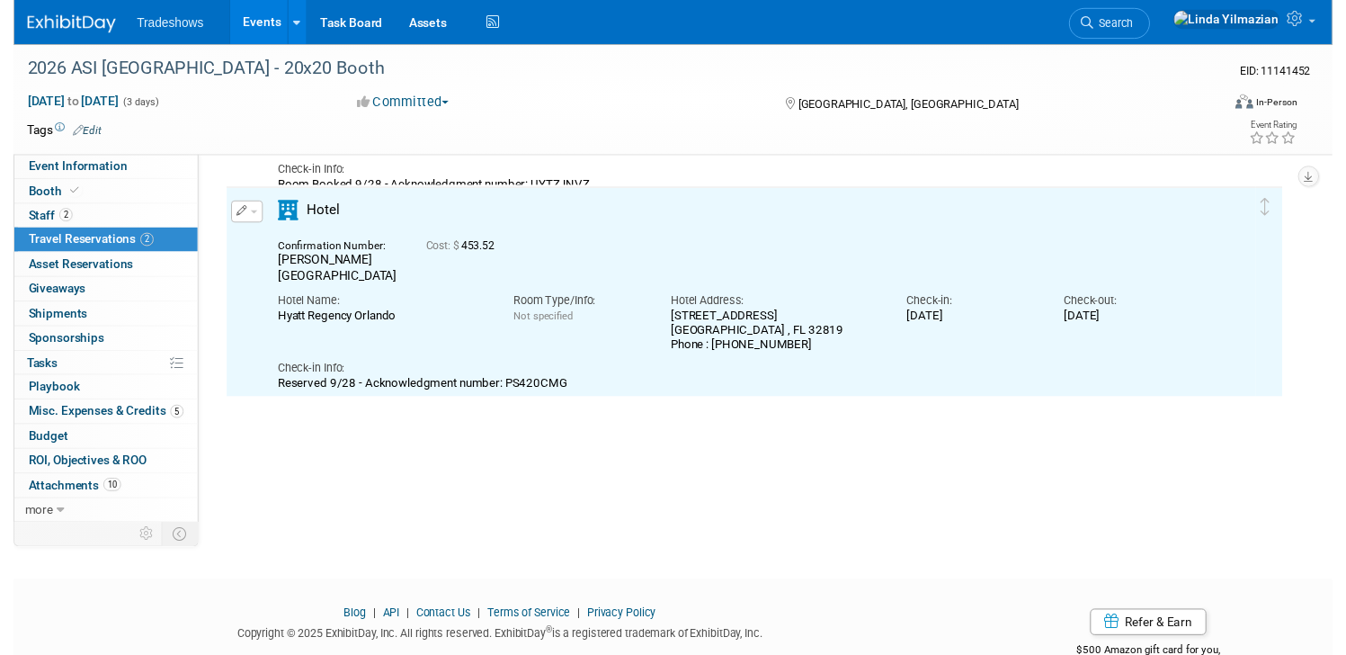
scroll to position [238, 0]
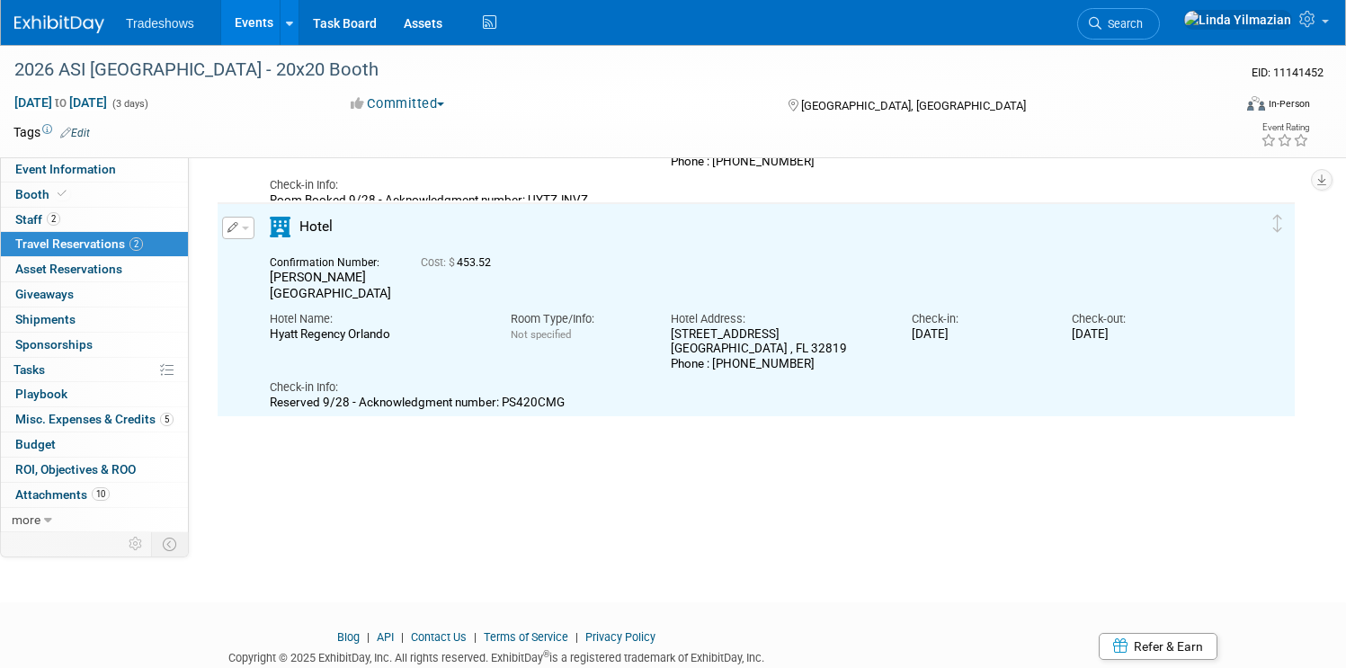
click at [254, 225] on button "button" at bounding box center [238, 228] width 32 height 22
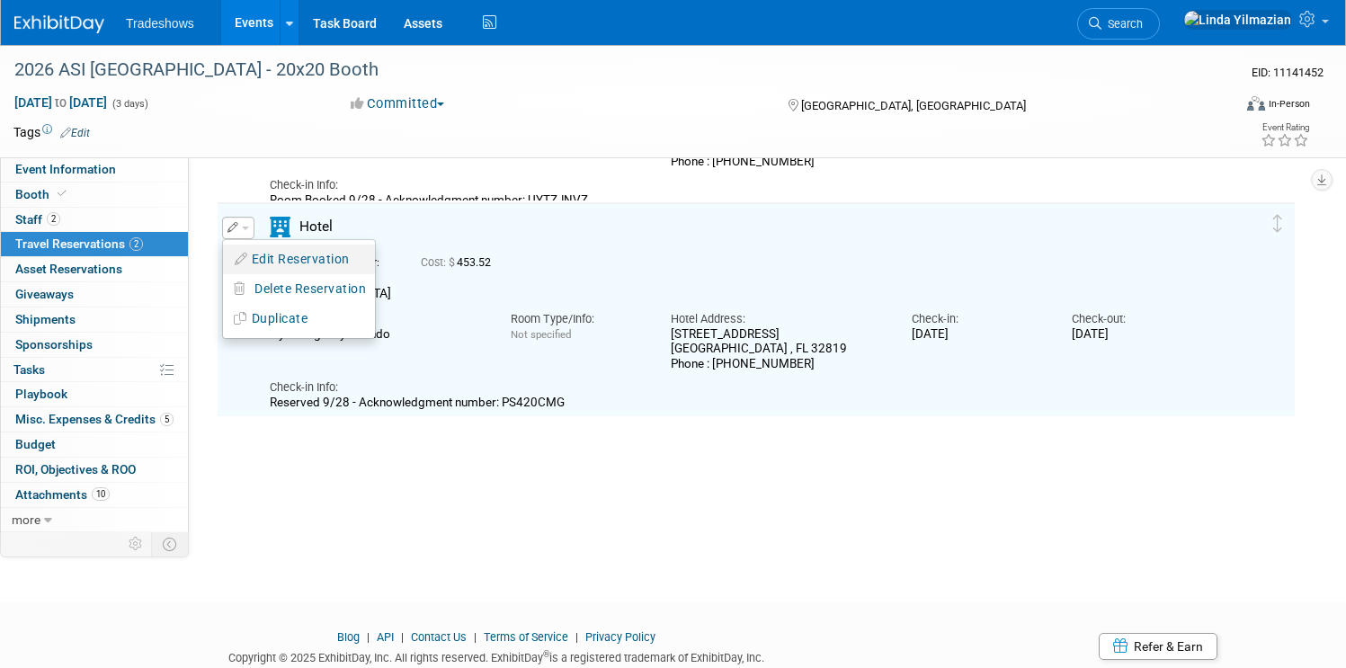
click at [249, 261] on icon "button" at bounding box center [242, 259] width 14 height 13
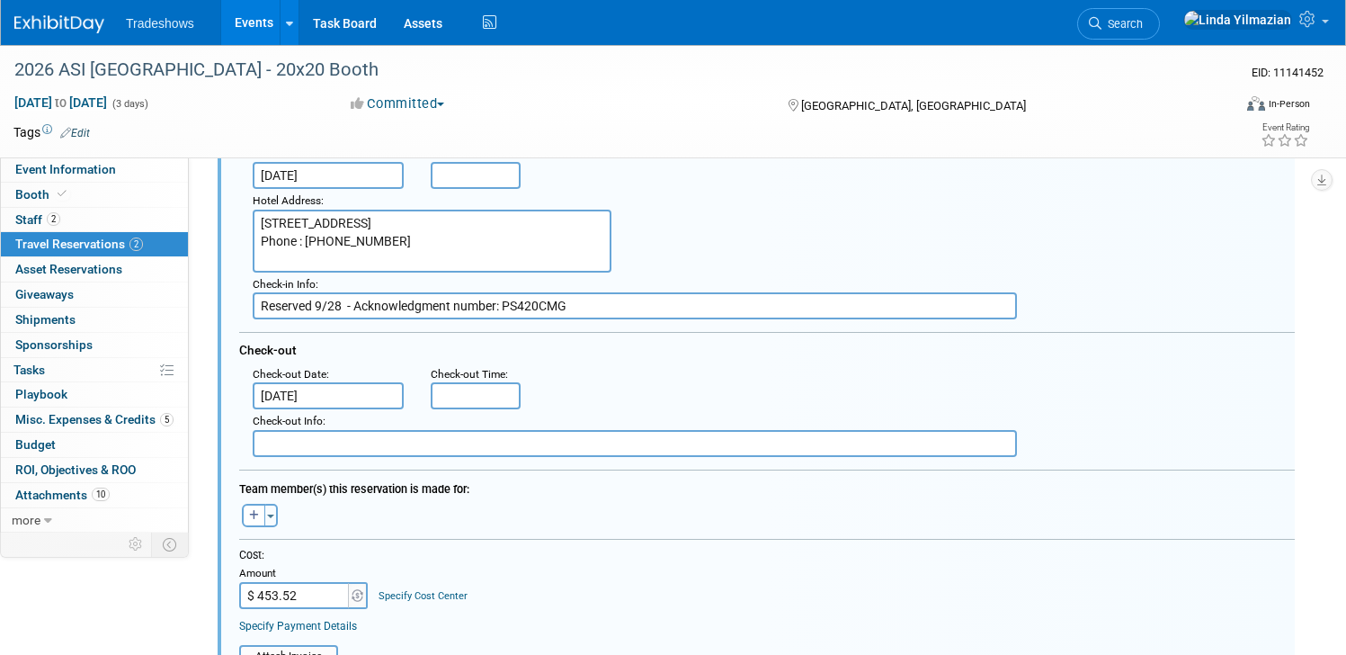
scroll to position [542, 0]
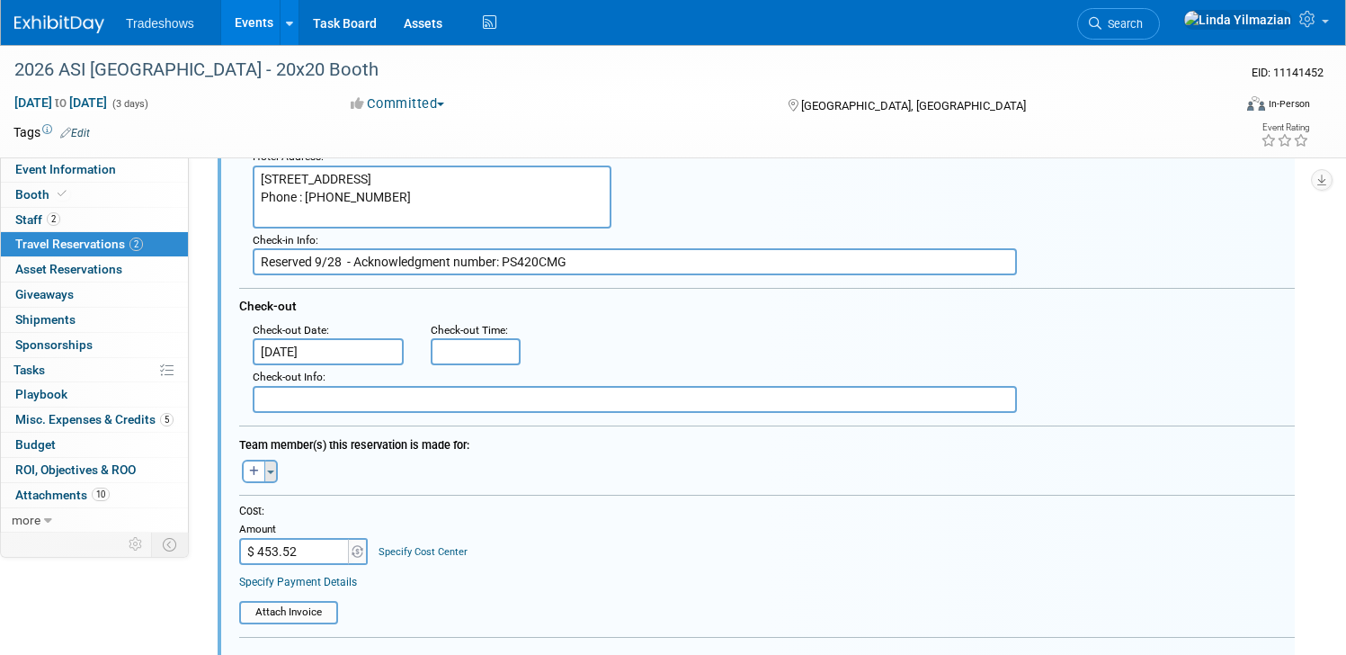
click at [278, 469] on button "Toggle Dropdown" at bounding box center [270, 470] width 13 height 23
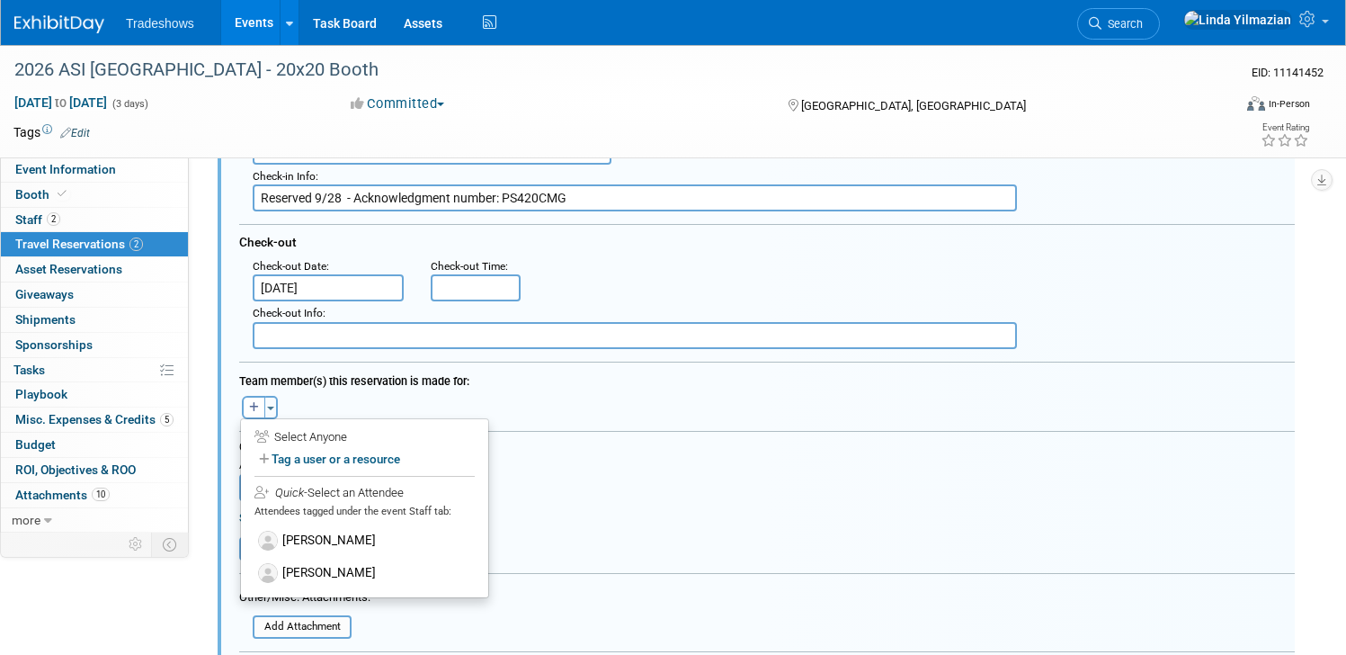
scroll to position [607, 0]
click at [384, 541] on label "[PERSON_NAME]" at bounding box center [365, 539] width 222 height 32
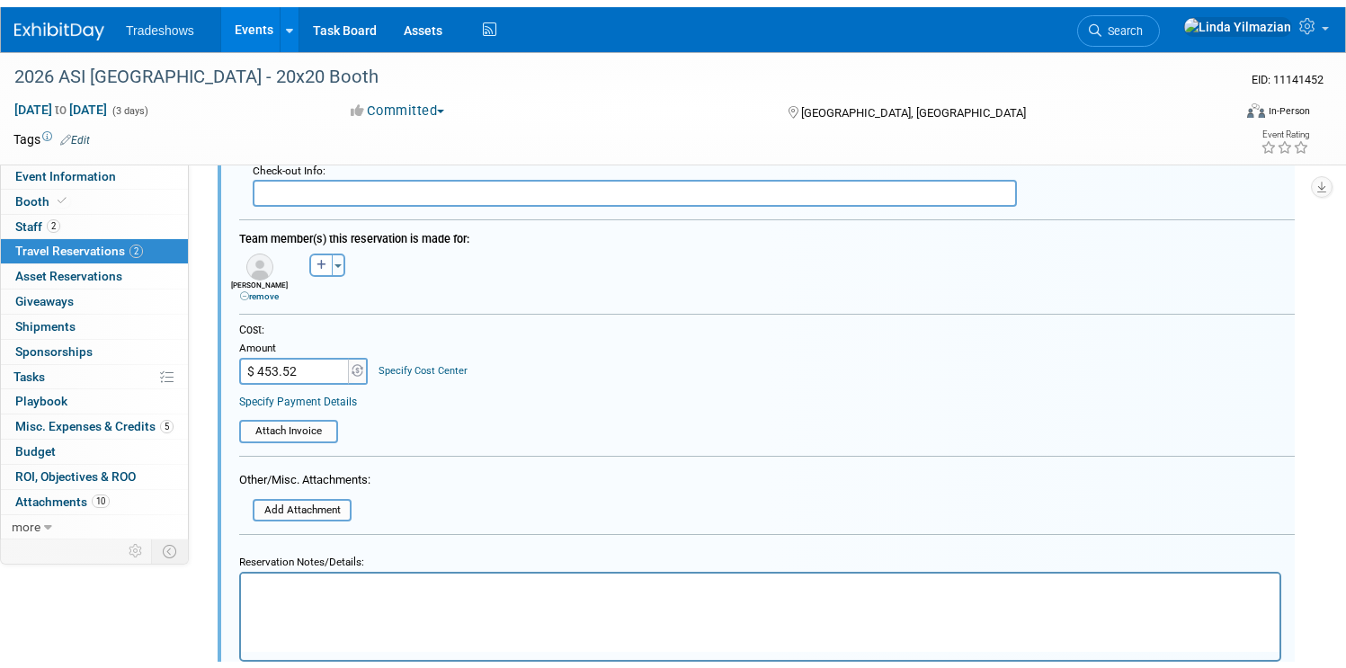
scroll to position [845, 0]
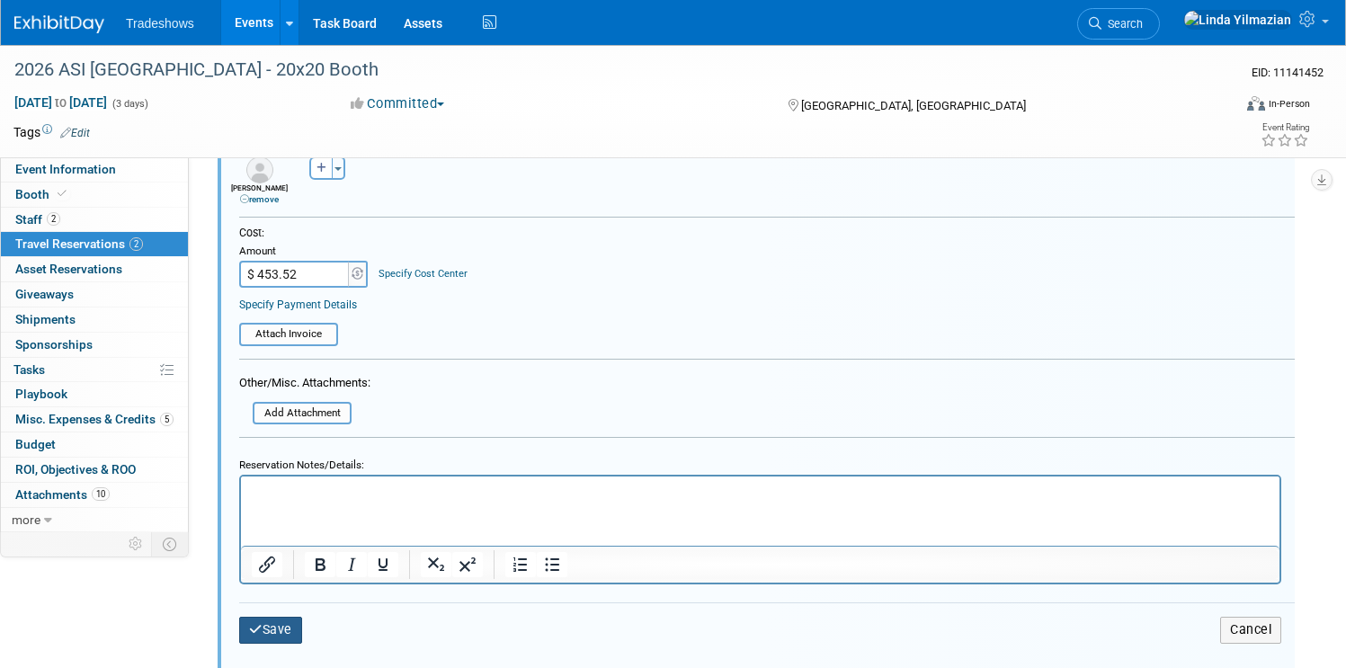
click at [302, 625] on button "Save" at bounding box center [270, 630] width 63 height 26
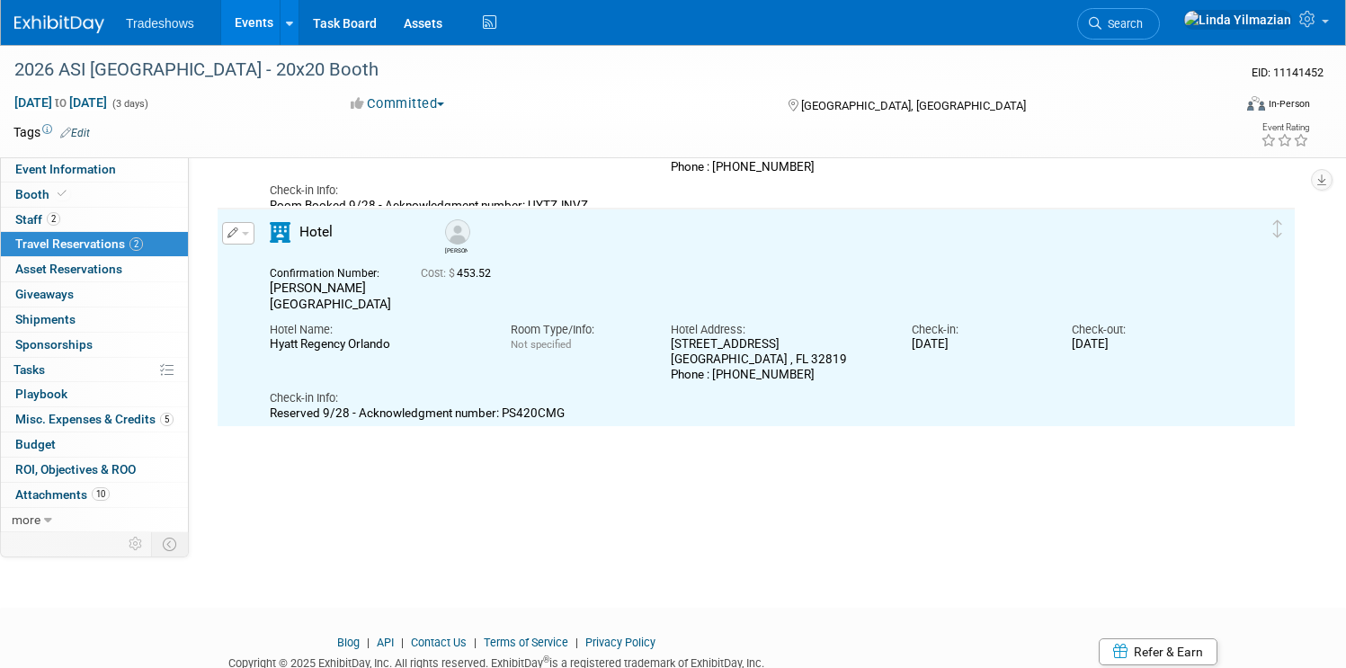
scroll to position [0, 0]
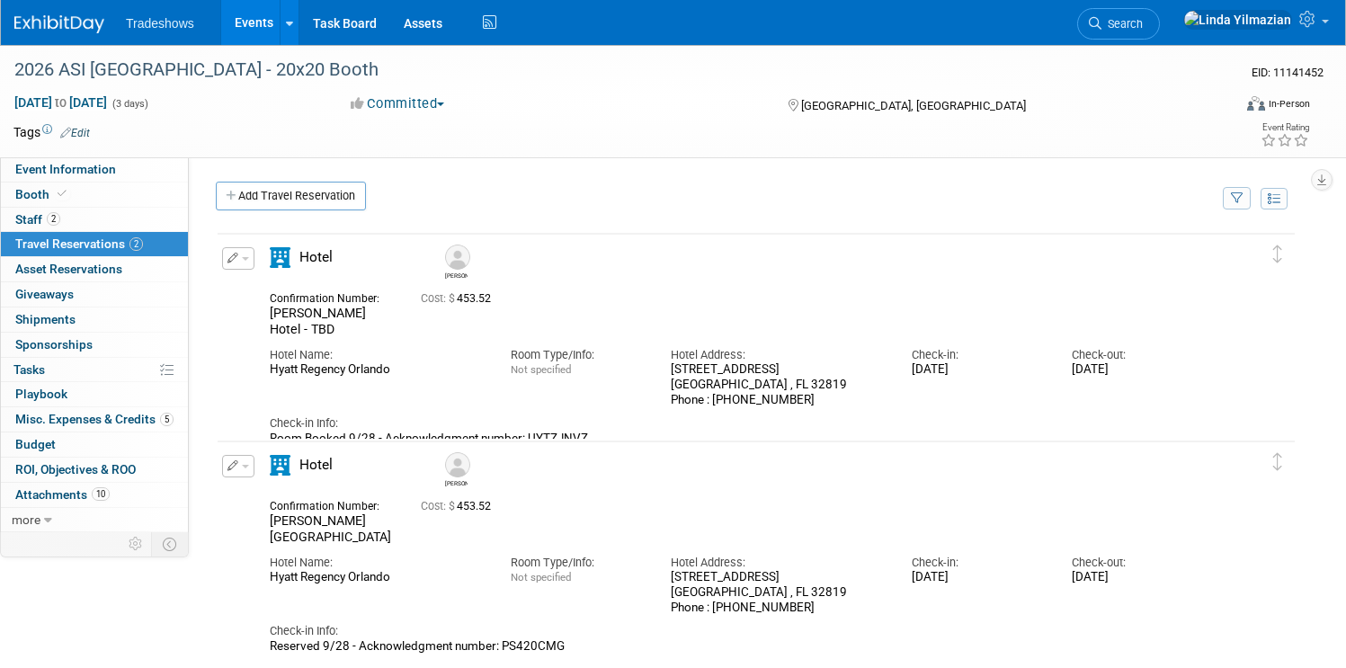
click at [470, 463] on img at bounding box center [457, 464] width 25 height 25
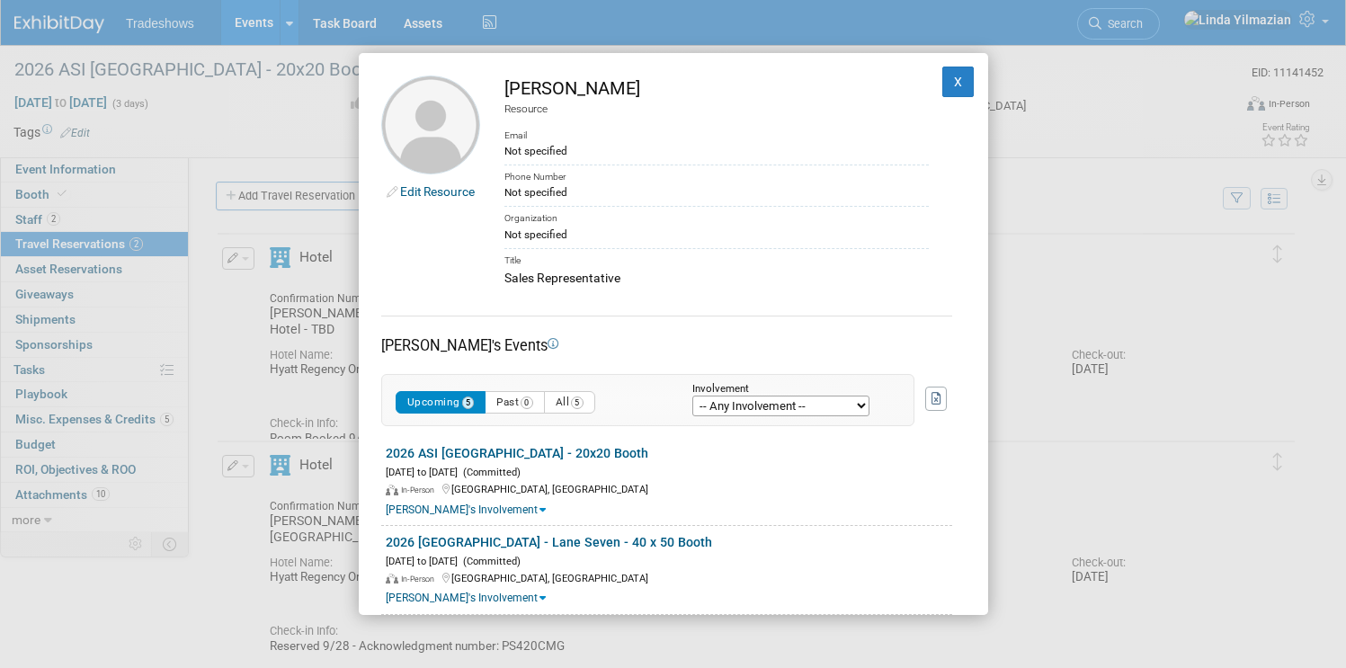
click at [742, 418] on div "Upcoming 5 Past 0 All 5 Involvement -- Any Involvement -- Created the event Tag…" at bounding box center [647, 400] width 533 height 52
click at [741, 409] on select "-- Any Involvement -- Created the event Tagged as Attendee Tagged in Travel Res…" at bounding box center [780, 406] width 177 height 21
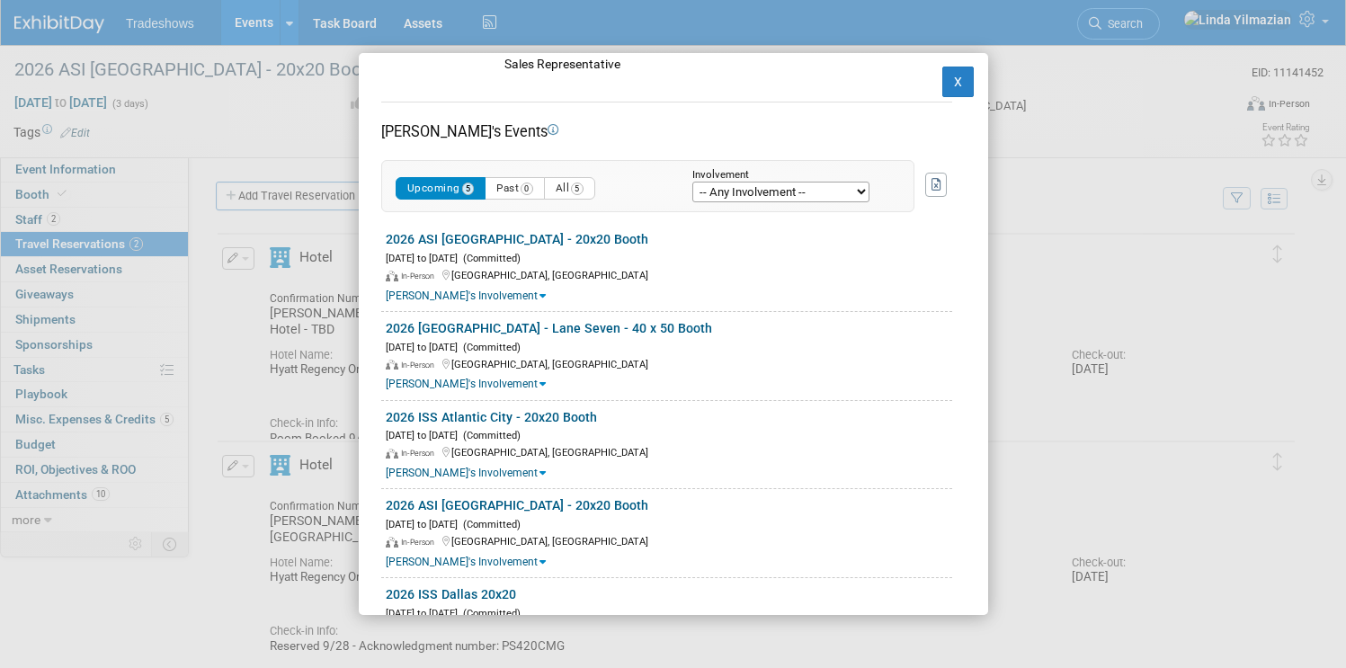
scroll to position [244, 0]
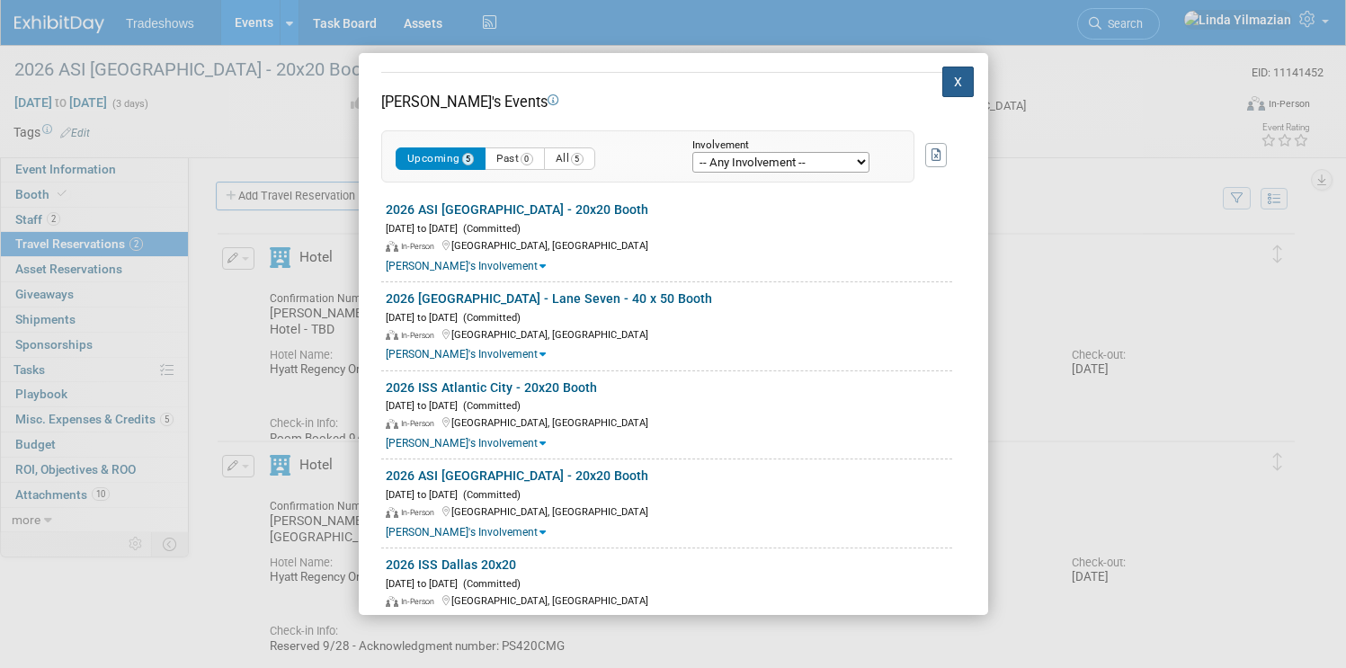
click at [946, 76] on button "X" at bounding box center [958, 82] width 32 height 31
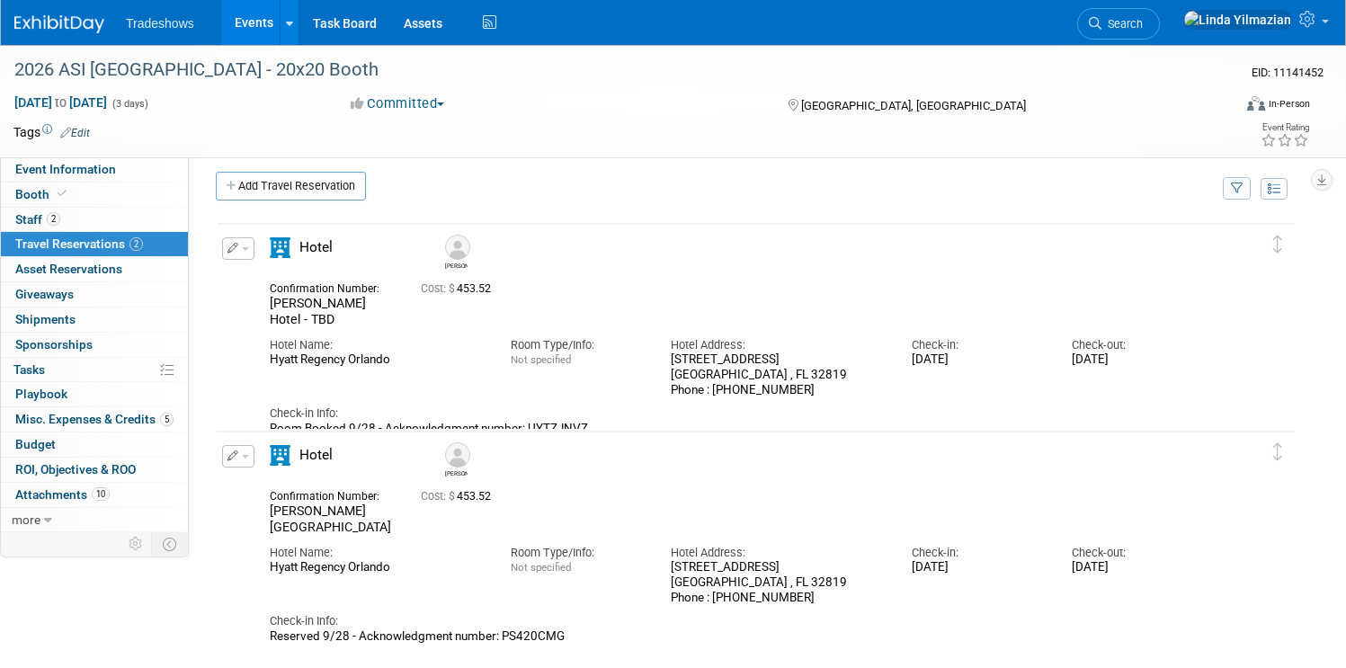
scroll to position [0, 0]
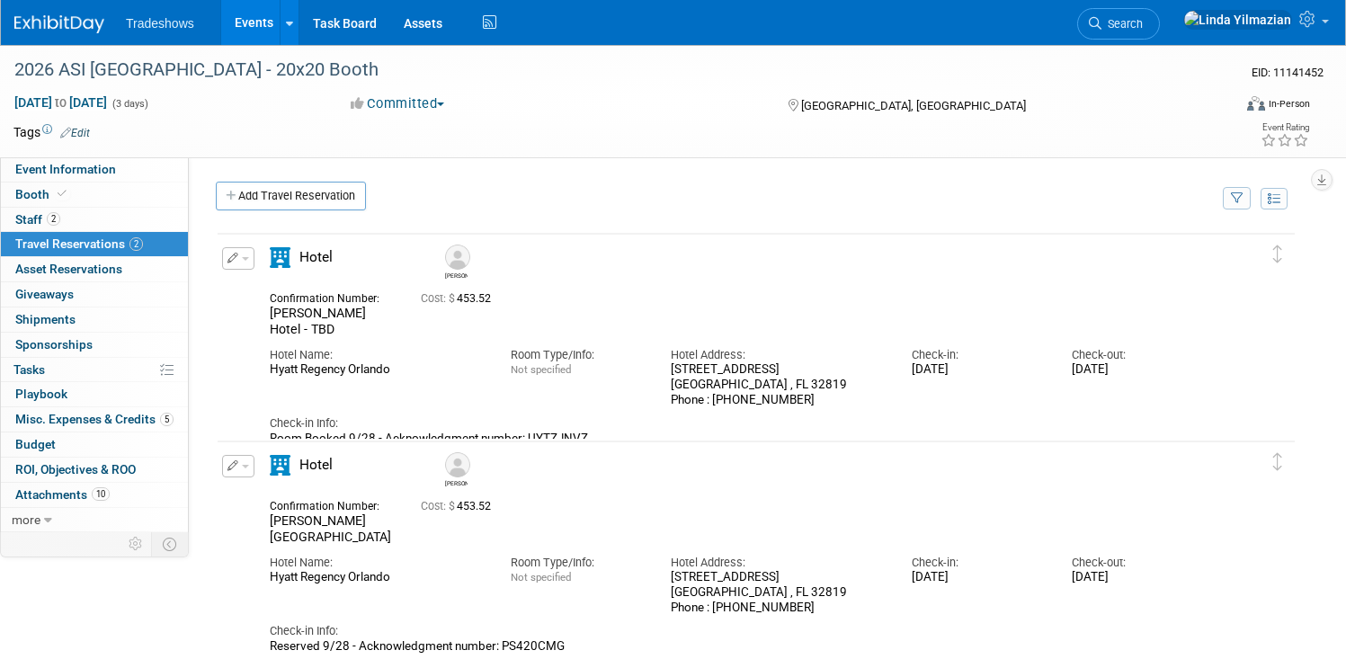
click at [287, 24] on link "Events" at bounding box center [254, 22] width 66 height 45
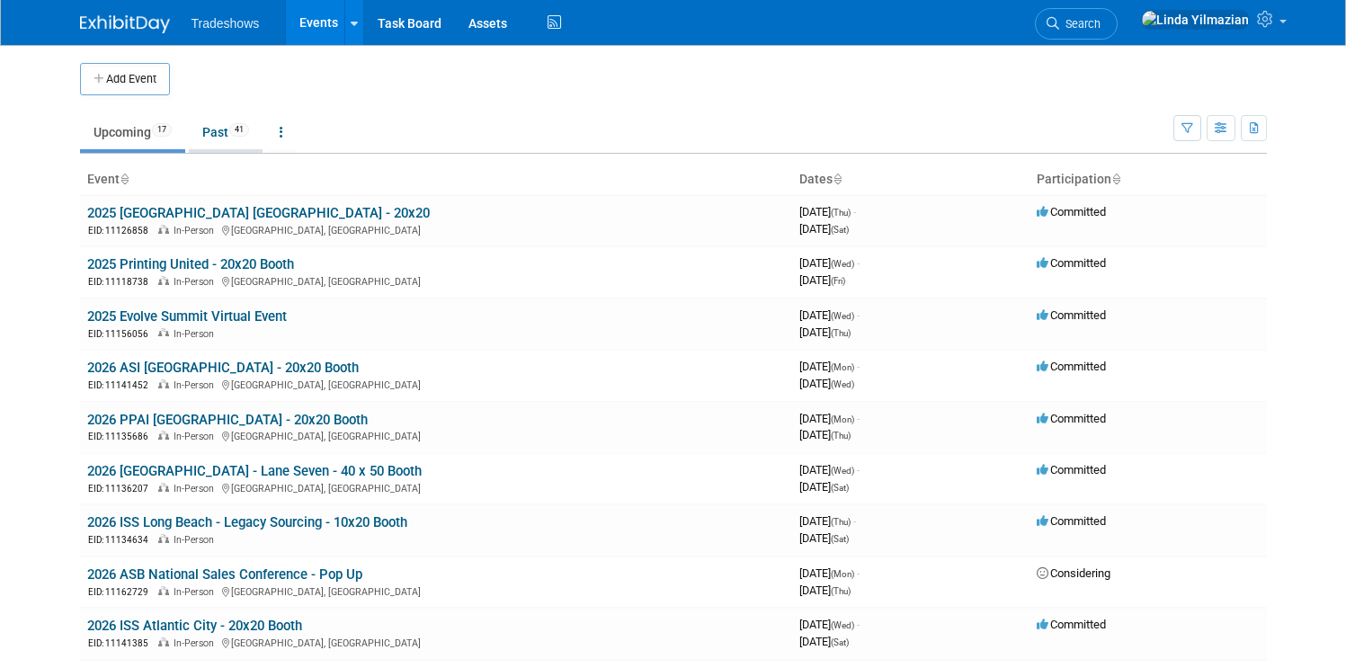
click at [202, 136] on link "Past 41" at bounding box center [226, 132] width 74 height 34
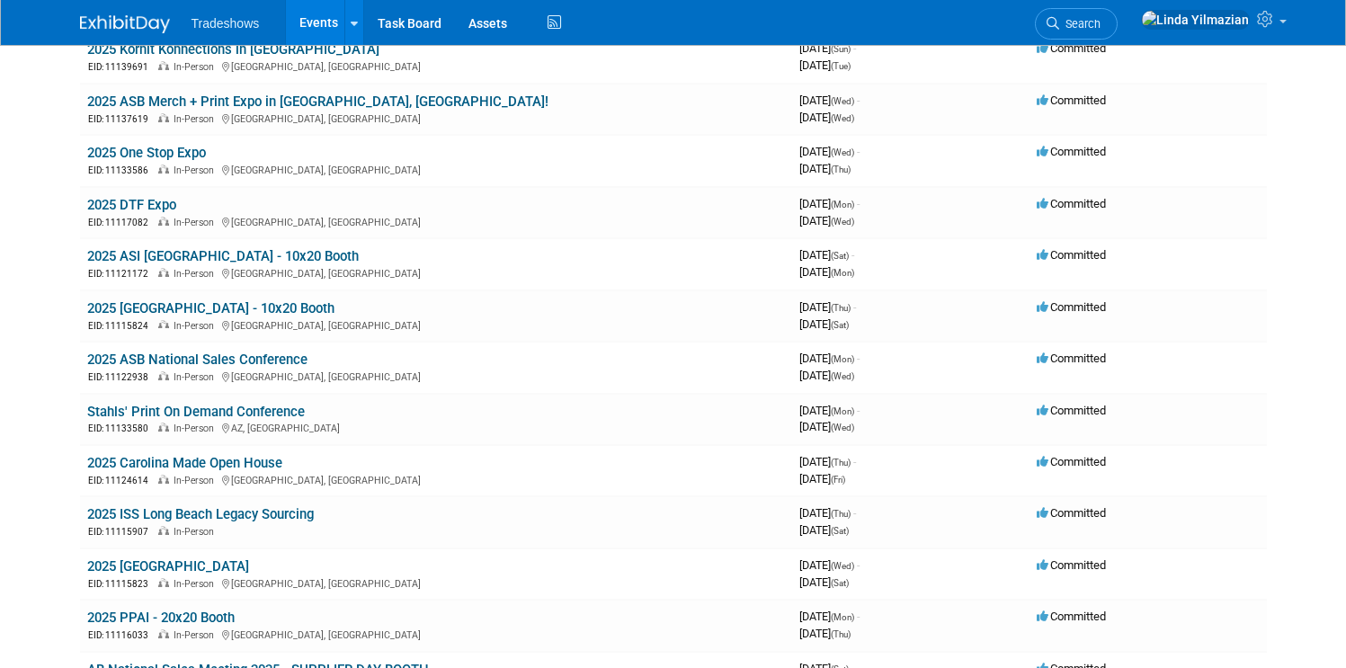
scroll to position [869, 0]
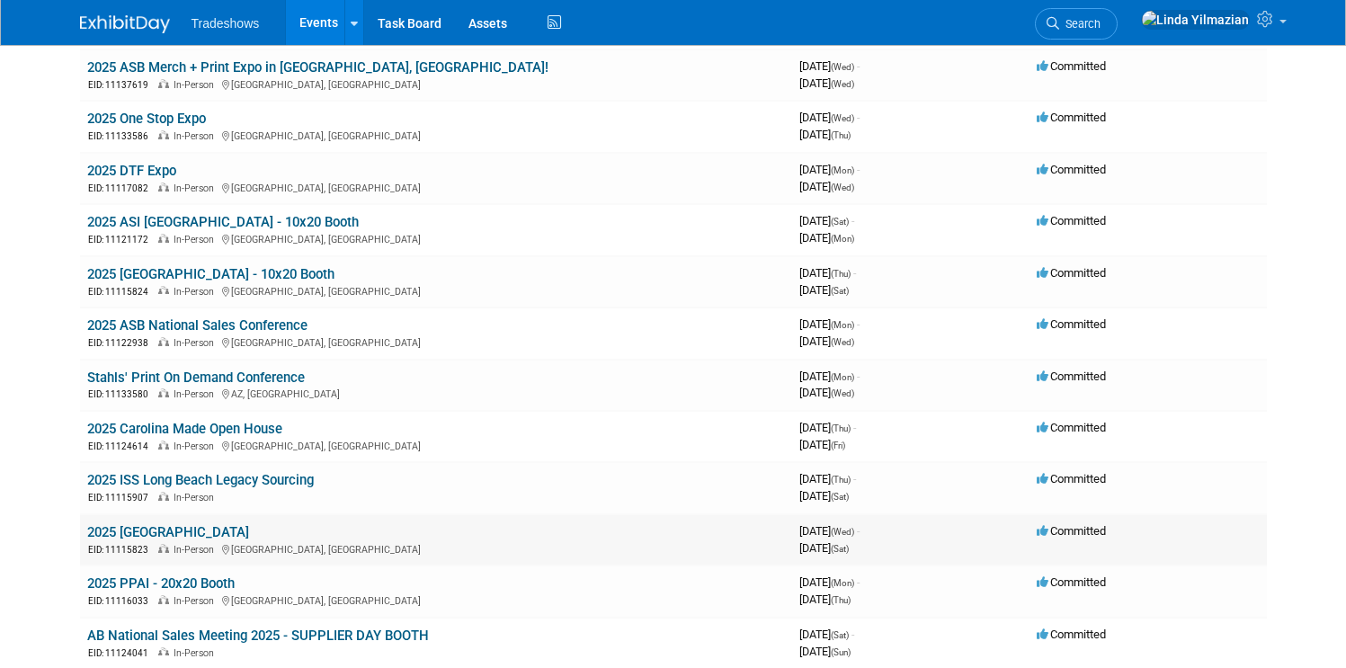
click at [131, 531] on link "2025 [GEOGRAPHIC_DATA]" at bounding box center [168, 532] width 162 height 16
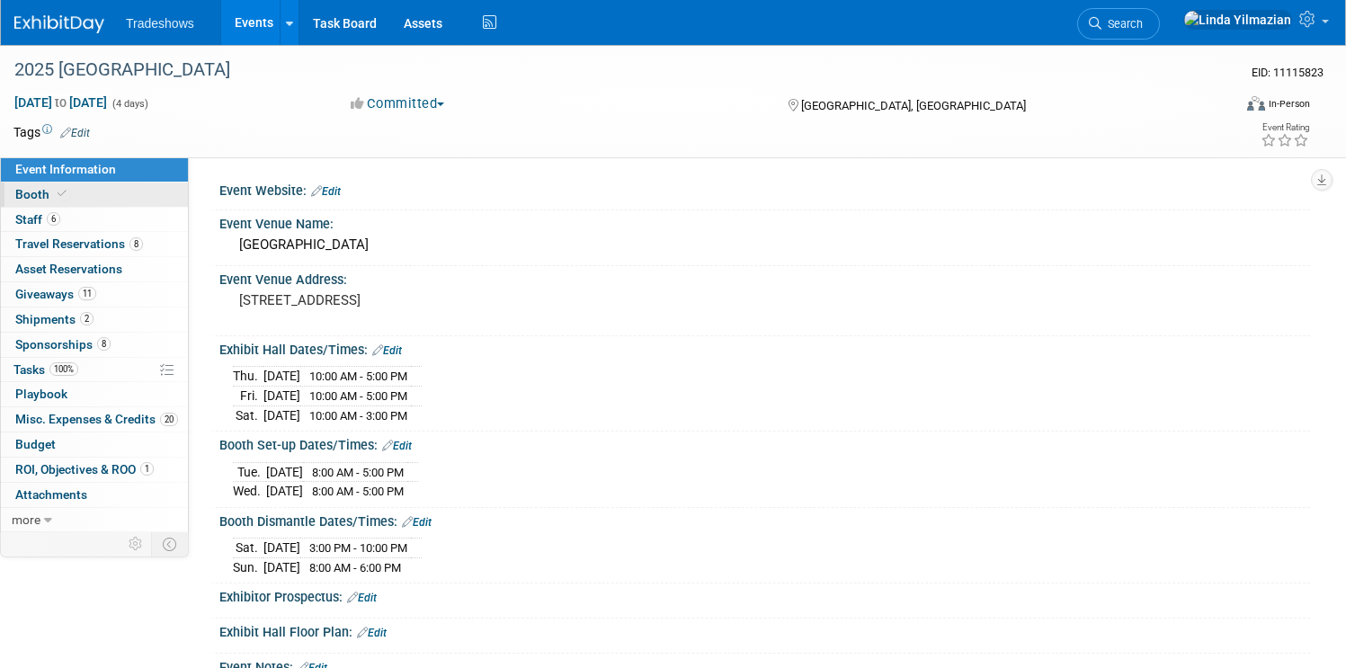
click at [70, 187] on span "Booth" at bounding box center [42, 194] width 55 height 14
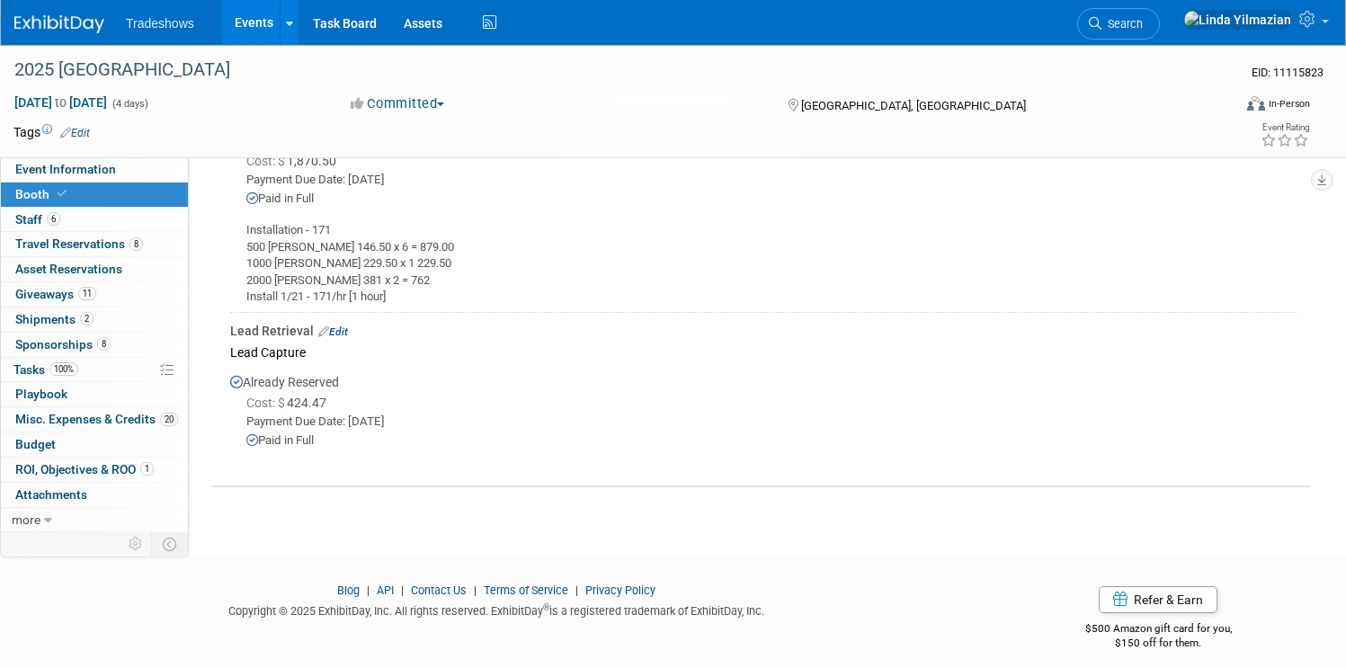
scroll to position [670, 0]
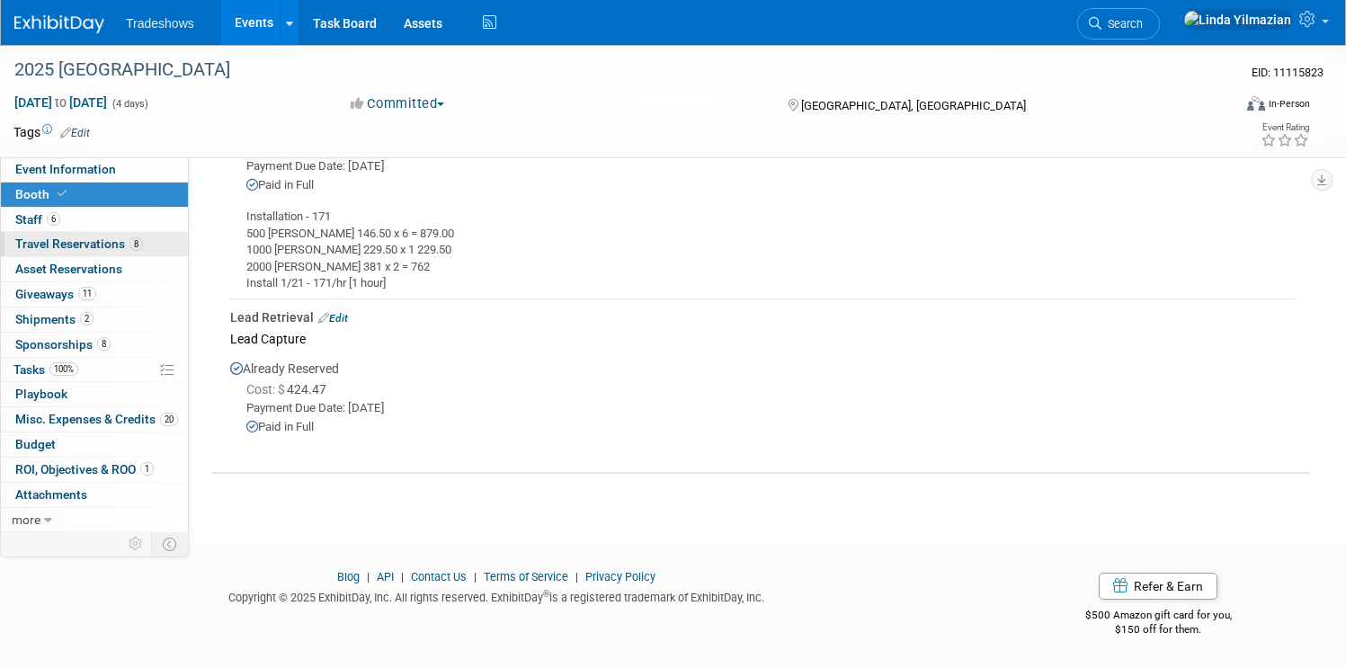
click at [143, 239] on span "Travel Reservations 8" at bounding box center [79, 243] width 128 height 14
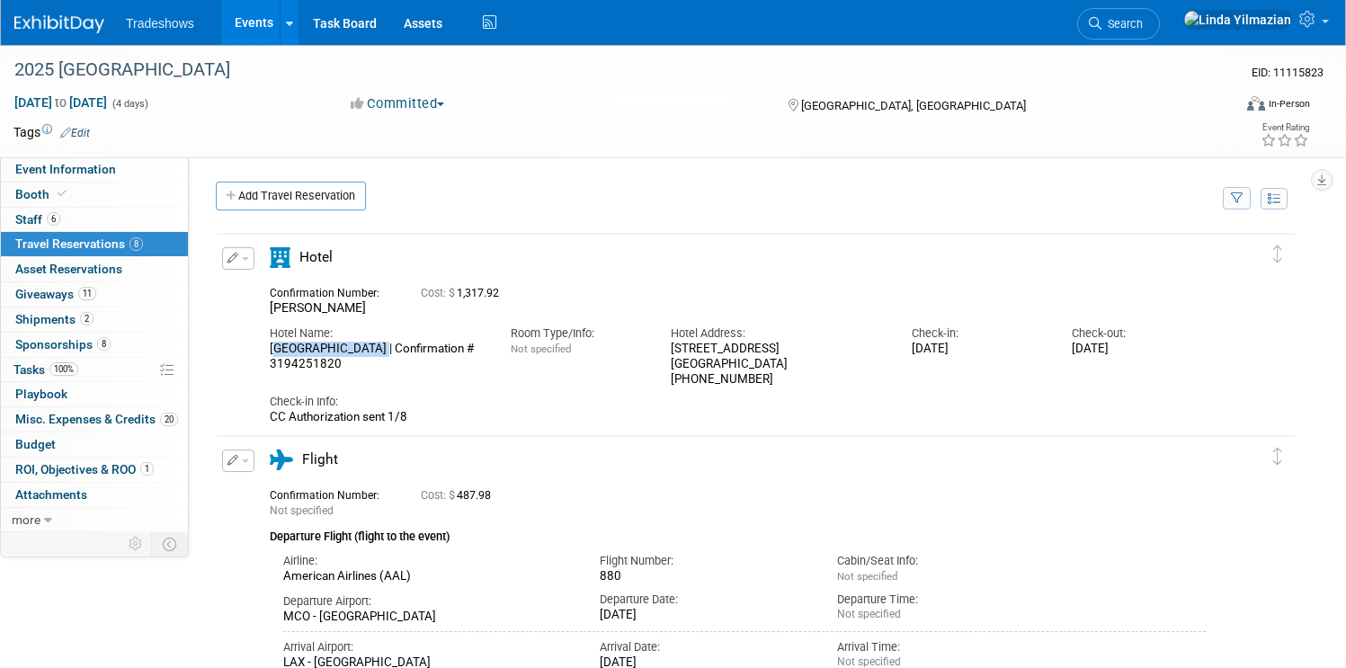
drag, startPoint x: 337, startPoint y: 350, endPoint x: 435, endPoint y: 356, distance: 98.2
click at [435, 356] on div "[GEOGRAPHIC_DATA] | Confirmation # 3194251820" at bounding box center [377, 357] width 214 height 31
copy div "[GEOGRAPHIC_DATA]"
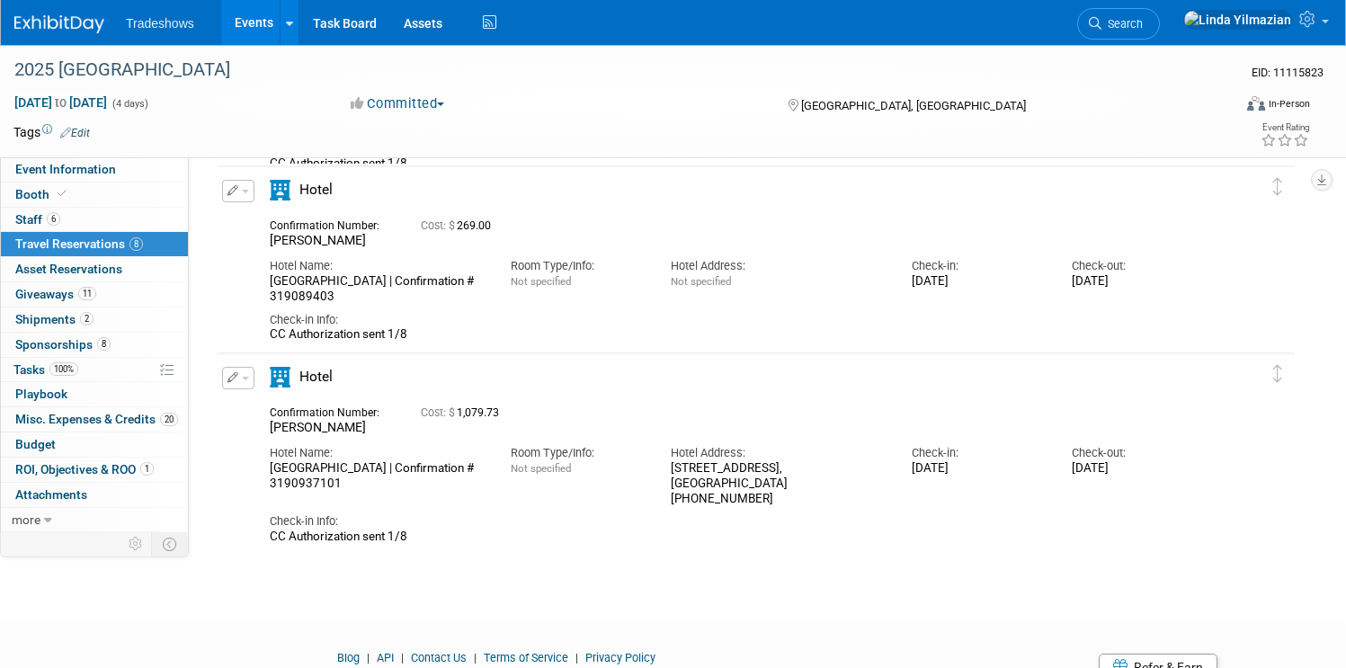
scroll to position [1565, 0]
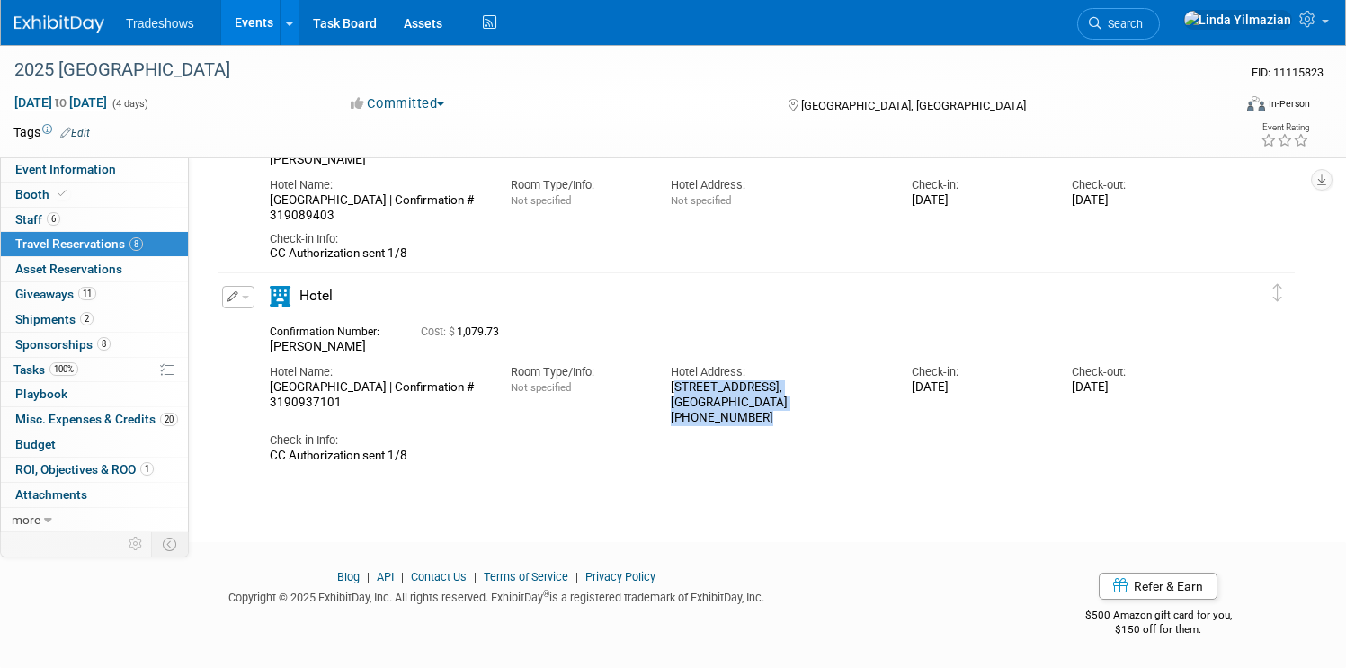
drag, startPoint x: 699, startPoint y: 383, endPoint x: 789, endPoint y: 417, distance: 97.0
click at [789, 417] on div "Hotel Address: [STREET_ADDRESS] (562) 983-3400" at bounding box center [777, 390] width 241 height 70
copy div "[STREET_ADDRESS] (562) 983-3400"
